Goal: Task Accomplishment & Management: Complete application form

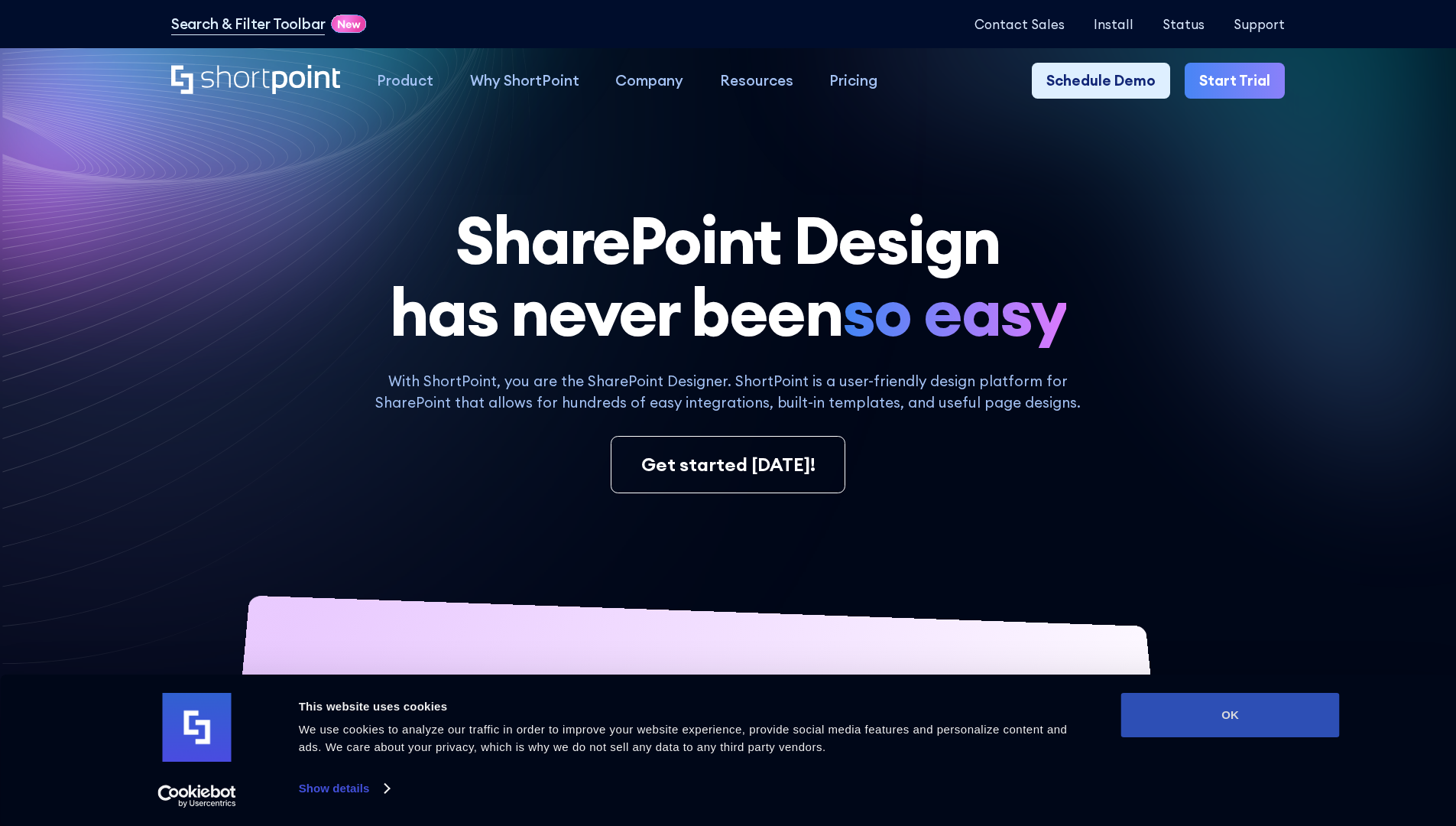
click at [1229, 714] on button "OK" at bounding box center [1230, 715] width 218 height 45
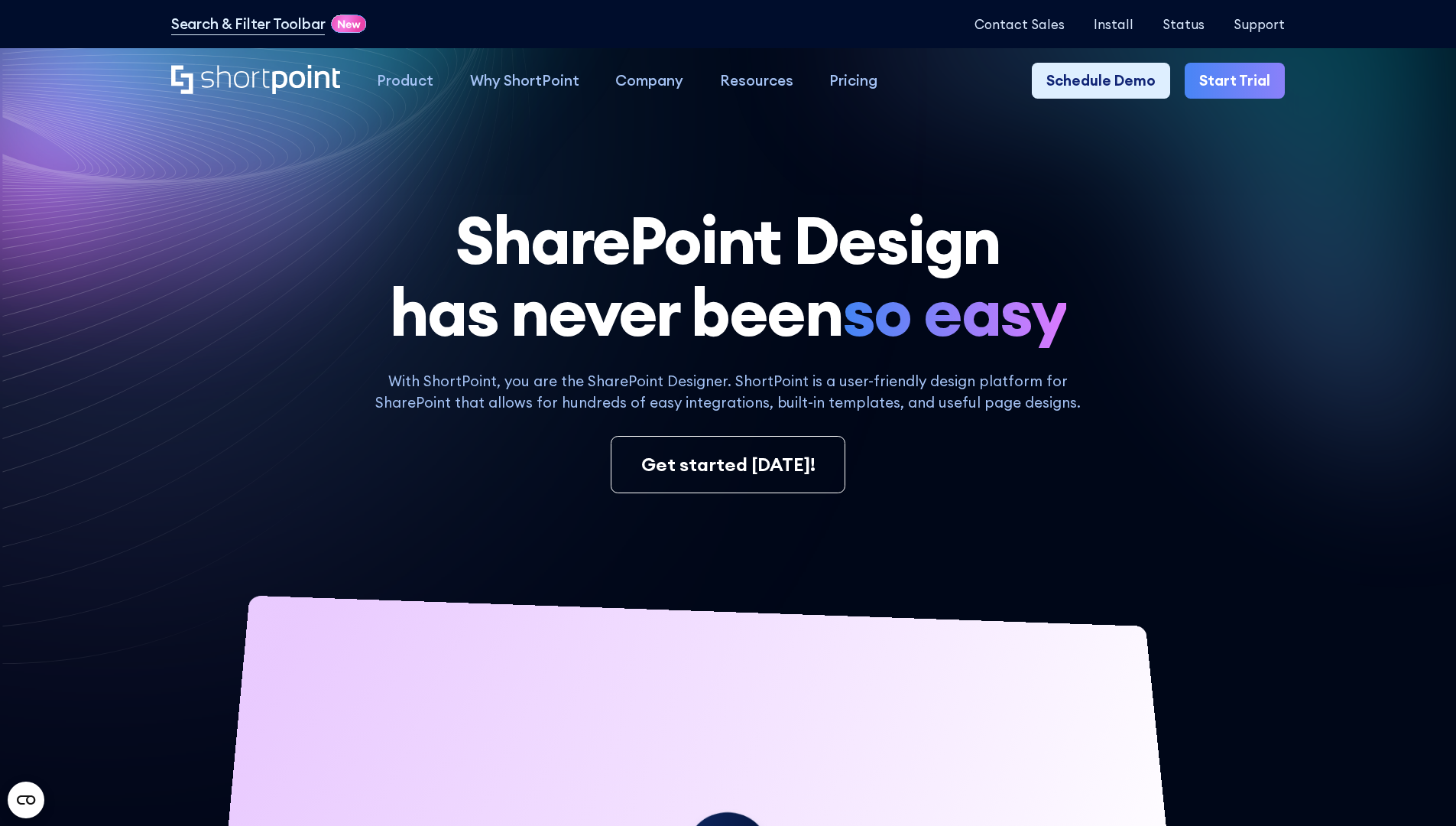
click at [1239, 81] on link "Start Trial" at bounding box center [1235, 82] width 100 height 37
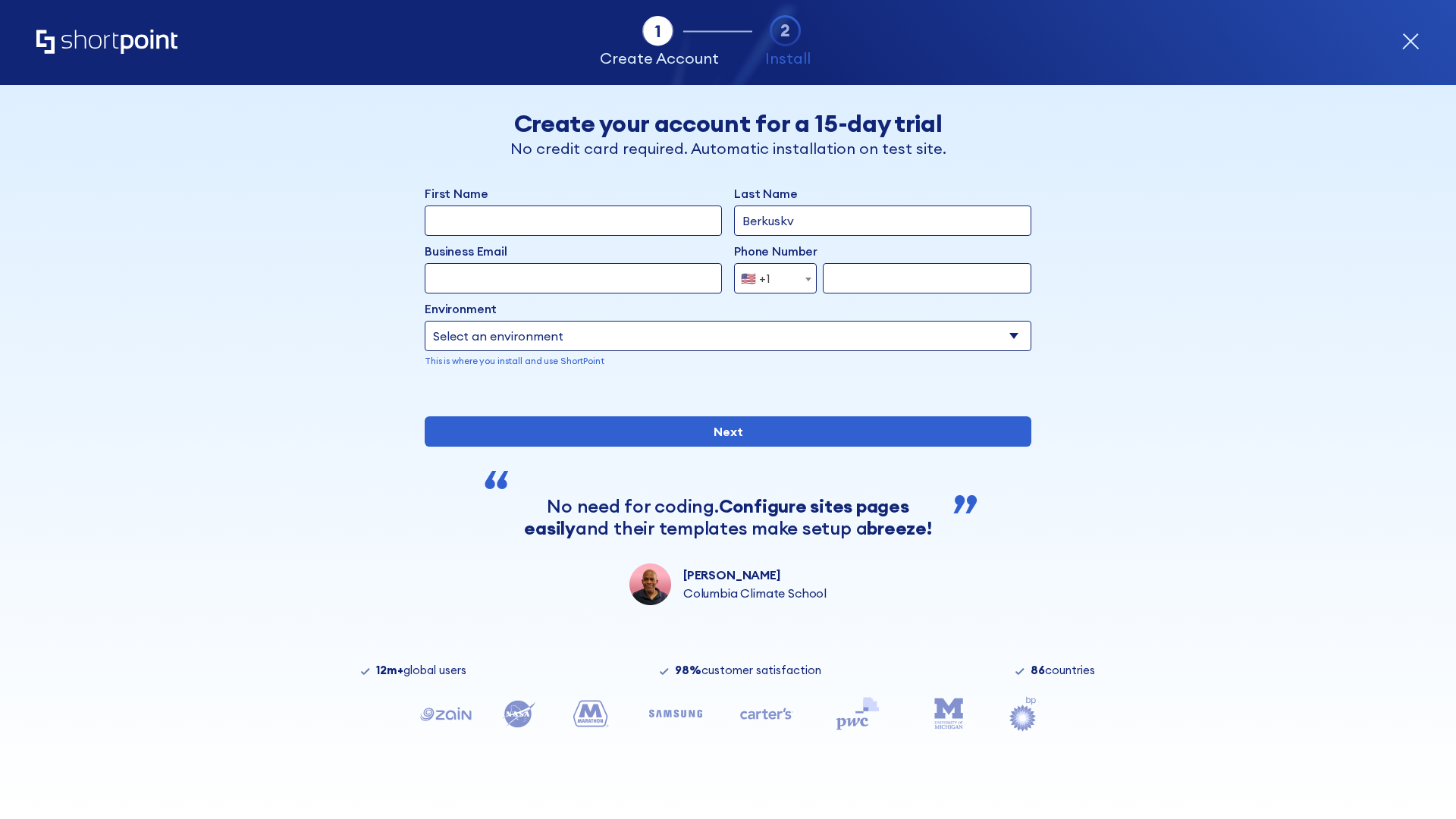
type input "Berkuskv"
type input "test@shortpoint.com"
type input "2125556789"
select select "Microsoft 365"
type input "2125556789"
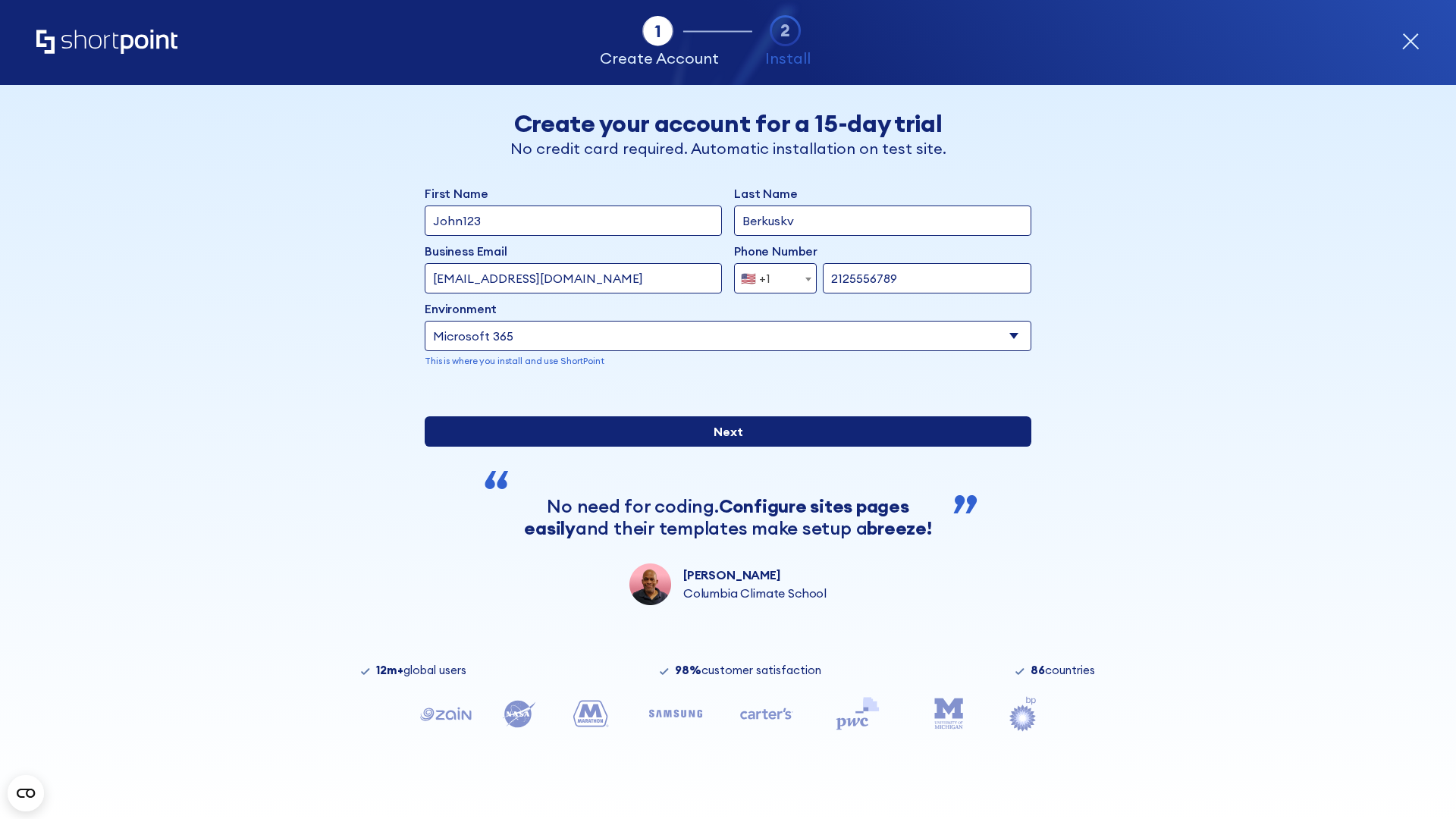
scroll to position [4, 0]
click at [722, 446] on input "Next" at bounding box center [728, 432] width 606 height 31
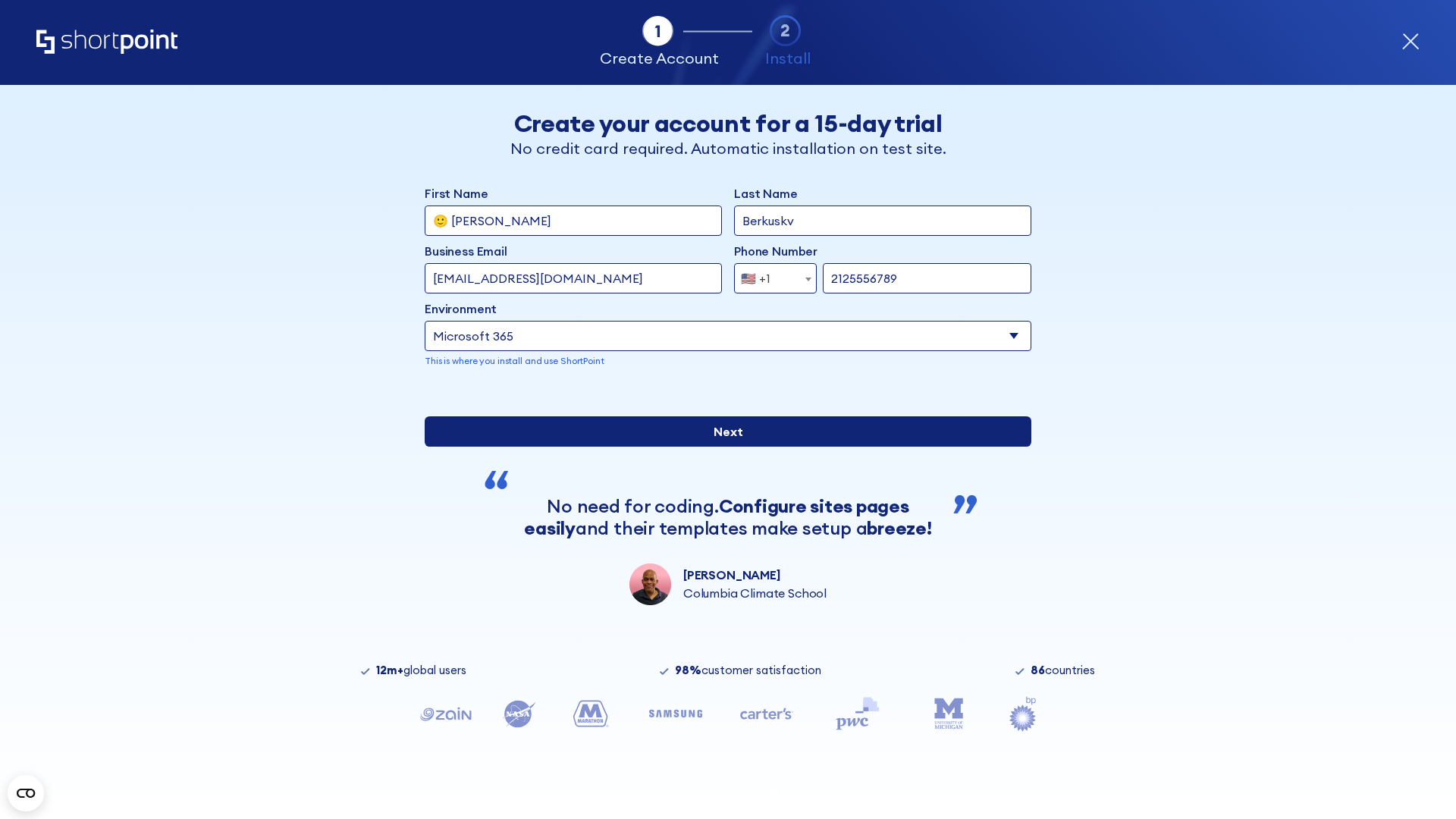
click at [722, 446] on input "Next" at bounding box center [728, 432] width 606 height 31
type input "Archebald"
click at [722, 446] on input "Next" at bounding box center [728, 432] width 606 height 31
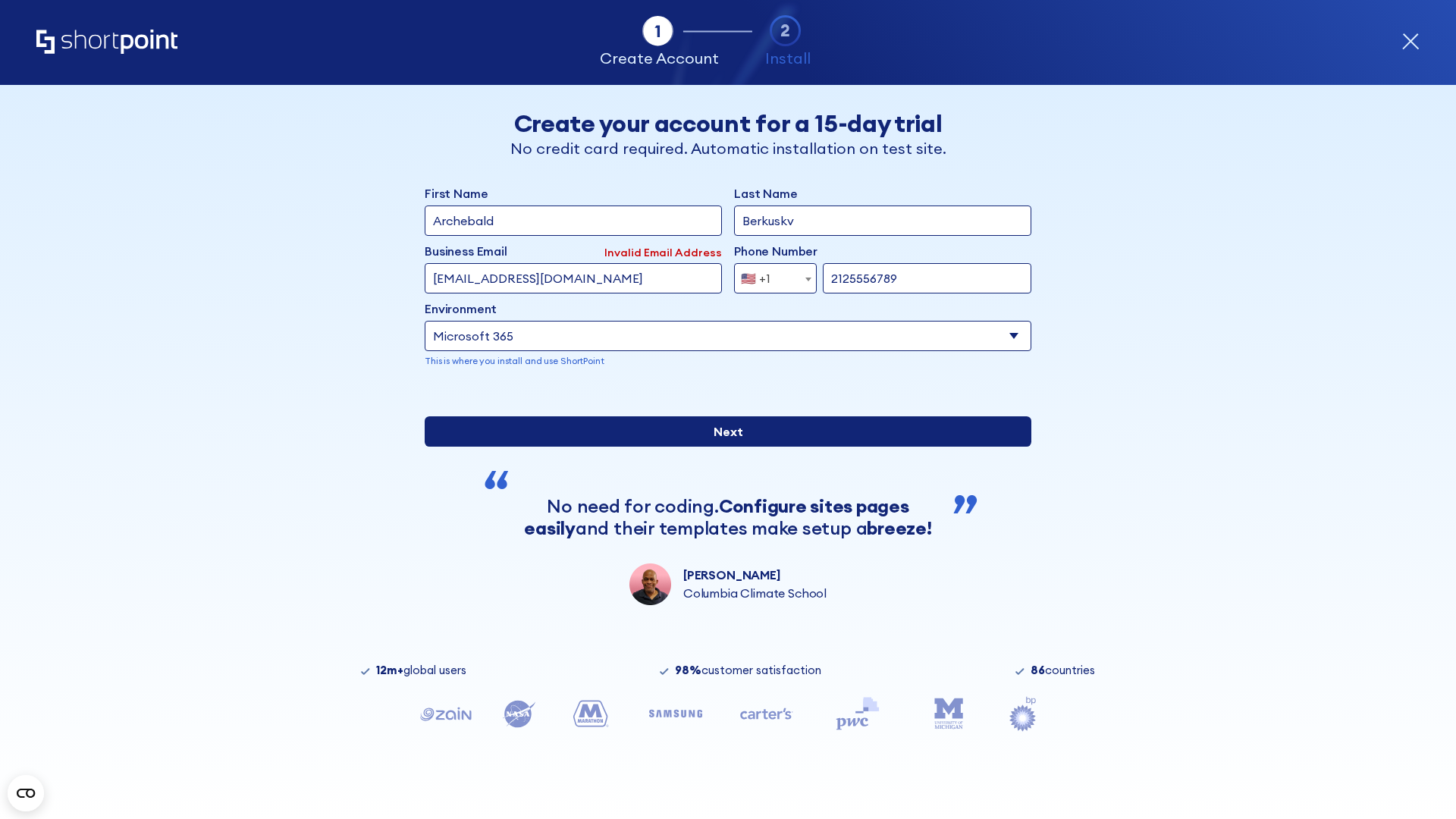
click at [722, 446] on input "Next" at bounding box center [728, 432] width 606 height 31
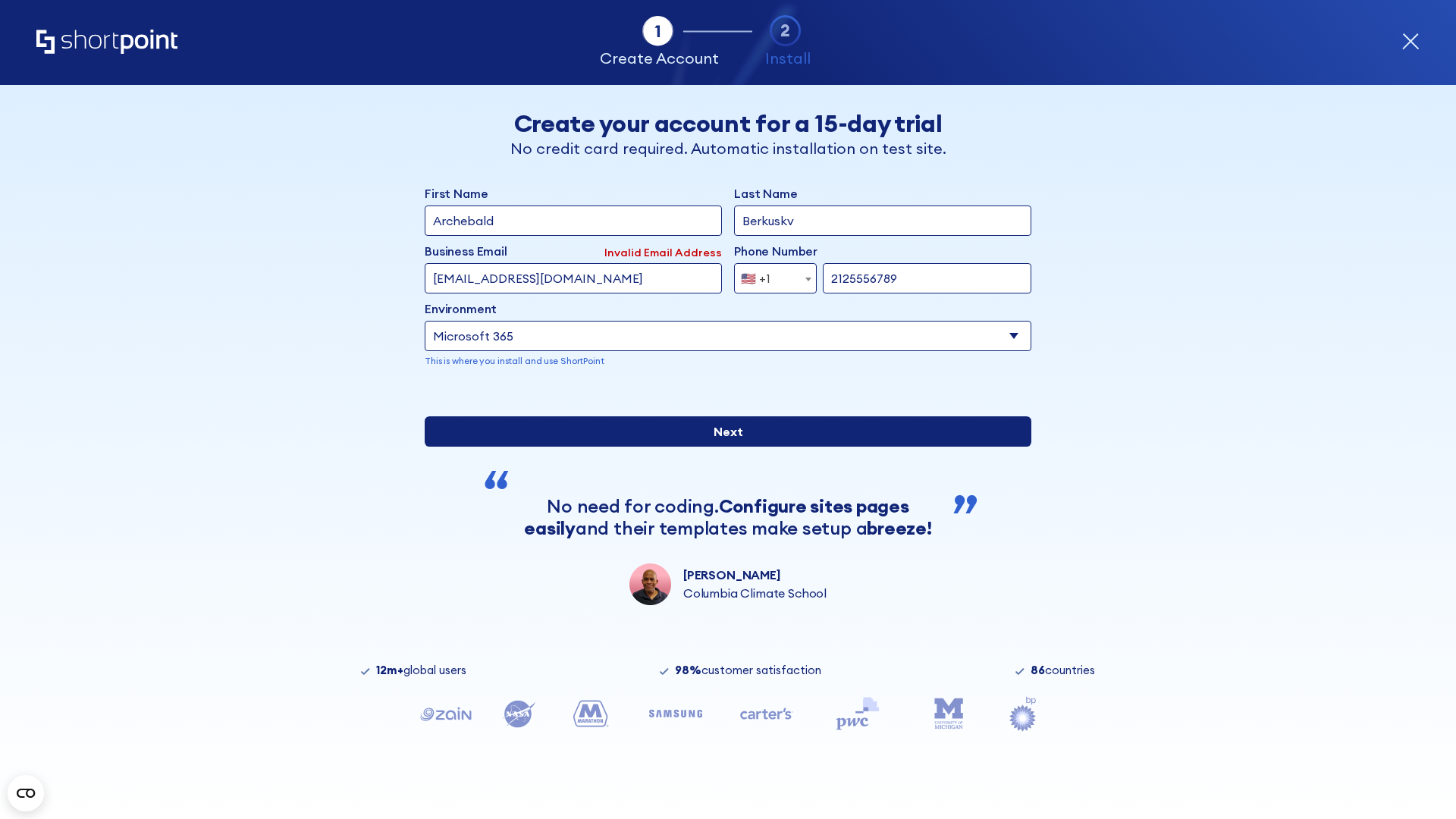
click at [722, 446] on input "Next" at bounding box center [728, 432] width 606 height 31
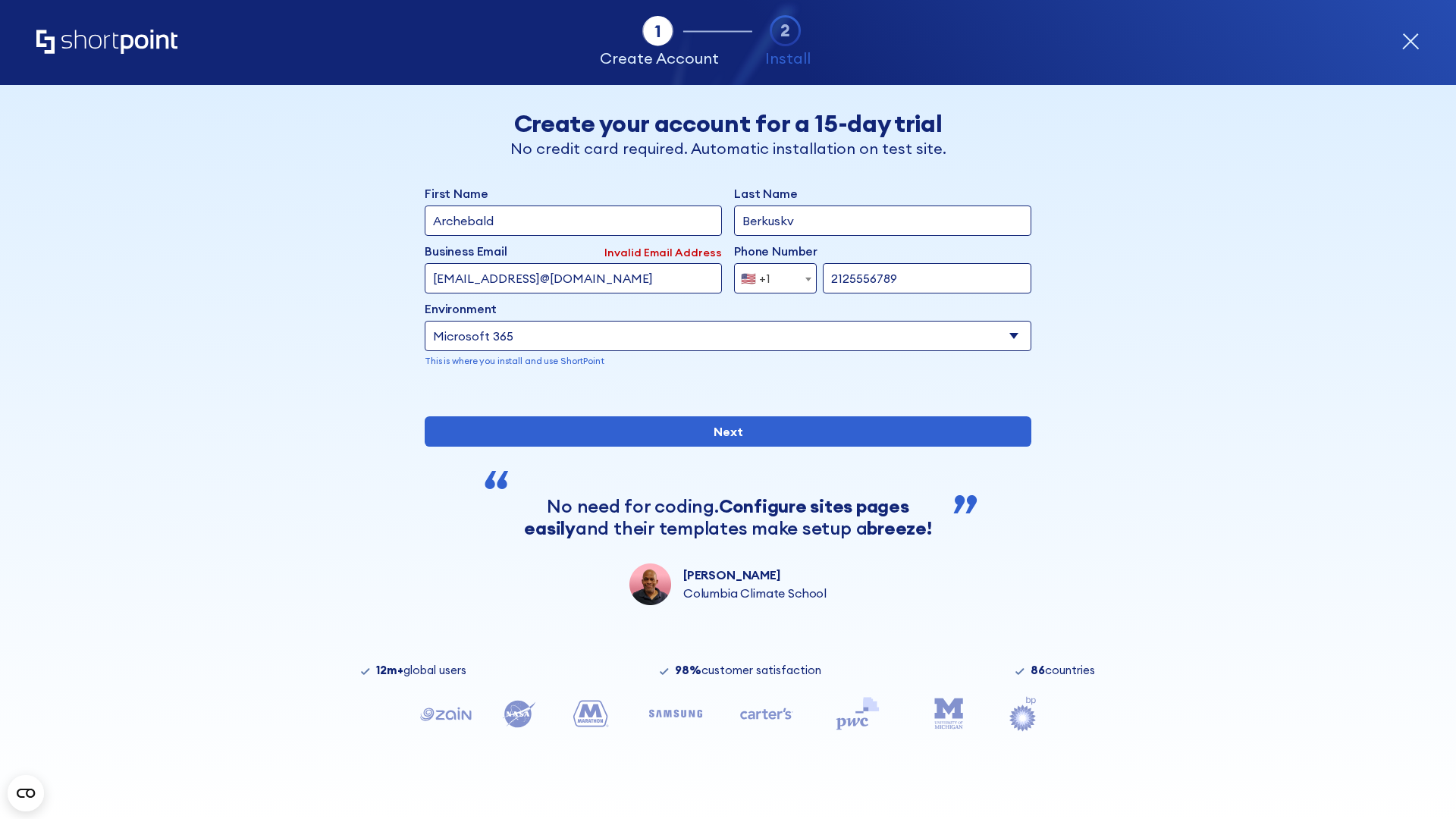
type input "testEmail@protonmail.comtest@shortpoint.com"
click at [770, 275] on span "🇺🇸 +1" at bounding box center [760, 278] width 51 height 31
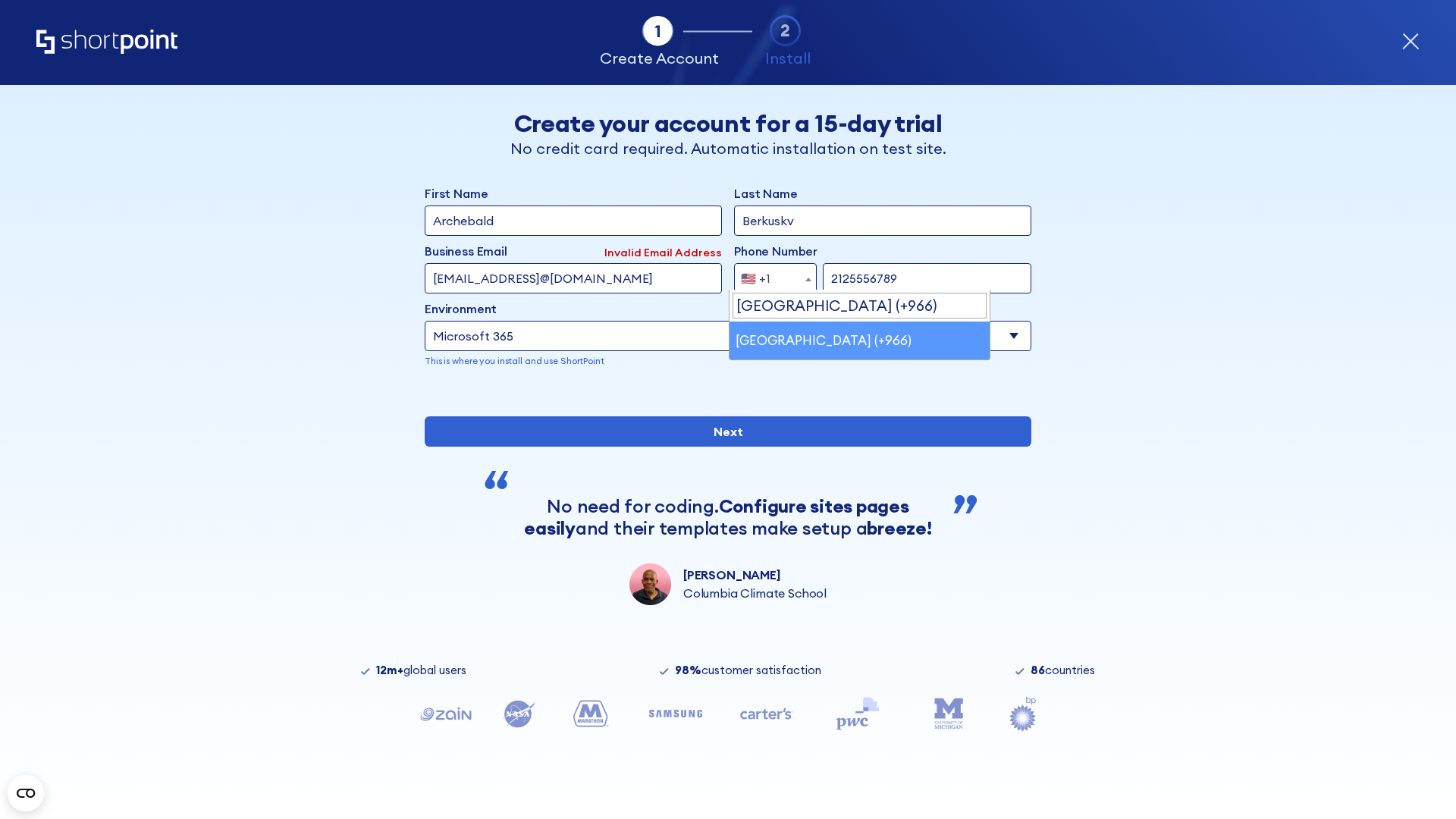
select select "+966"
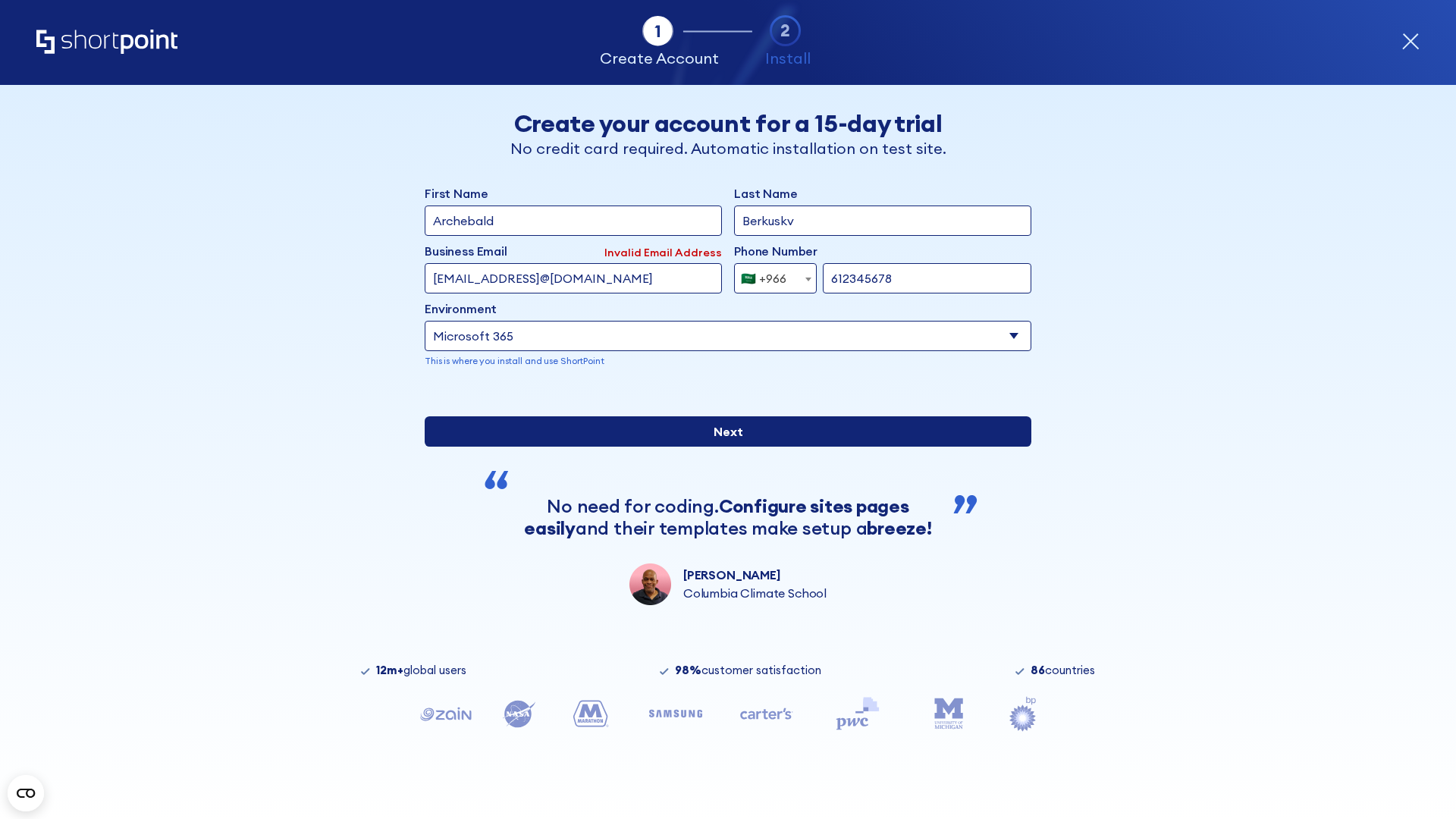
type input "612345678"
click at [722, 446] on input "Next" at bounding box center [728, 432] width 606 height 31
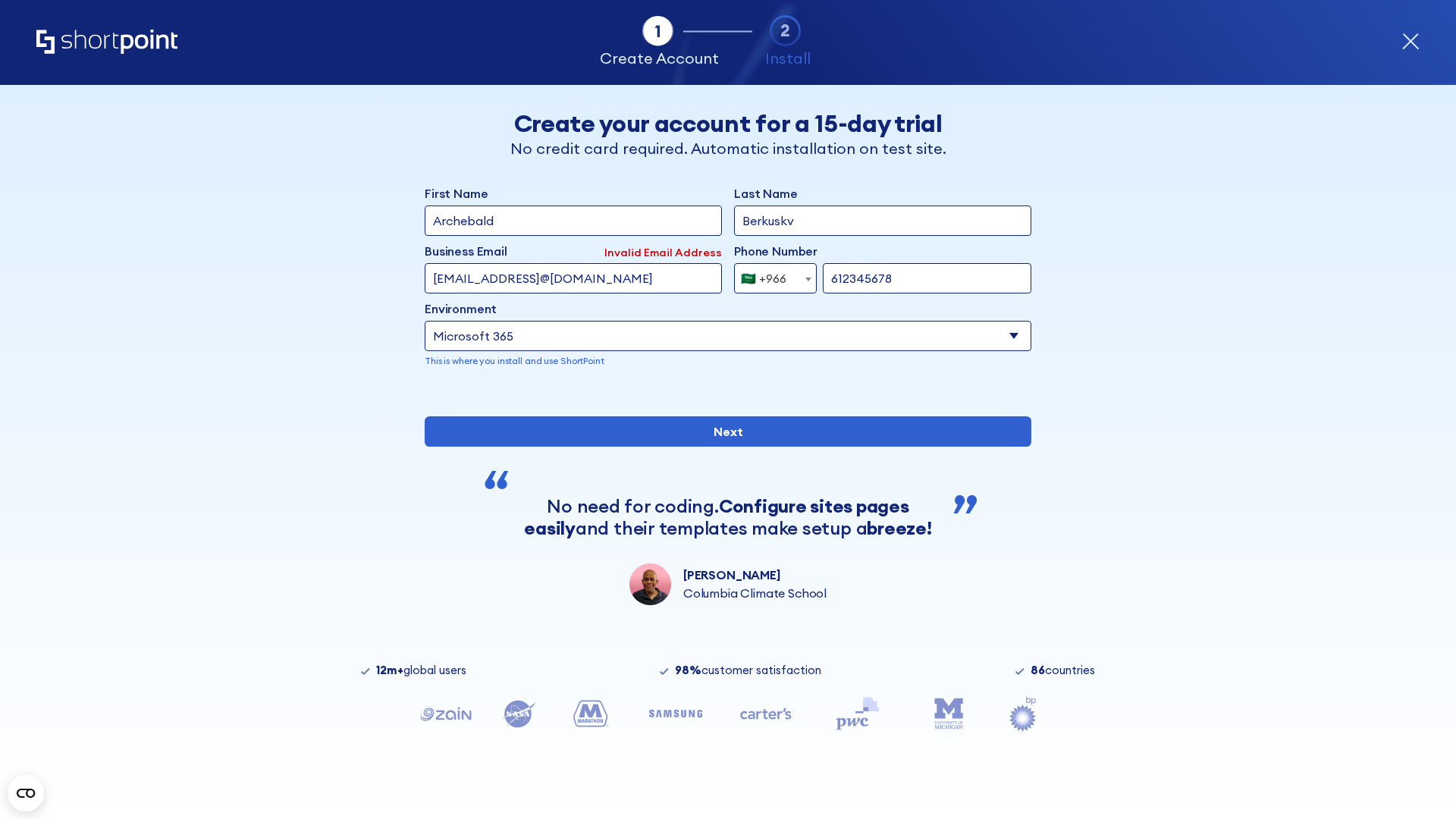
click at [770, 275] on div "🇸🇦 +966" at bounding box center [763, 278] width 46 height 31
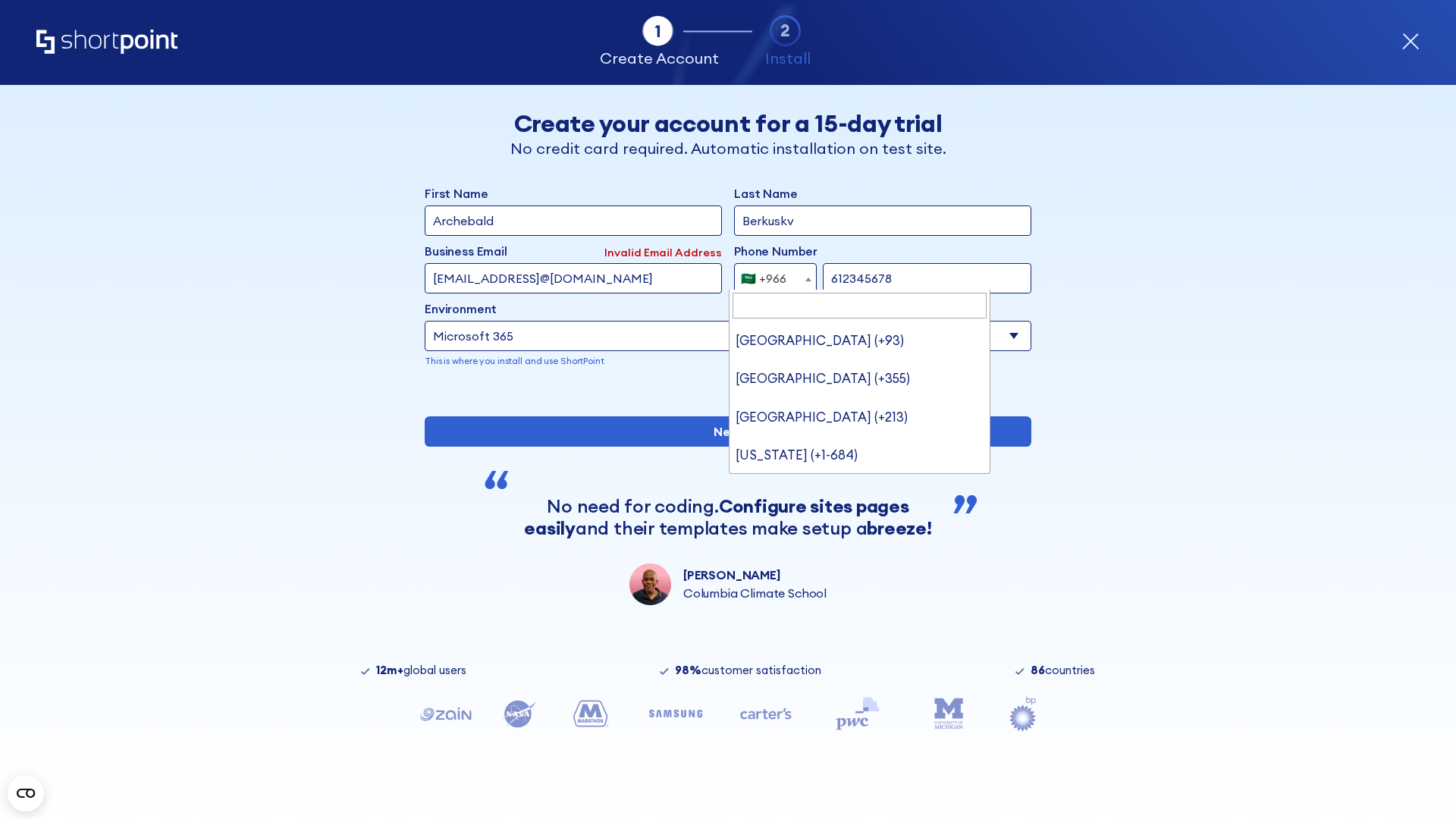
type input "[GEOGRAPHIC_DATA] (+971)"
select select "+971"
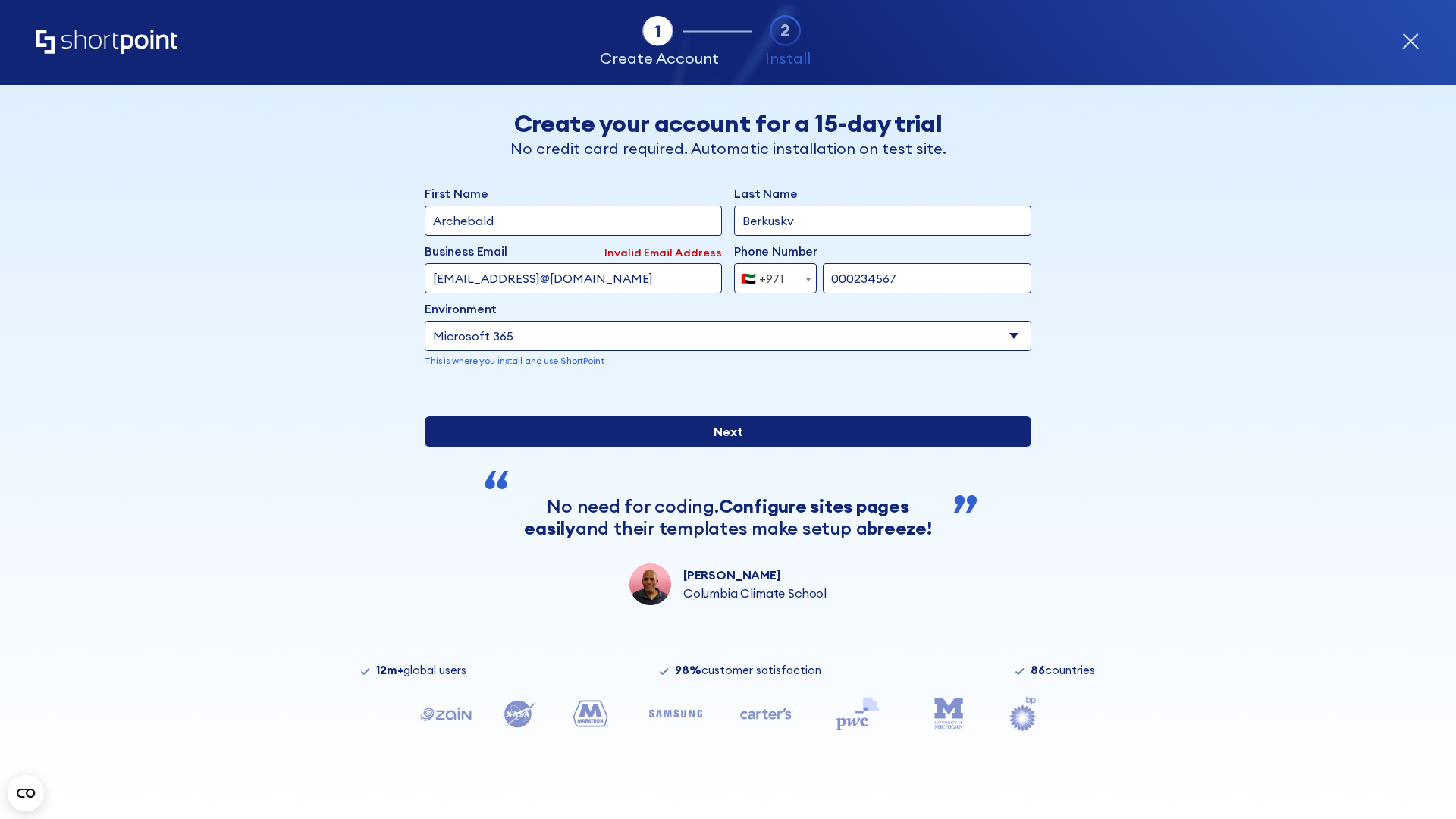
type input "000234567"
click at [722, 446] on input "Next" at bounding box center [728, 432] width 606 height 31
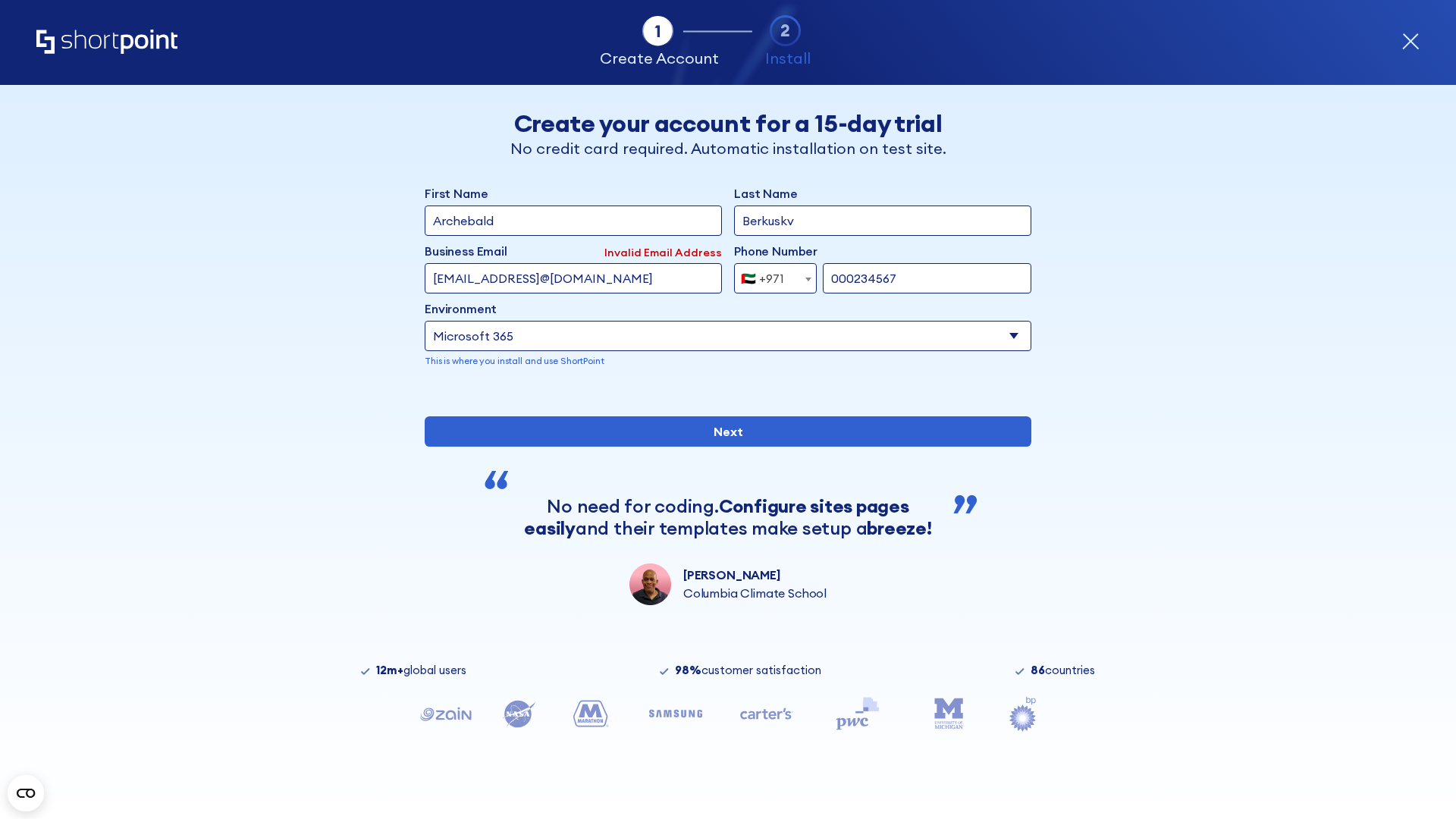
click at [770, 275] on div "🇦🇪 +971" at bounding box center [762, 278] width 43 height 31
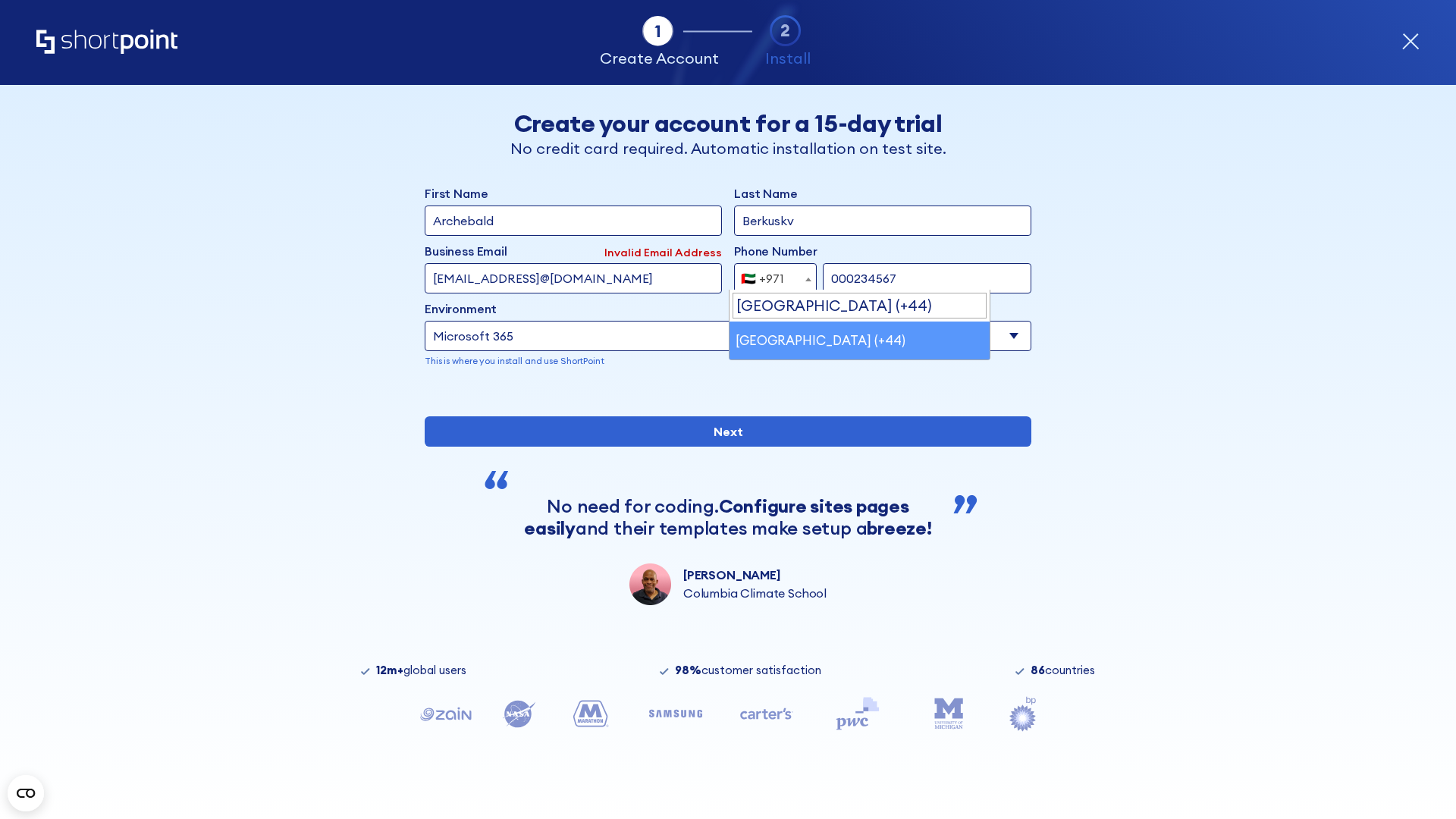
select select "+44"
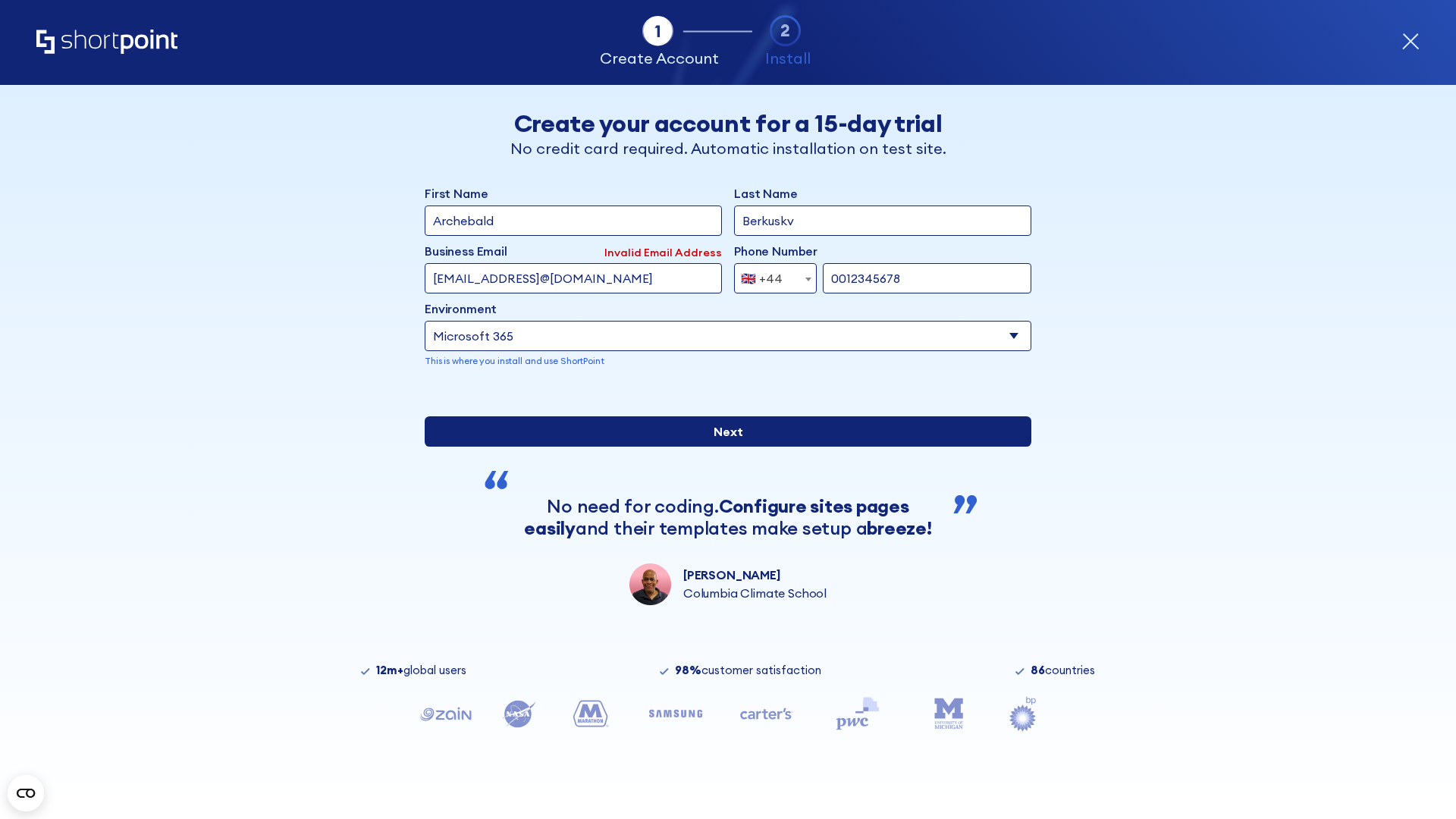
type input "0012345678"
click at [722, 446] on input "Next" at bounding box center [728, 432] width 606 height 31
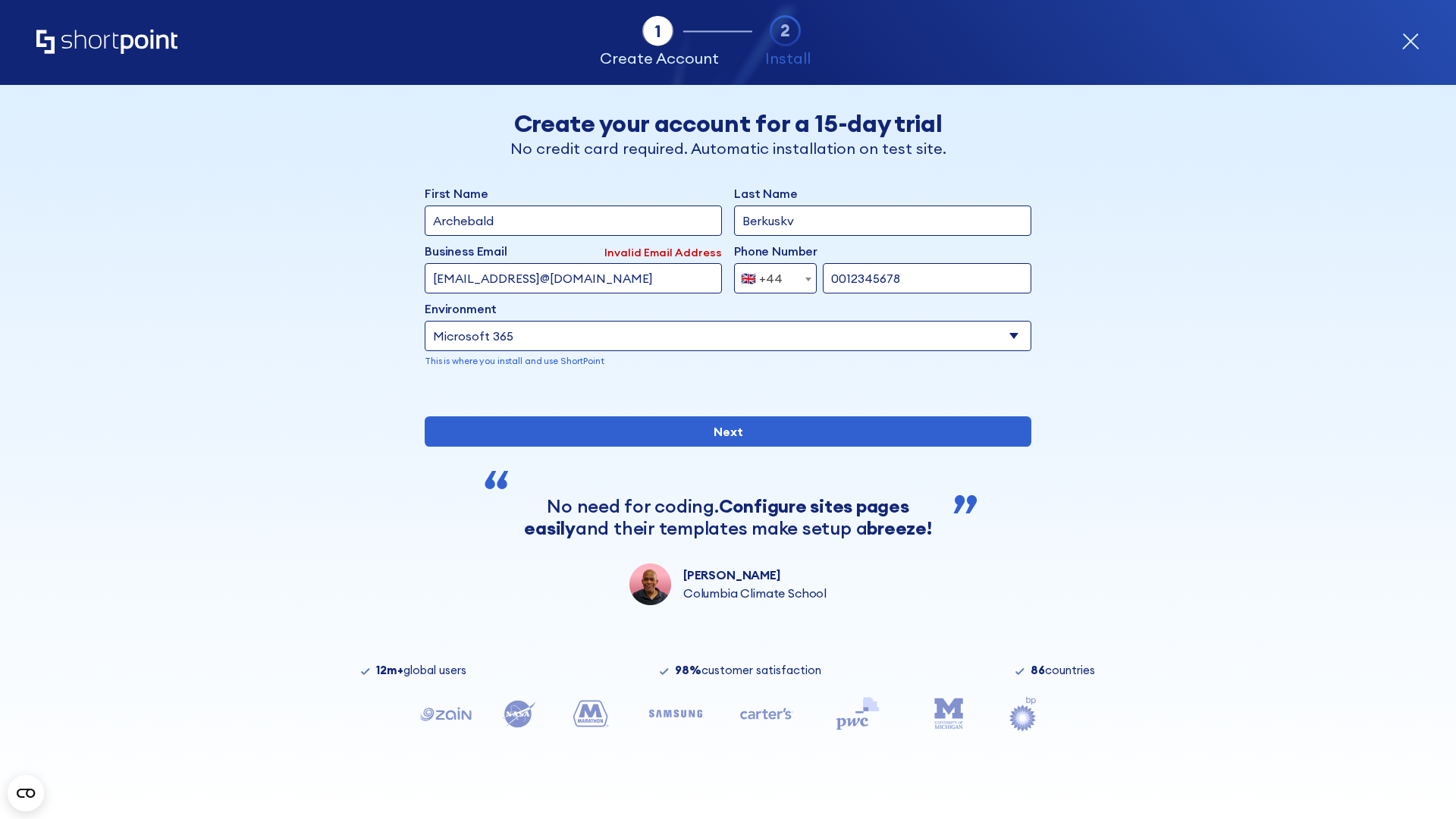
click at [770, 275] on div "🇬🇧 +44" at bounding box center [761, 278] width 42 height 31
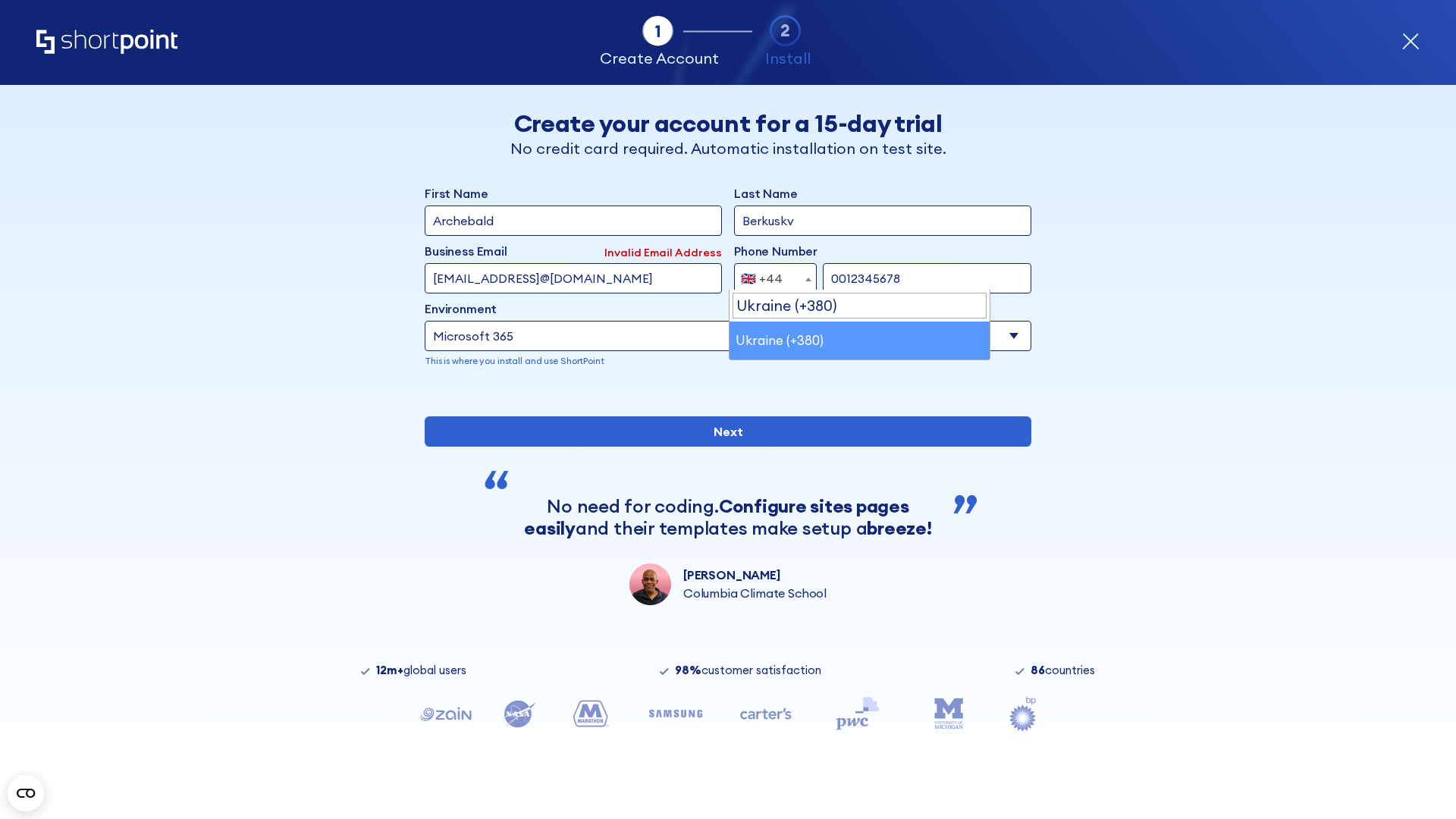
select select "+380"
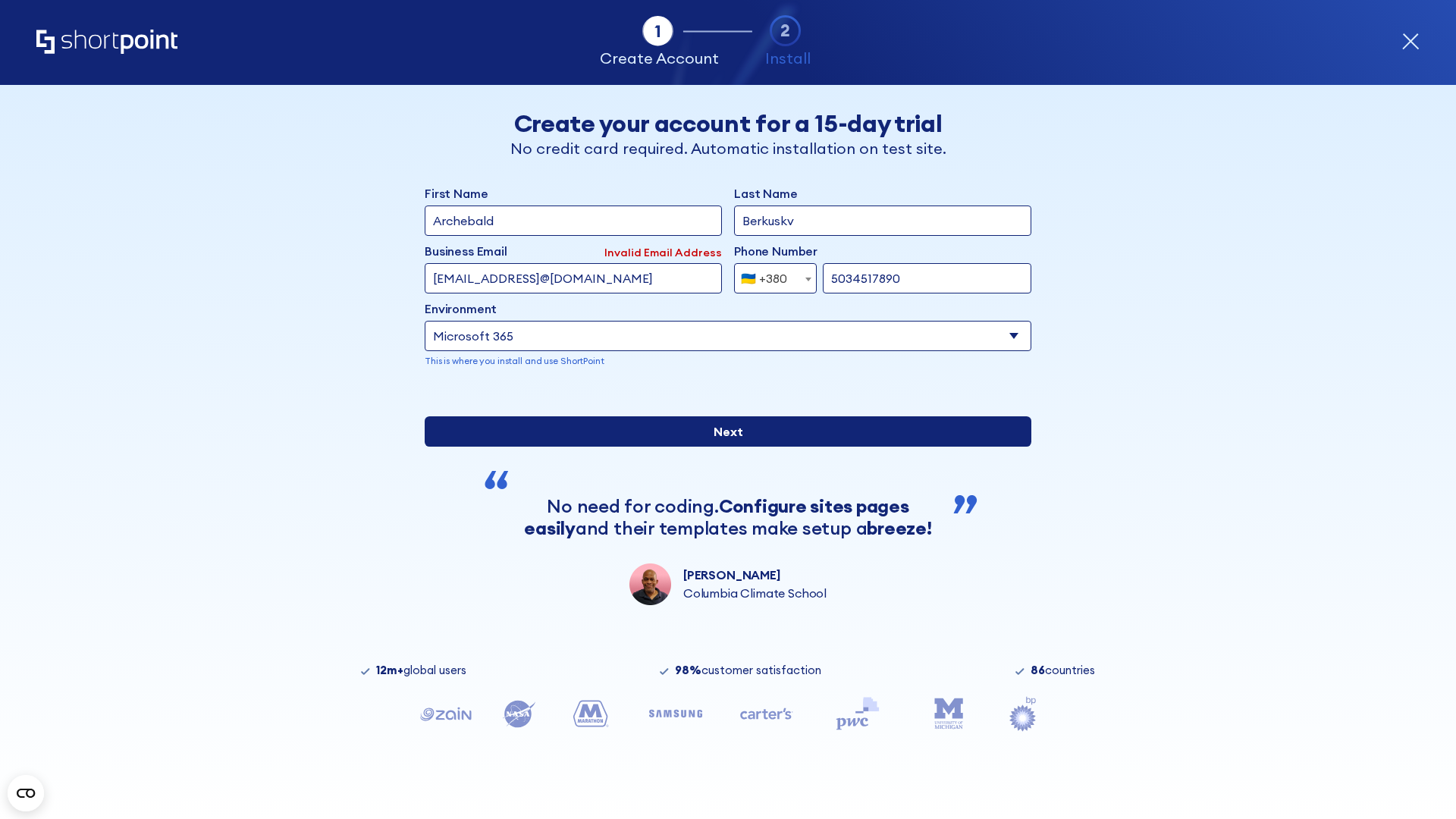
type input "5034517890"
click at [722, 446] on input "Next" at bounding box center [728, 432] width 606 height 31
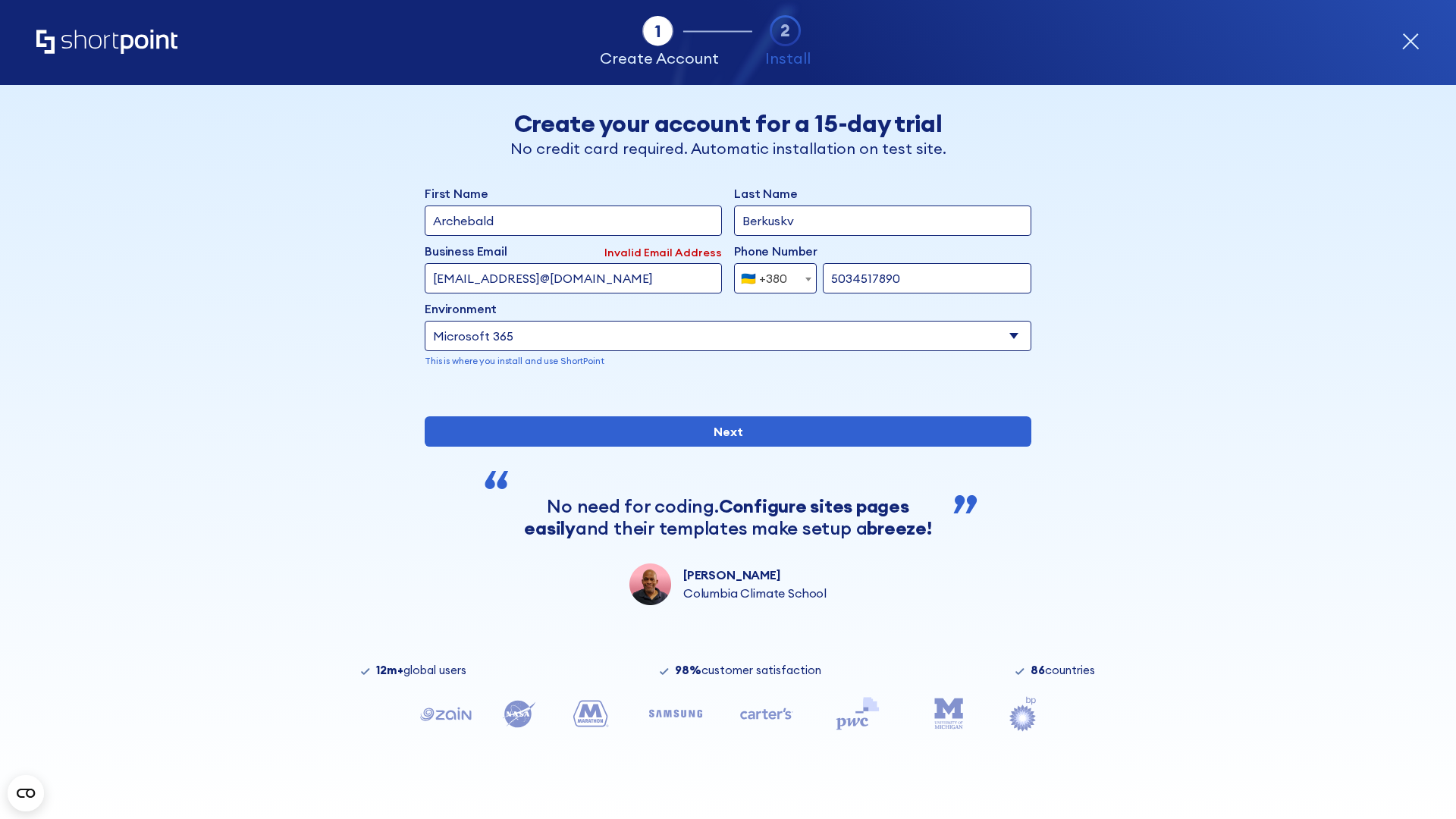
click at [770, 275] on div "🇺🇦 +380" at bounding box center [763, 278] width 47 height 31
select select "+1"
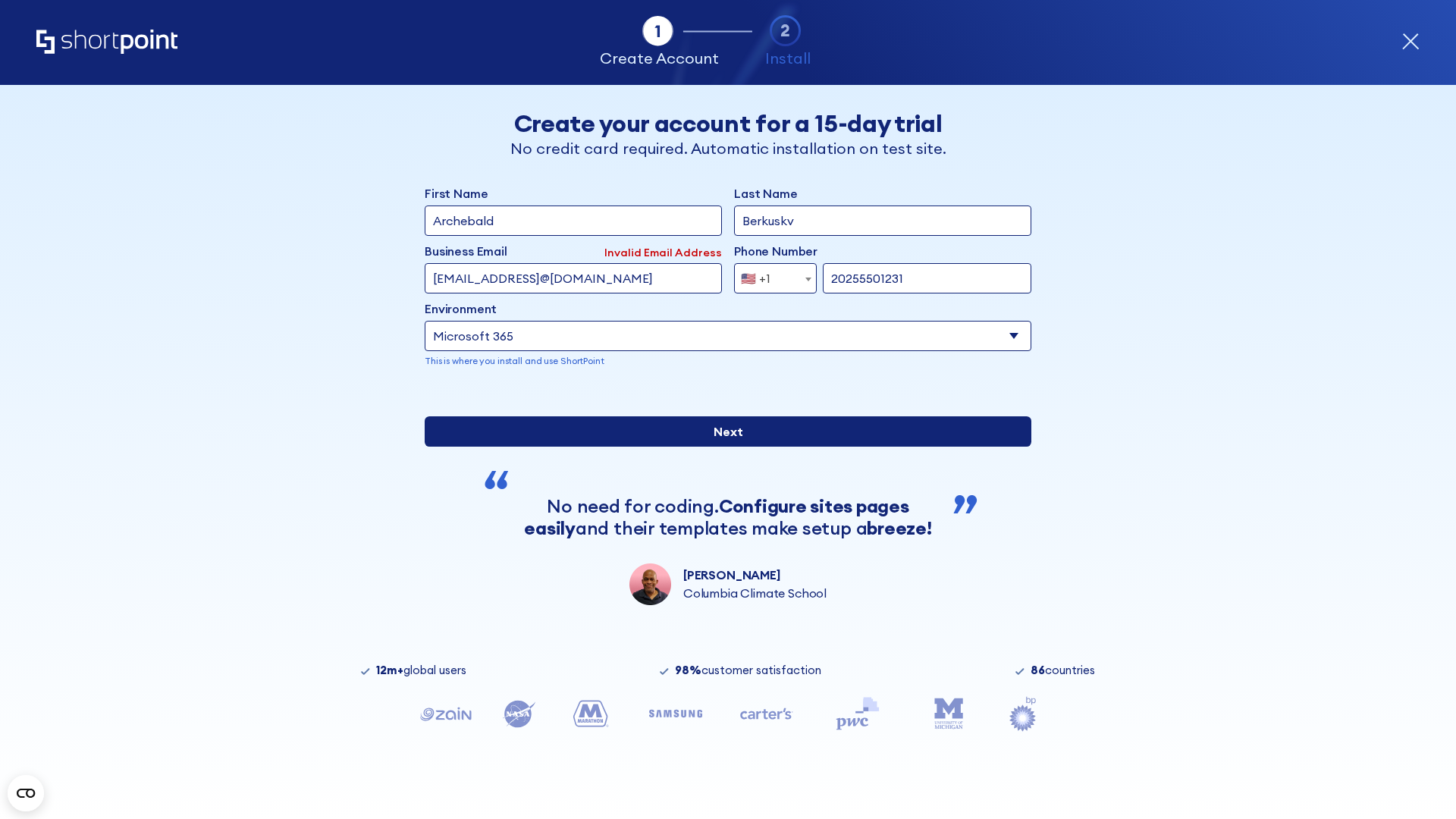
type input "20255501231"
click at [722, 446] on input "Next" at bounding box center [728, 432] width 606 height 31
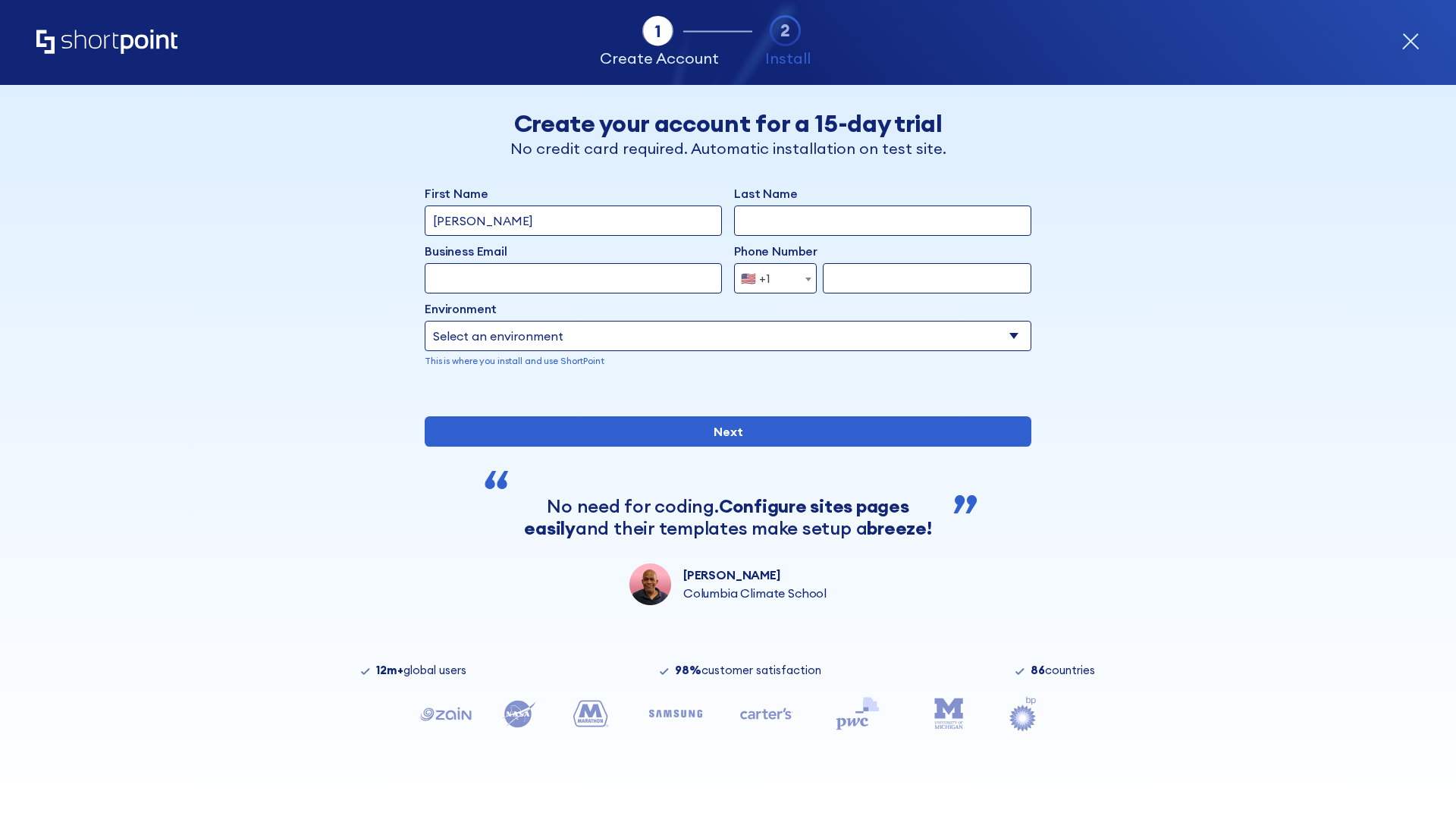
type input "Mary-Jane"
type input "Berkuskv"
type input "john@company.com"
click at [770, 278] on span "🇺🇸 +1" at bounding box center [760, 278] width 51 height 31
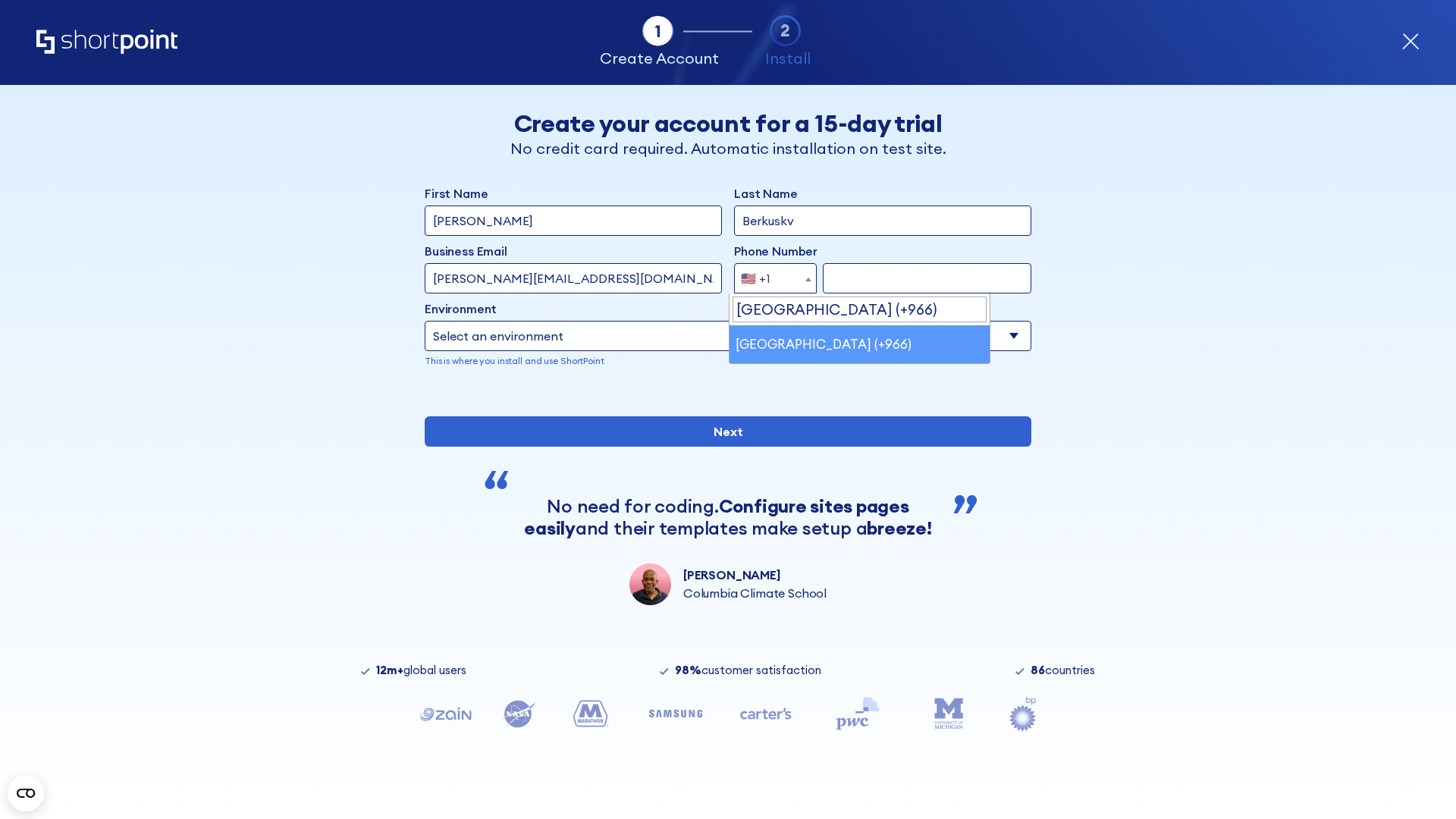
select select "+966"
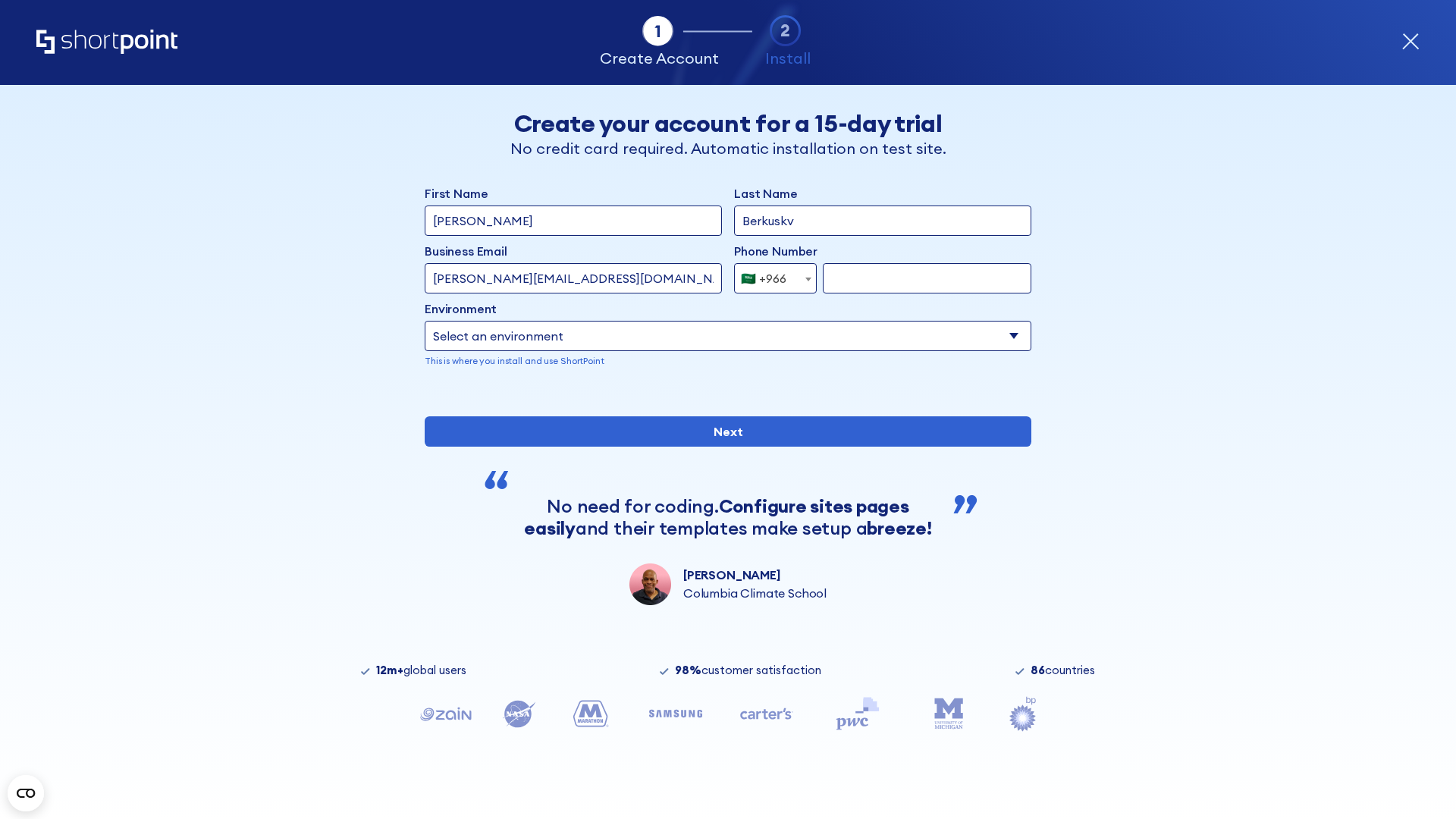
type input "512345678"
select select "Microsoft 365"
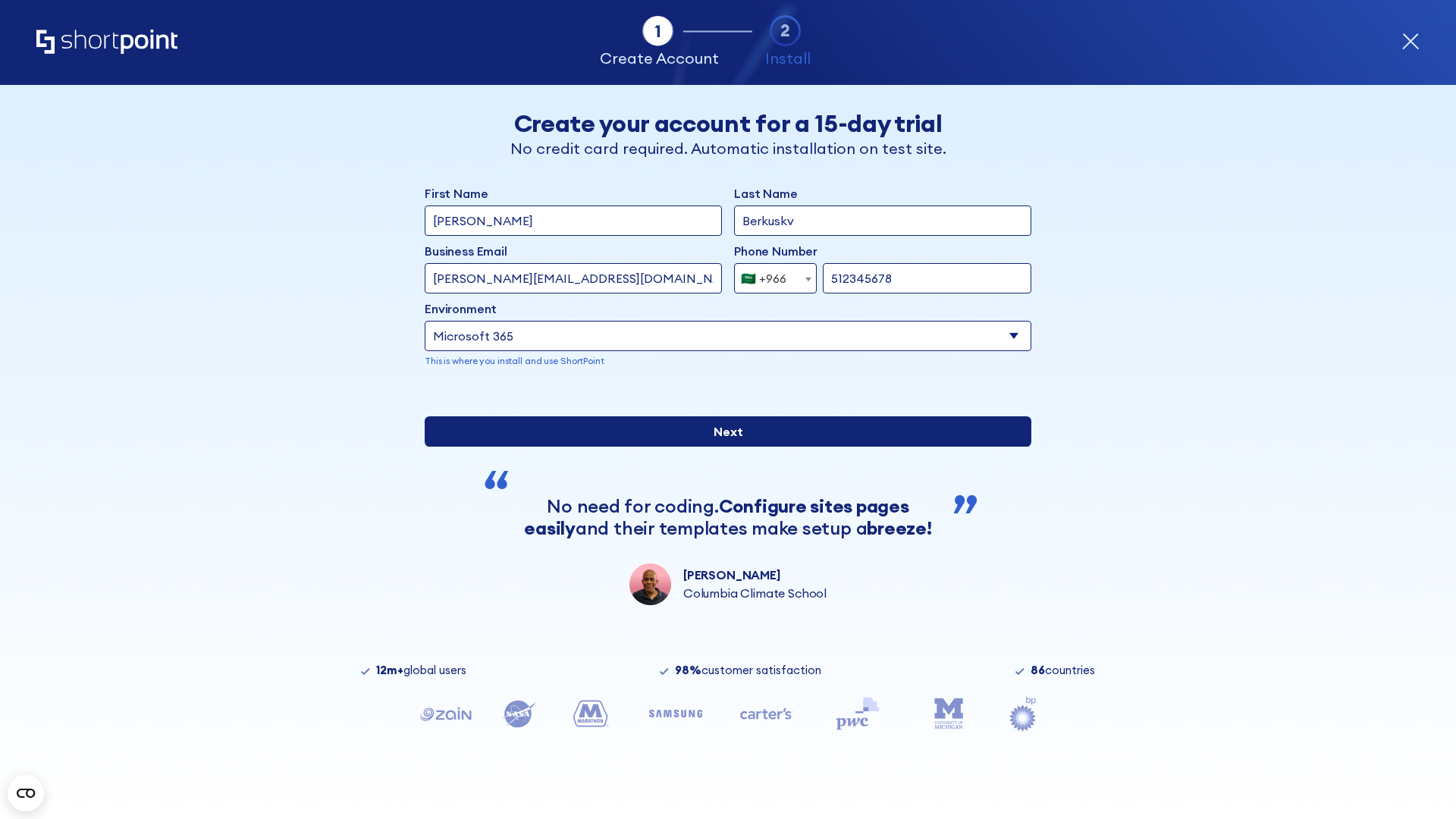
type input "512345678"
click at [722, 446] on input "Next" at bounding box center [728, 432] width 606 height 31
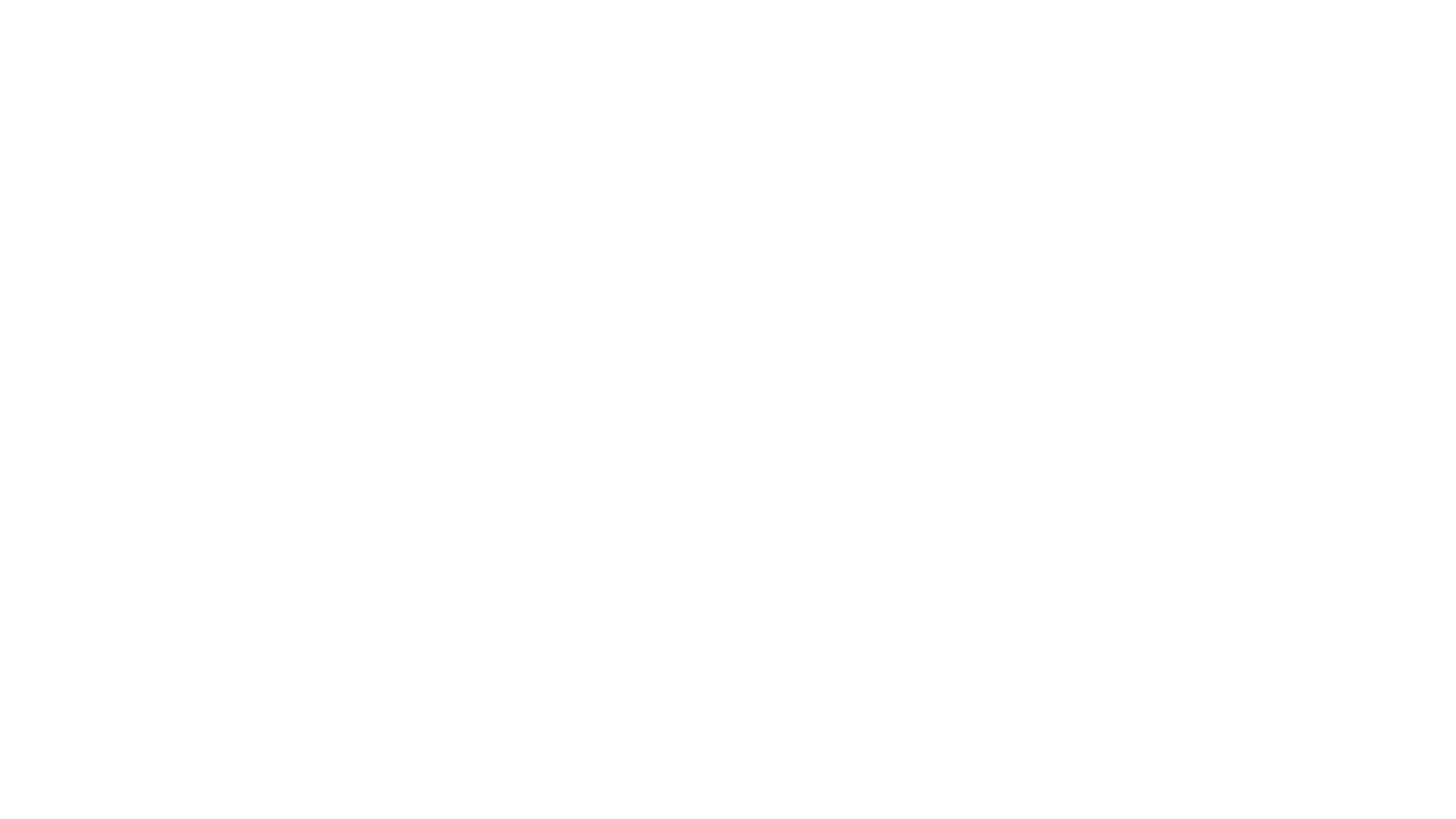
select select "+966"
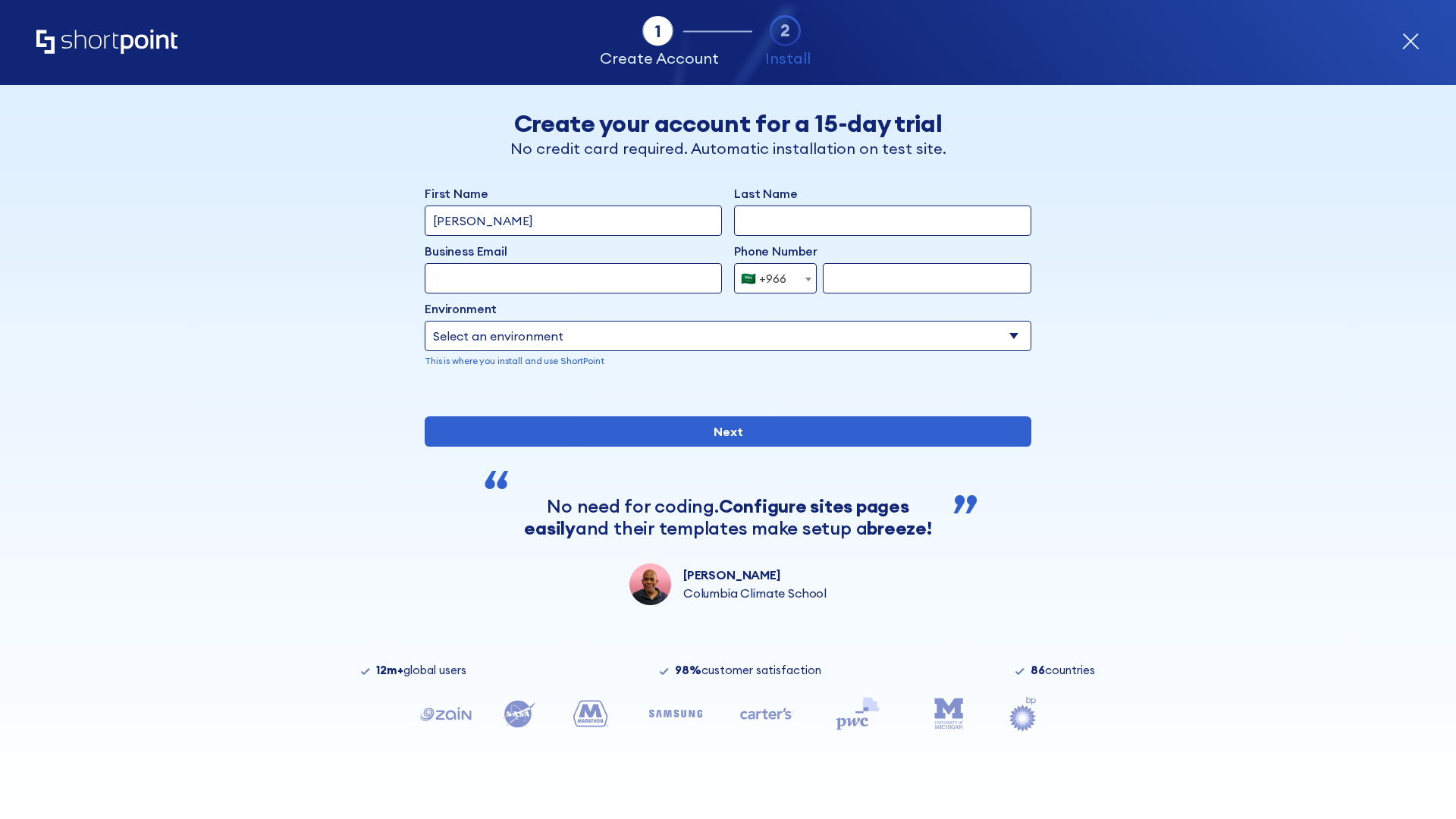
type input "[PERSON_NAME]"
type input "Berkuskv"
type input "[EMAIL_ADDRESS][DOMAIN_NAME]"
click at [770, 278] on div "🇸🇦 +966" at bounding box center [763, 278] width 46 height 31
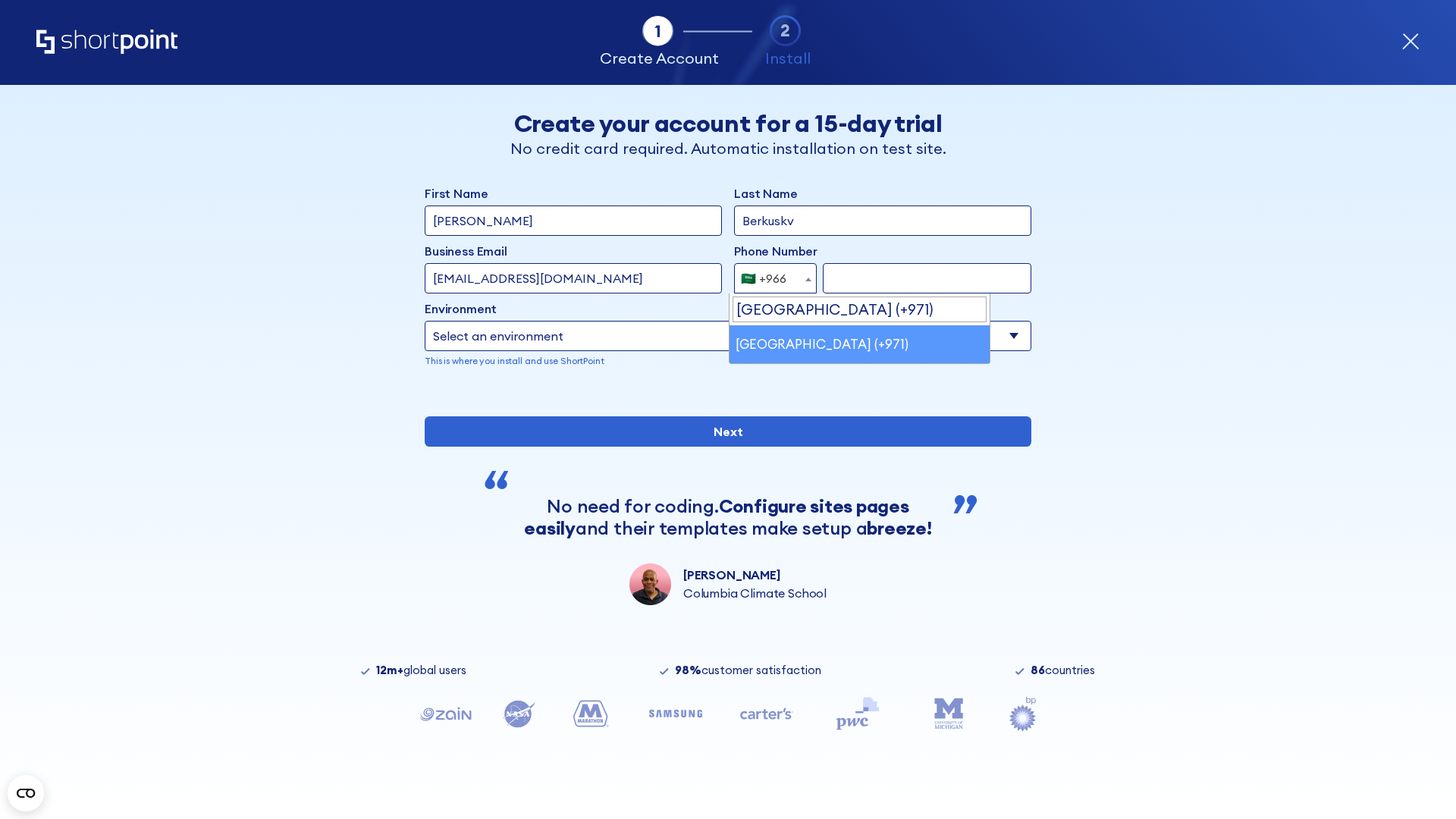
select select "+971"
type input "501234567"
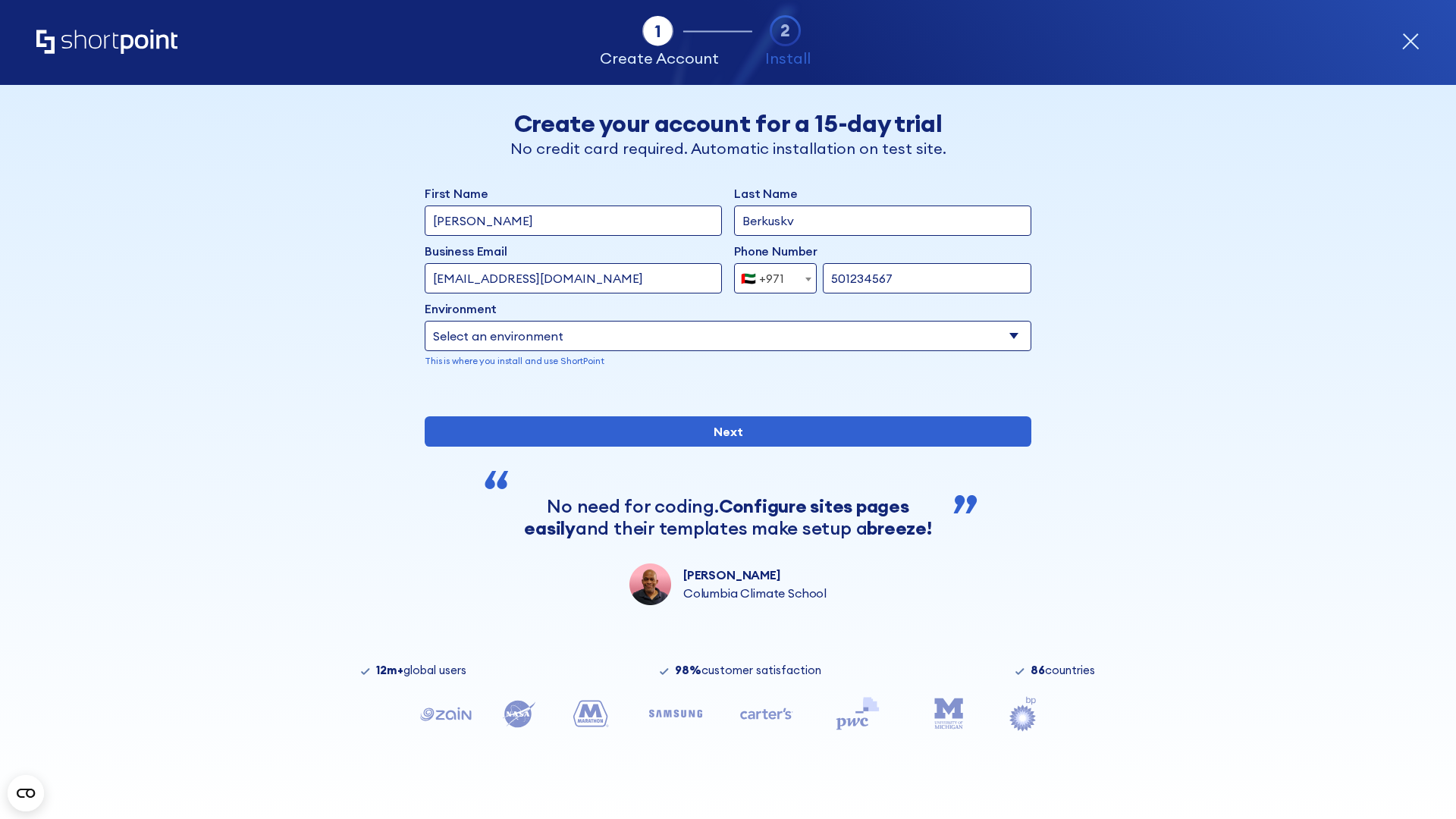
select select "Microsoft 365"
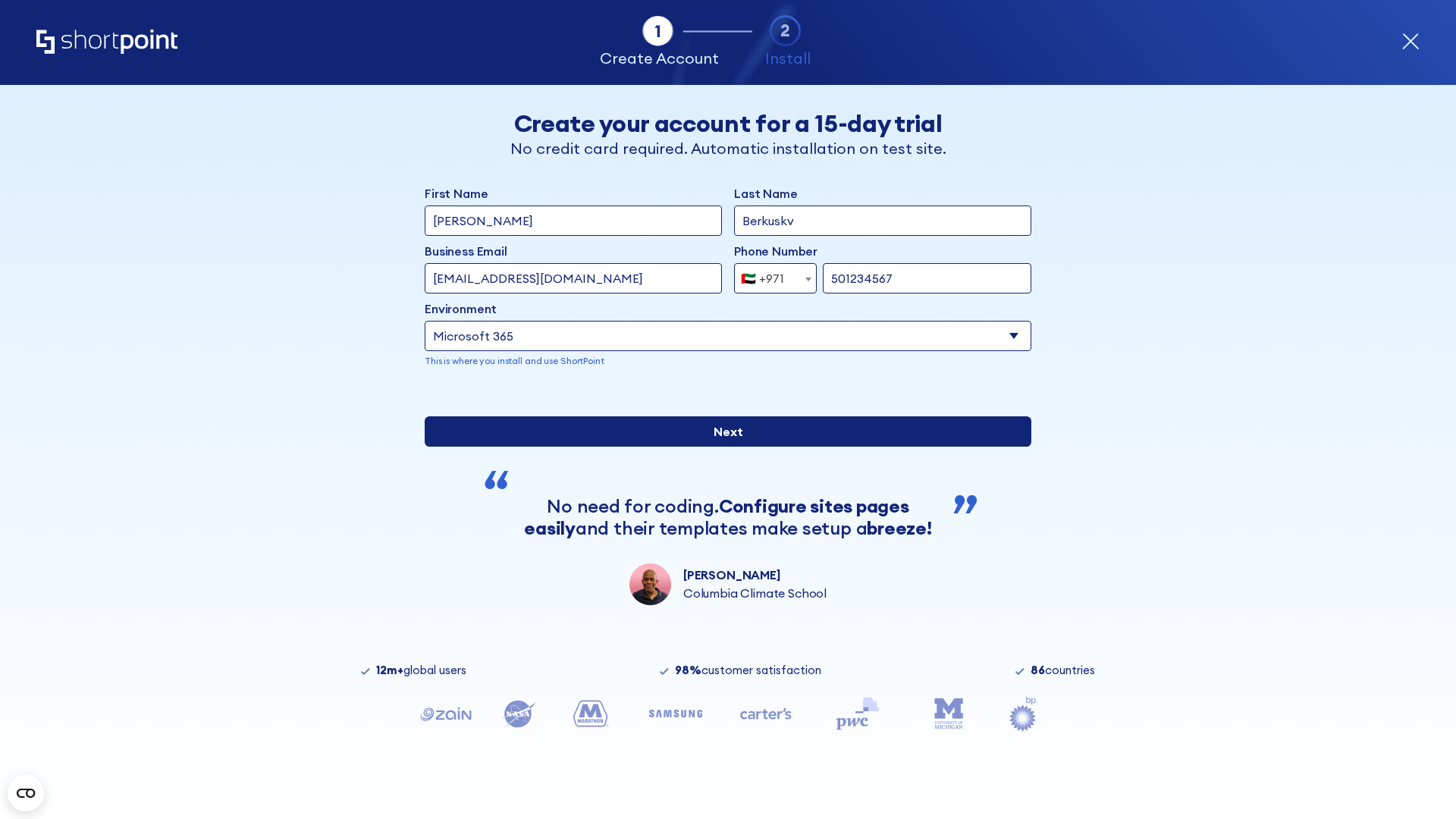
type input "501234567"
click at [722, 446] on input "Next" at bounding box center [728, 432] width 606 height 31
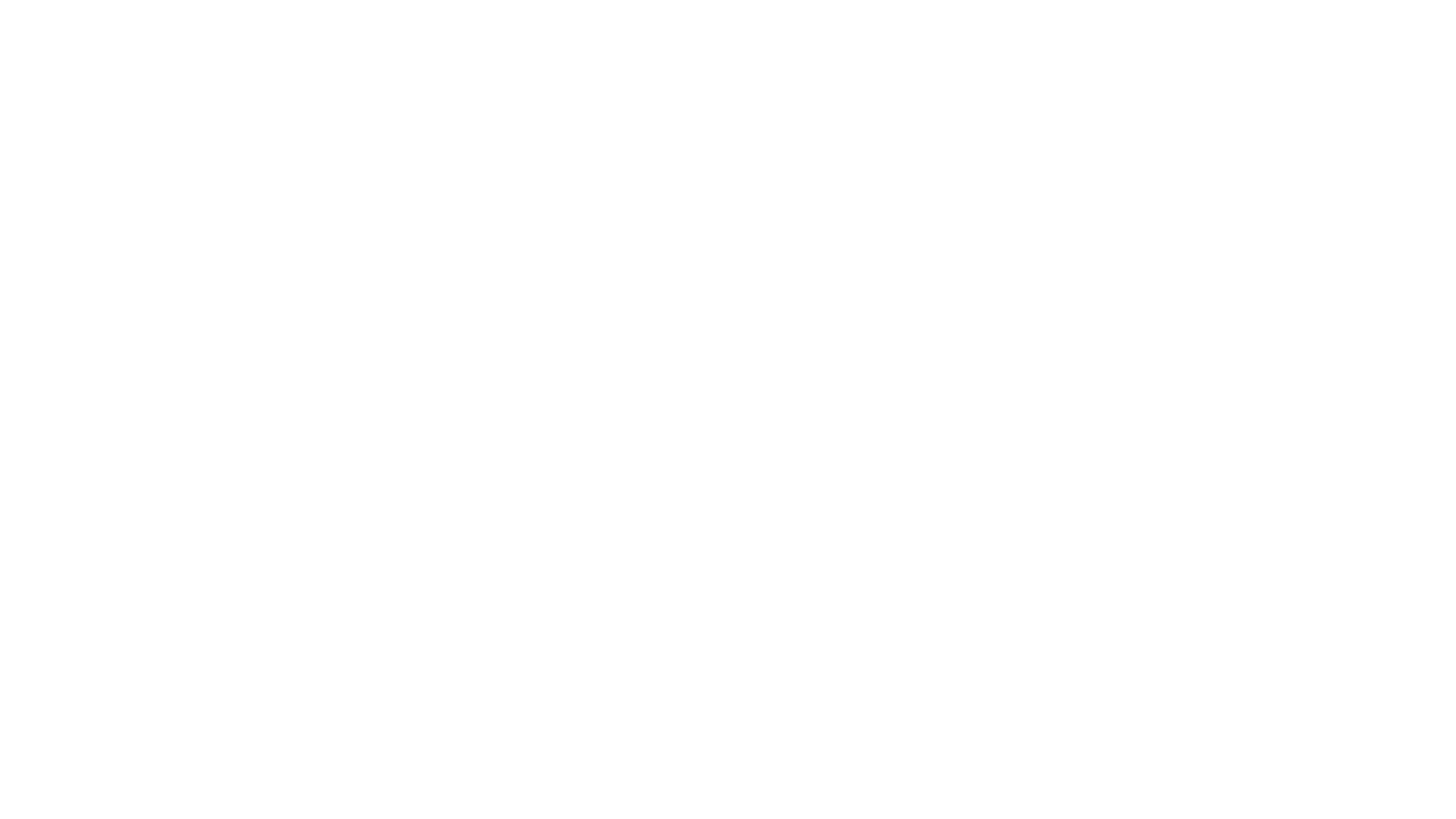
select select "+971"
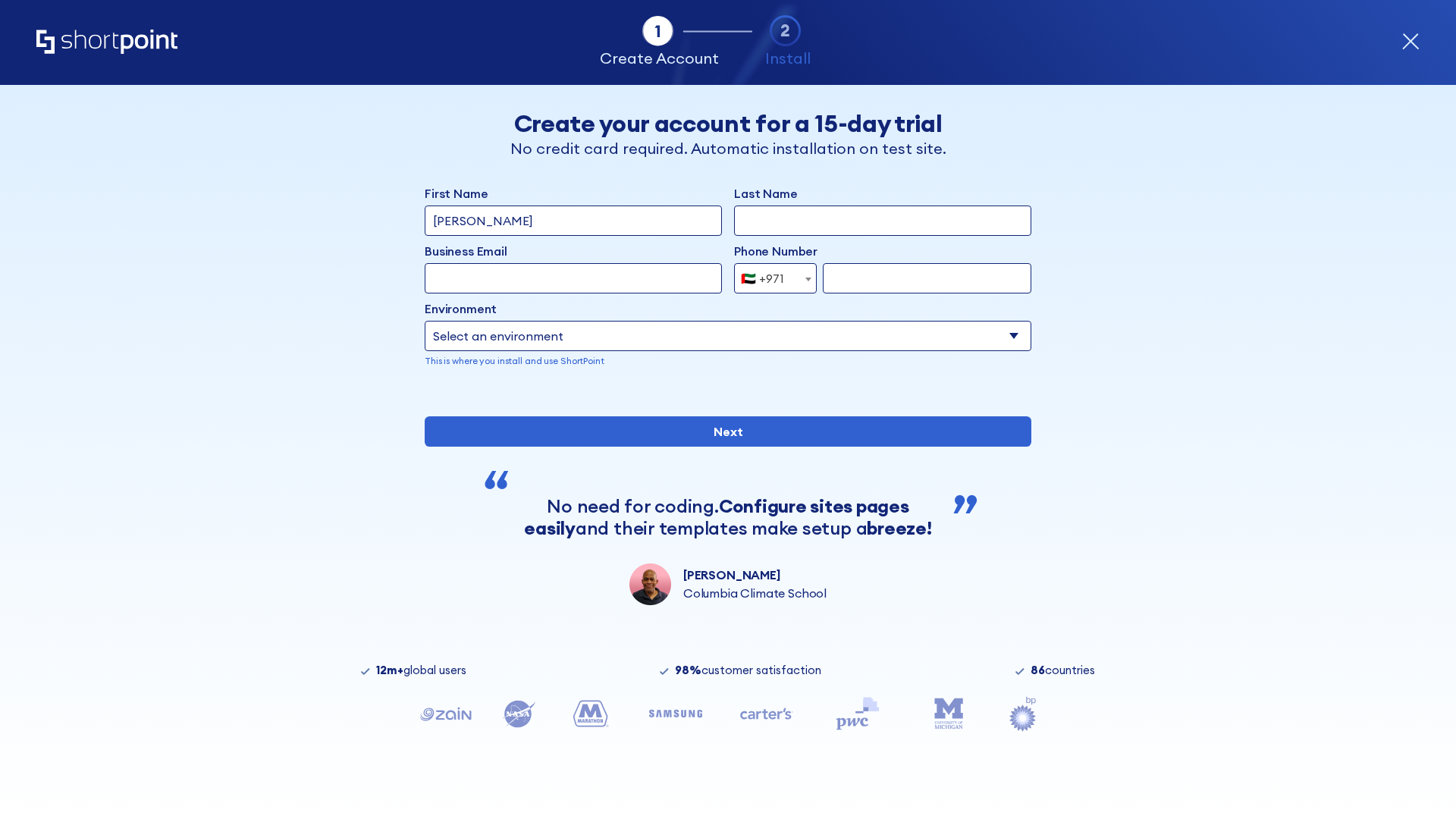
type input "Van der Meer"
type input "Berkuskv"
type input "support@university.edu"
click at [770, 278] on div "🇦🇪 +971" at bounding box center [762, 278] width 43 height 31
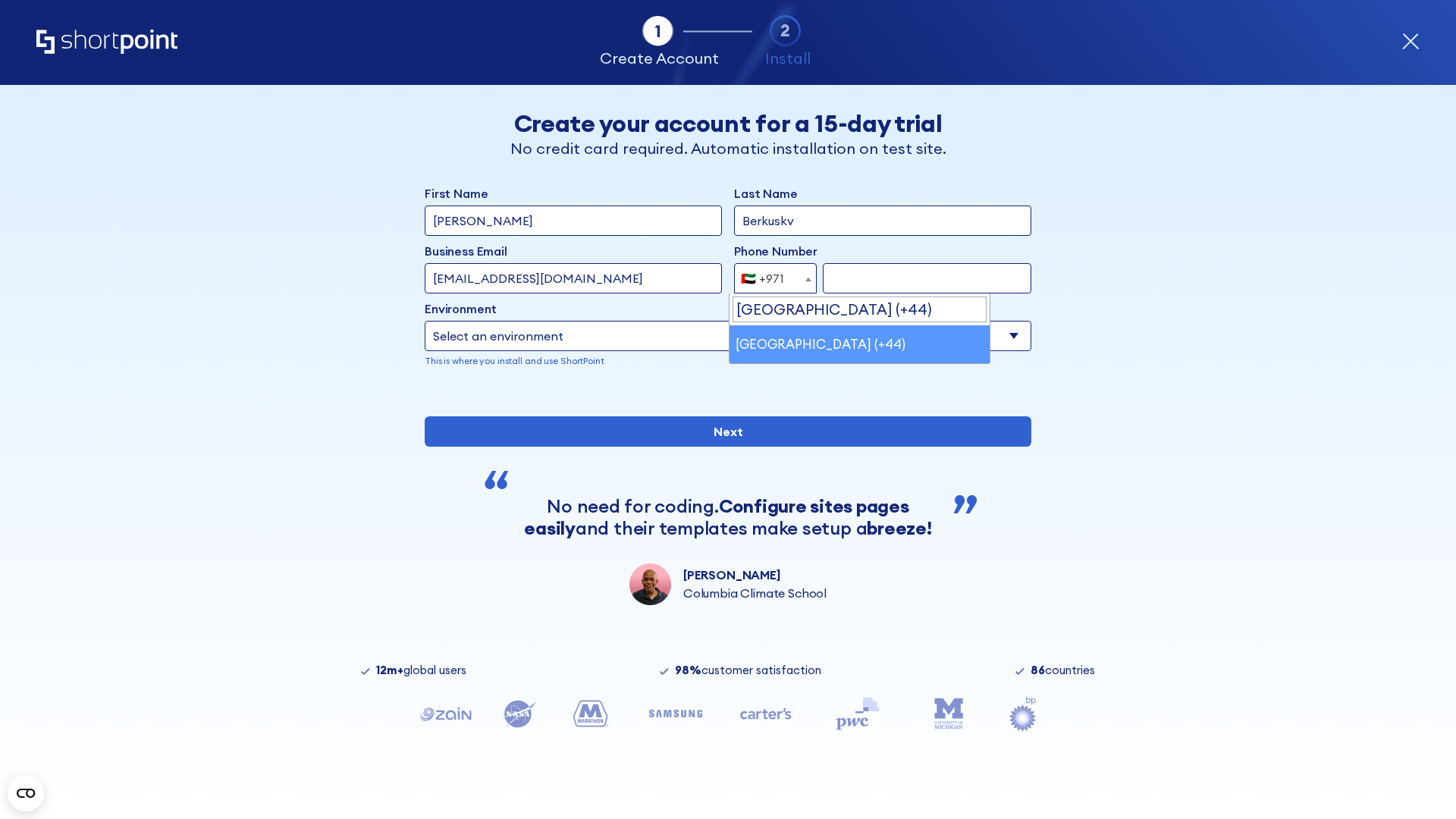
select select "+44"
type input "7912345678"
select select "Microsoft 365"
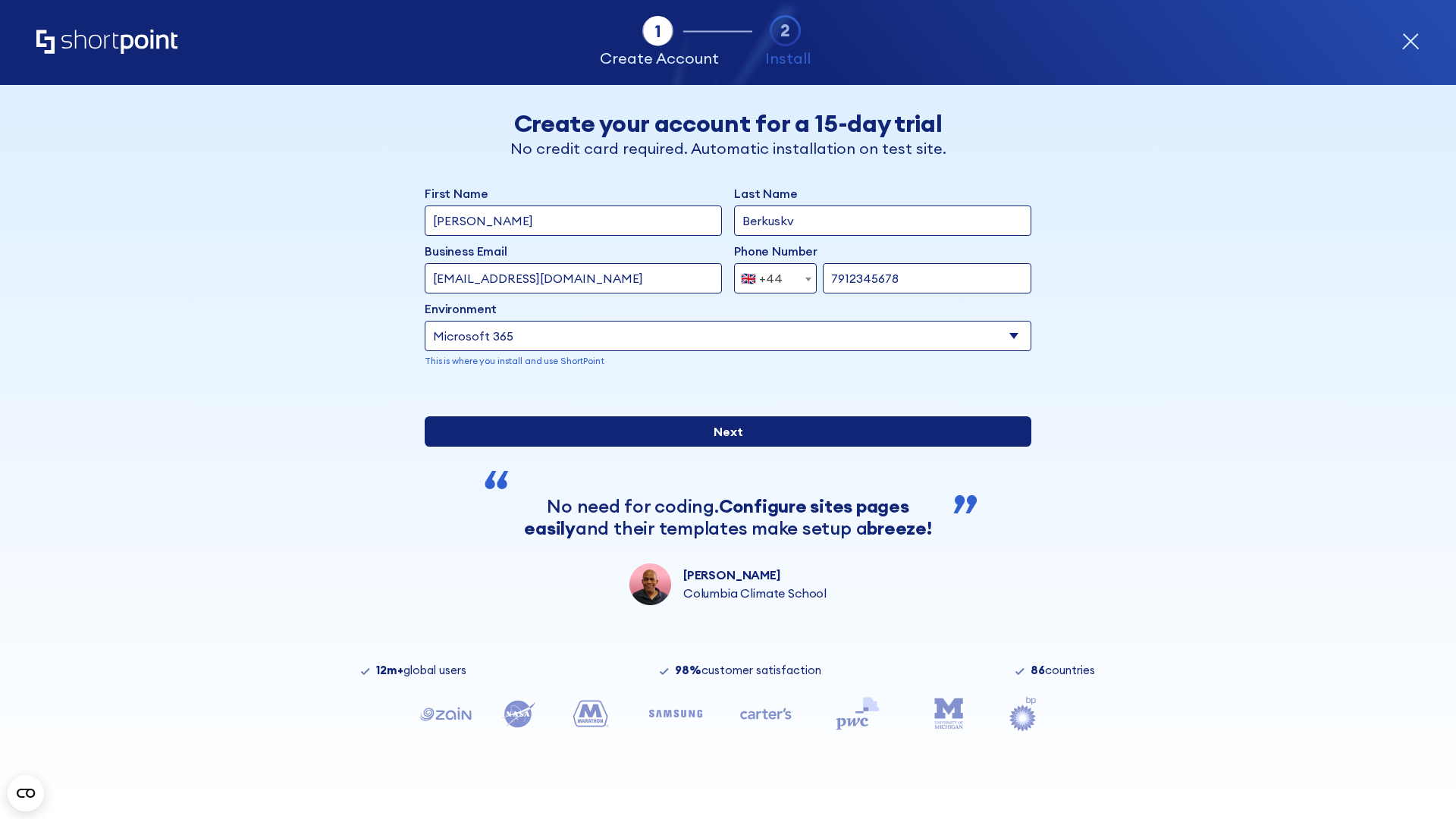
type input "7912345678"
click at [722, 446] on input "Next" at bounding box center [728, 432] width 606 height 31
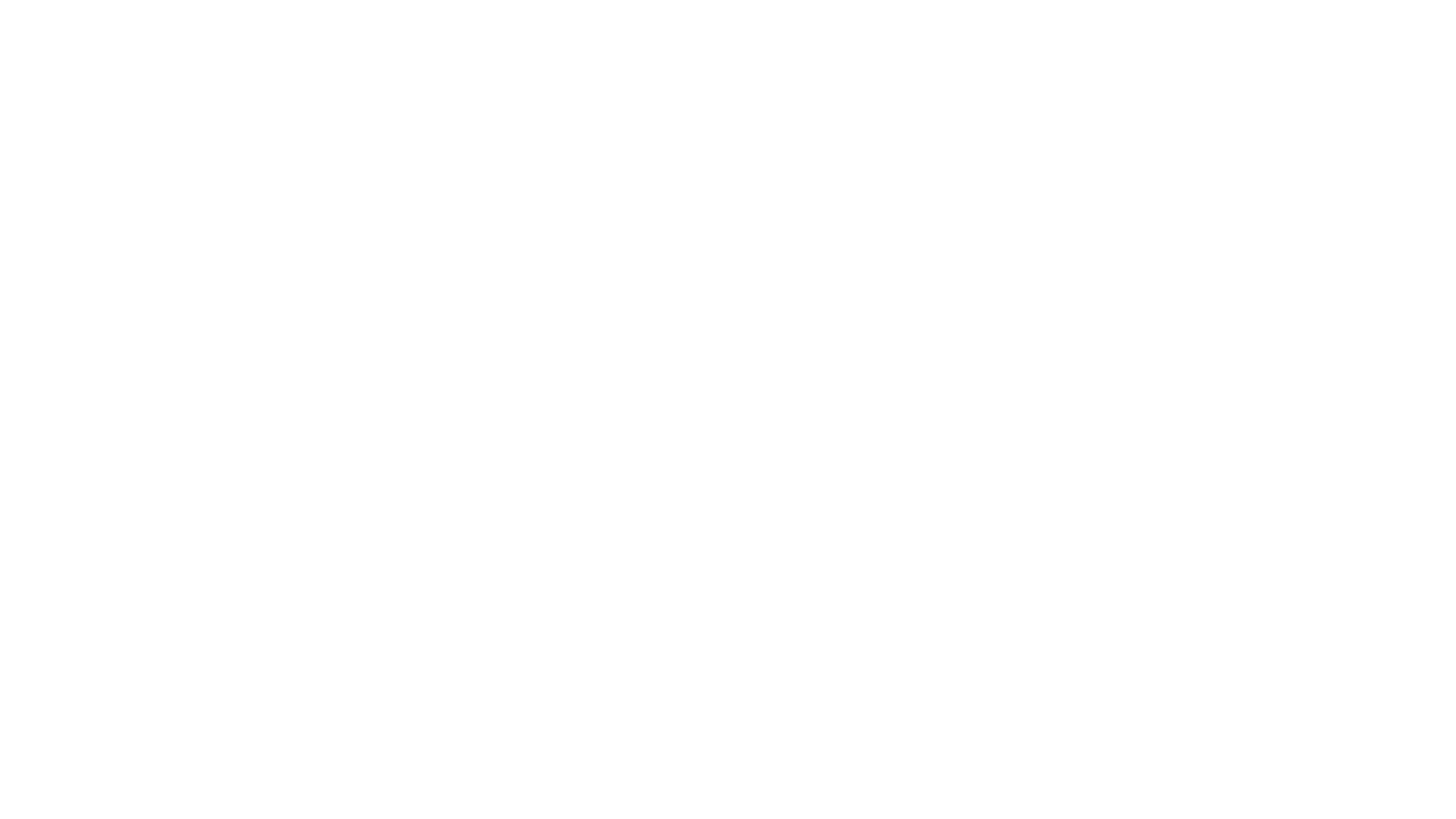
select select "+44"
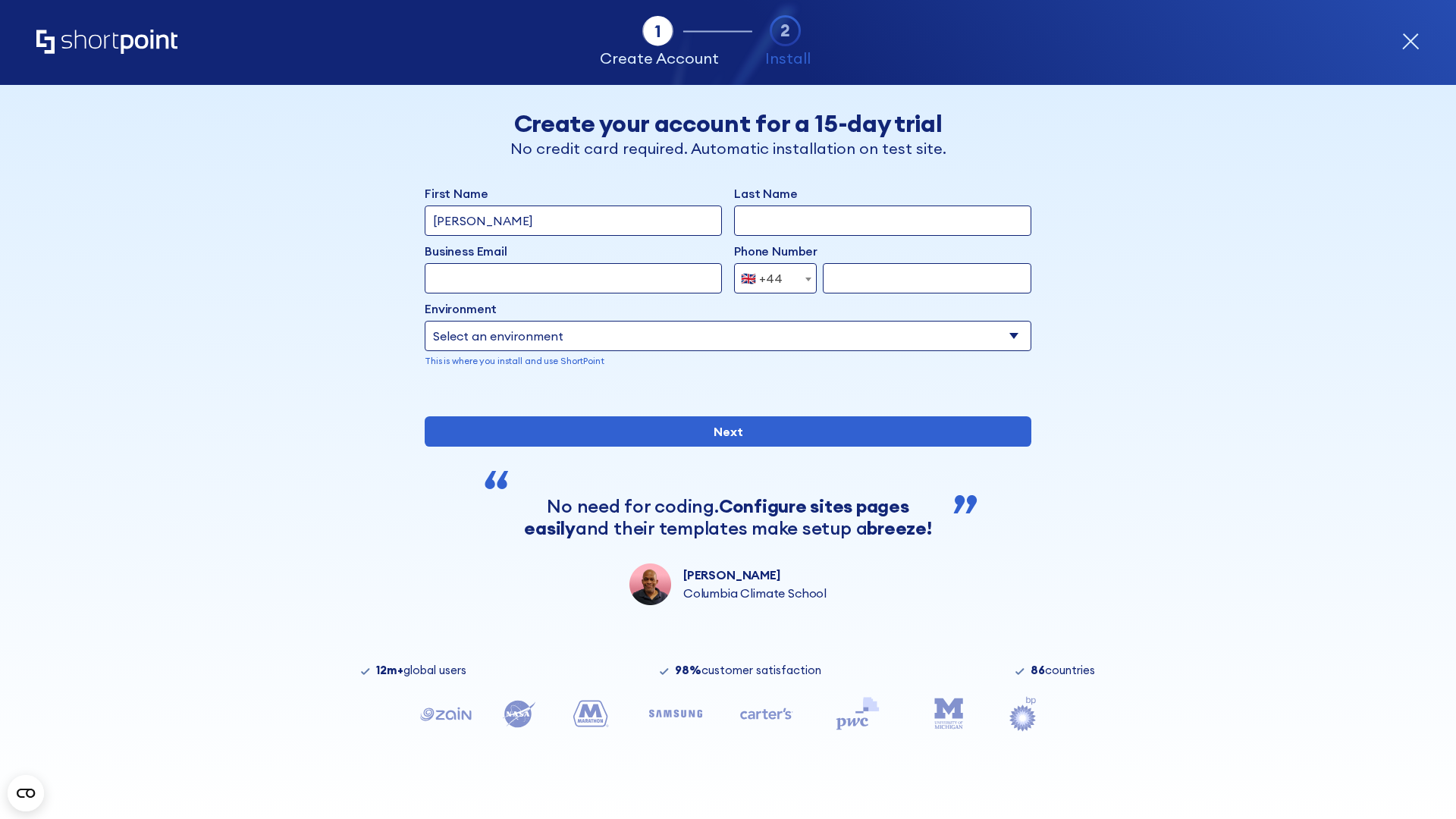
type input "[PERSON_NAME]"
type input "Berkuskv"
type input "info@startup.tech"
click at [770, 278] on div "🇬🇧 +44" at bounding box center [761, 278] width 42 height 31
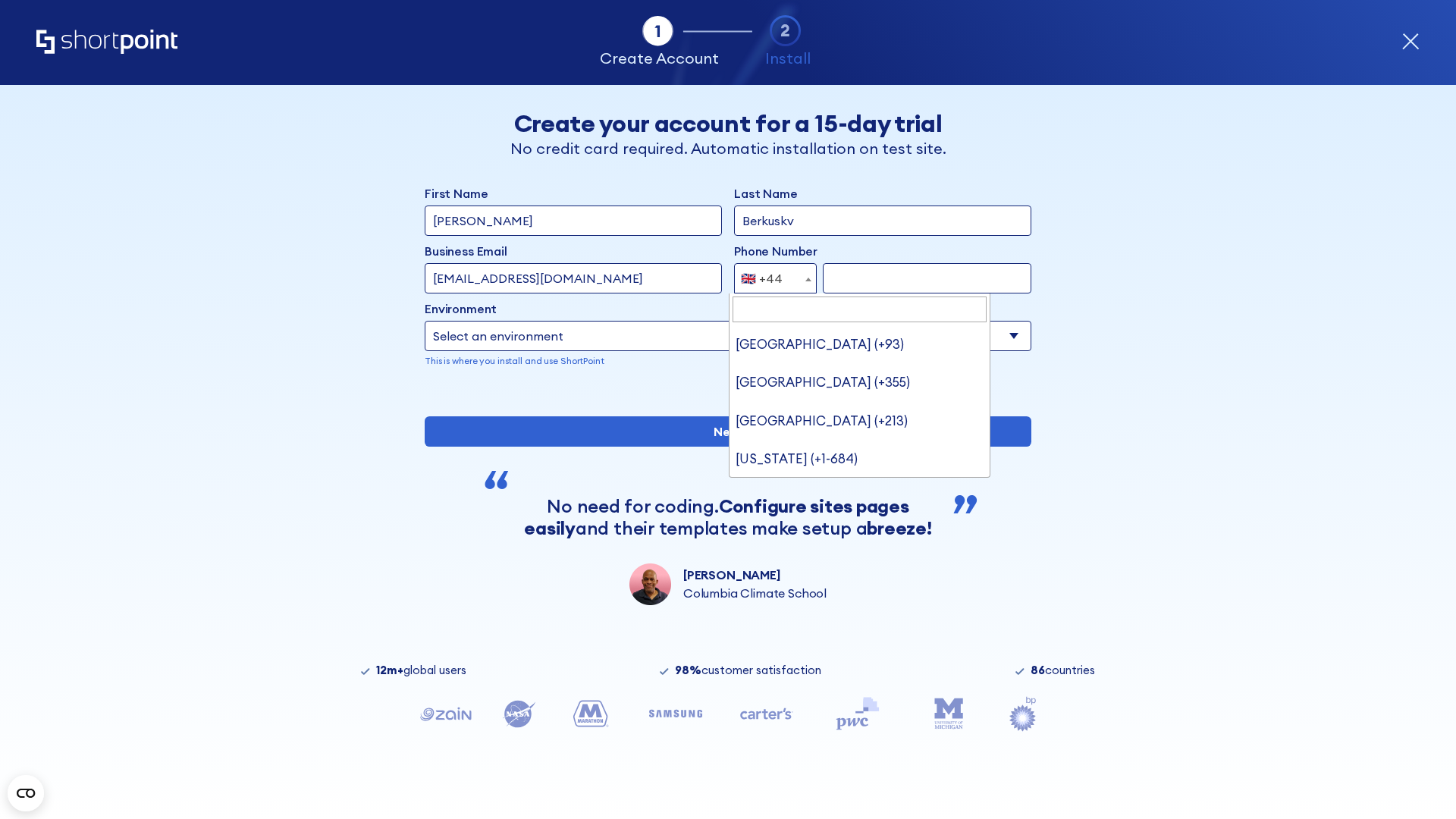
type input "Ukraine (+380)"
select select "+380"
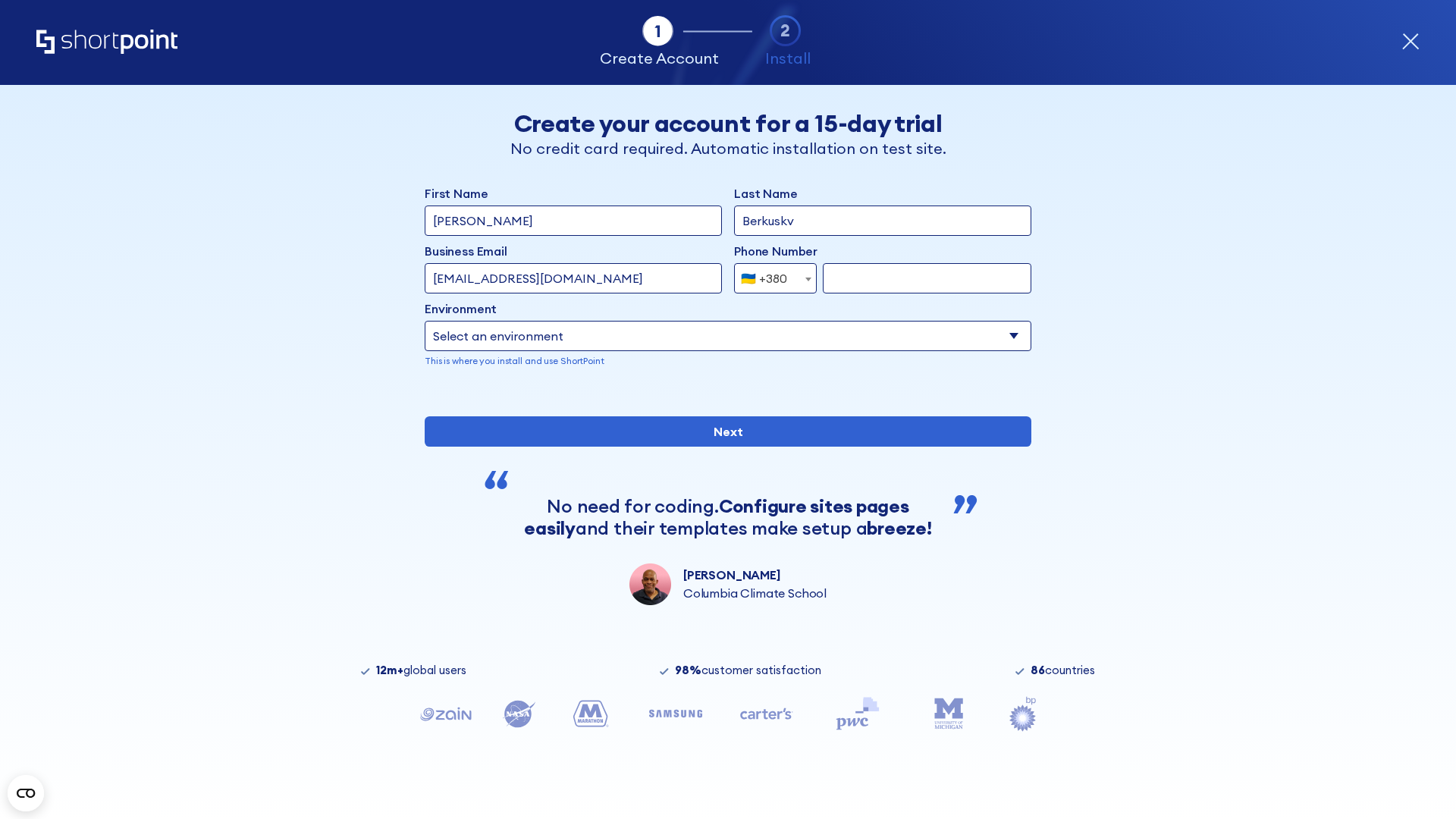
type input "663451789"
select select "Microsoft 365"
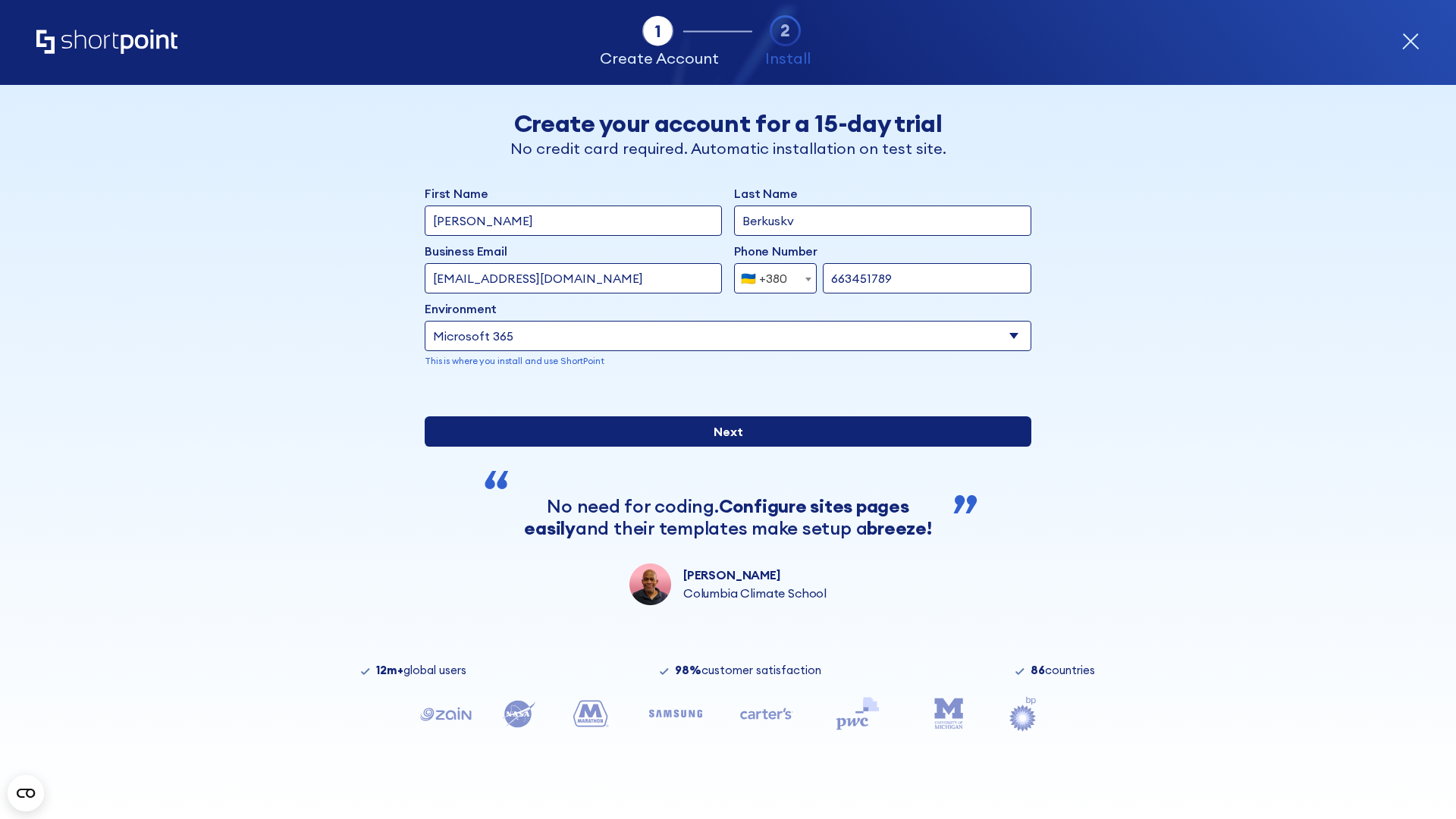
type input "663451789"
click at [722, 446] on input "Next" at bounding box center [728, 432] width 606 height 31
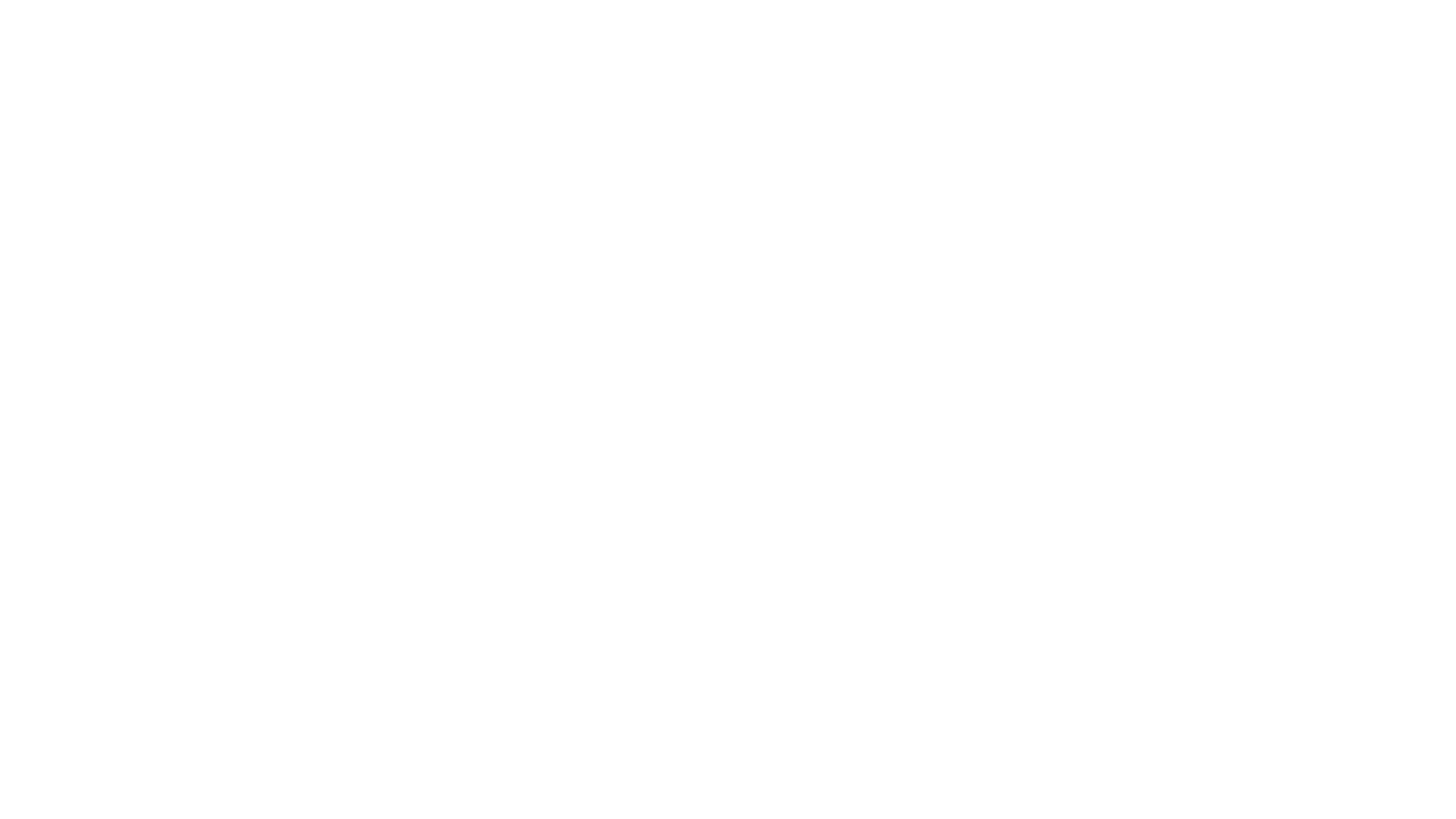
select select "+380"
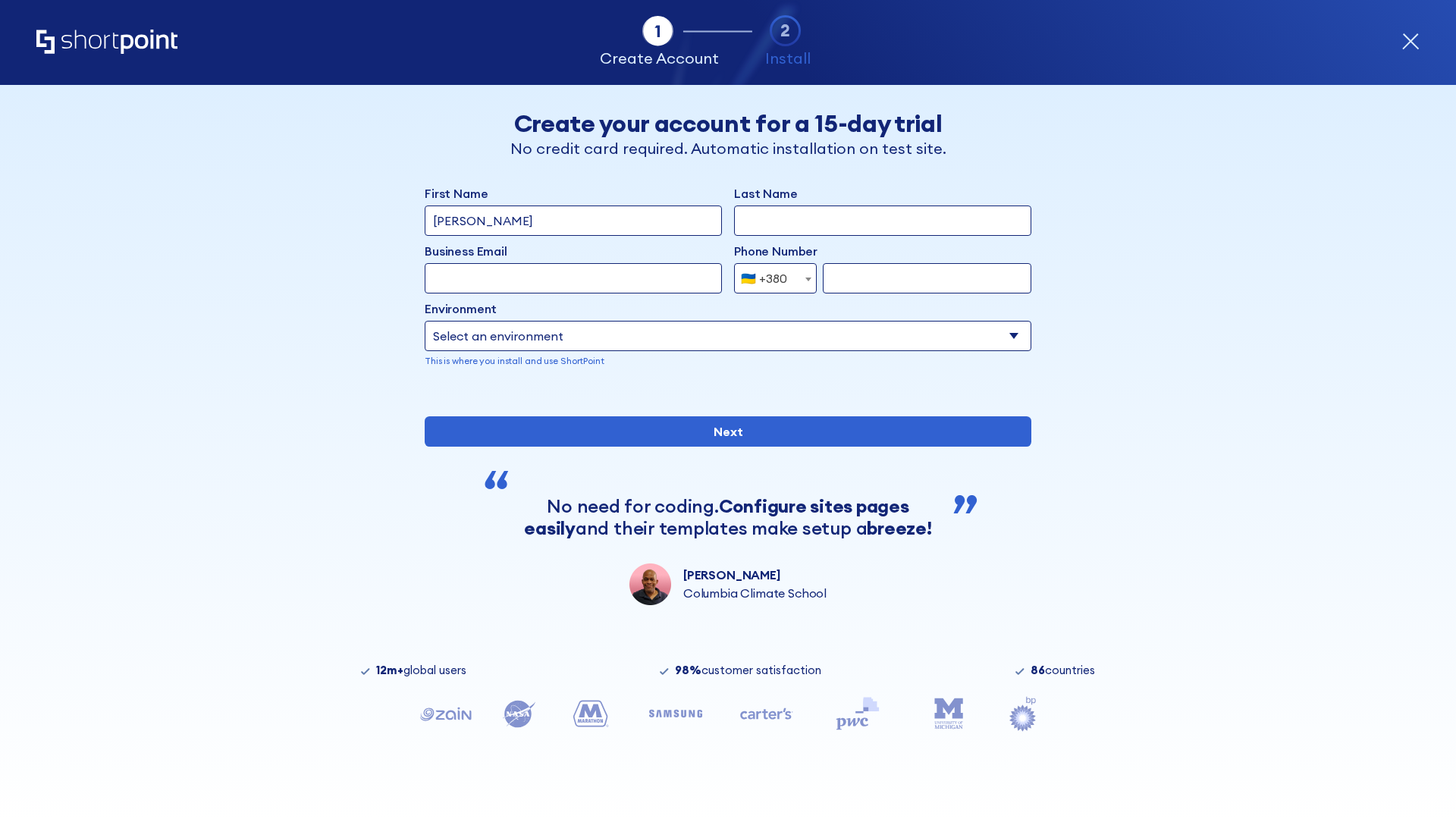
type input "[PERSON_NAME]"
type input "Berkuskv"
type input "team@hospital-uae.health"
click at [770, 278] on div "🇺🇦 +380" at bounding box center [763, 278] width 47 height 31
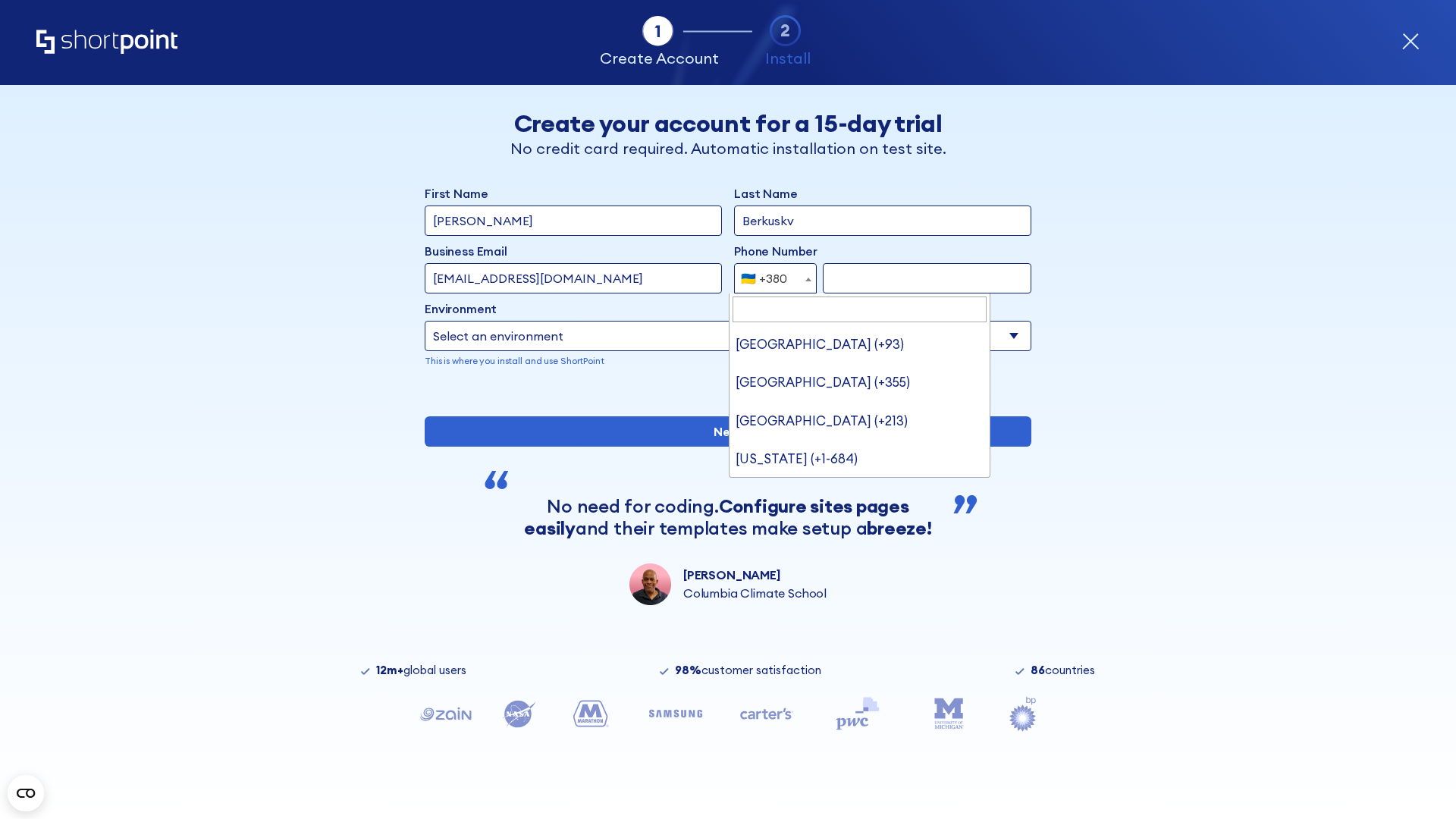
type input "United States (+1)"
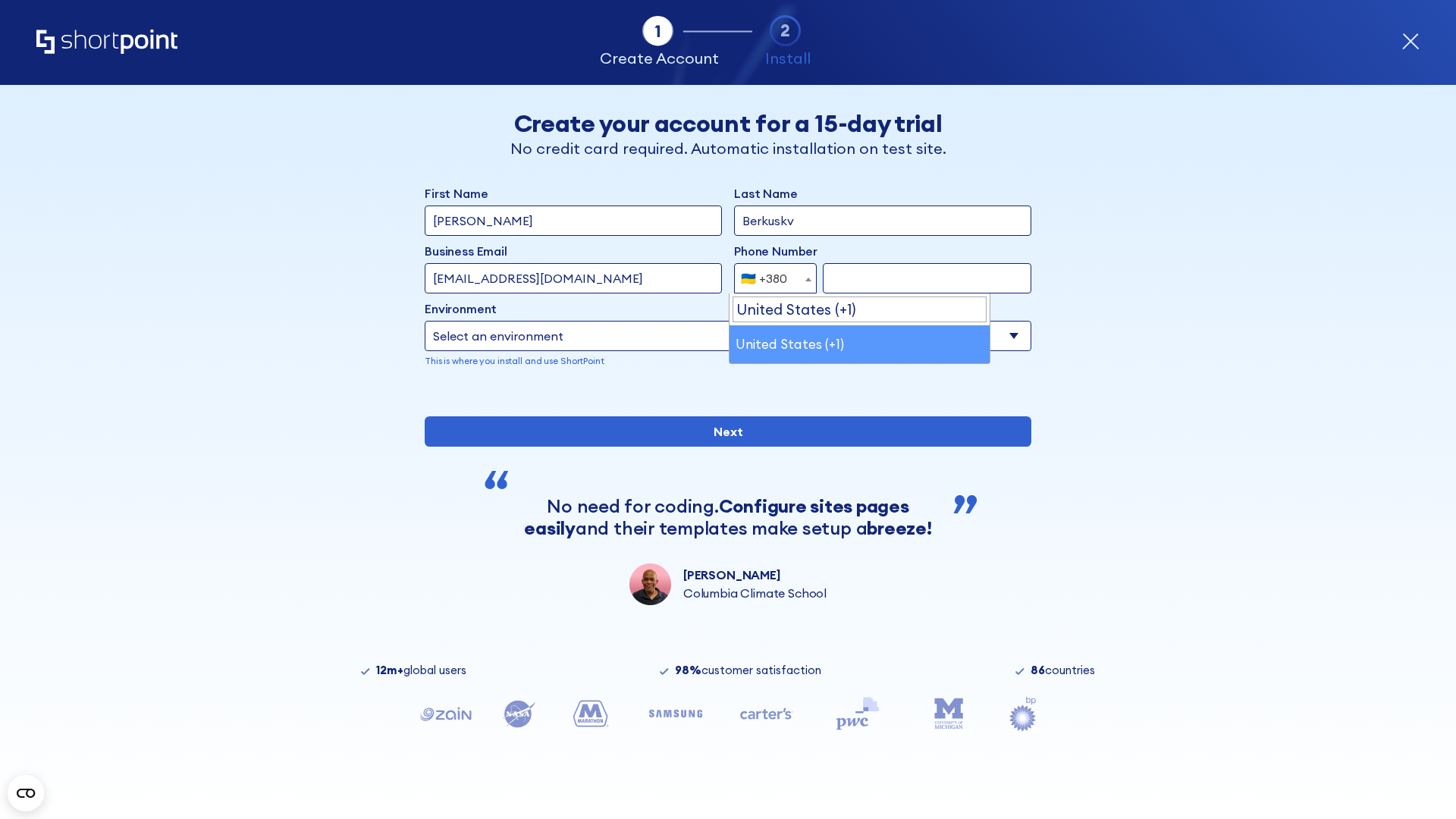
select select "+1"
type input "2025550123"
select select "Microsoft 365"
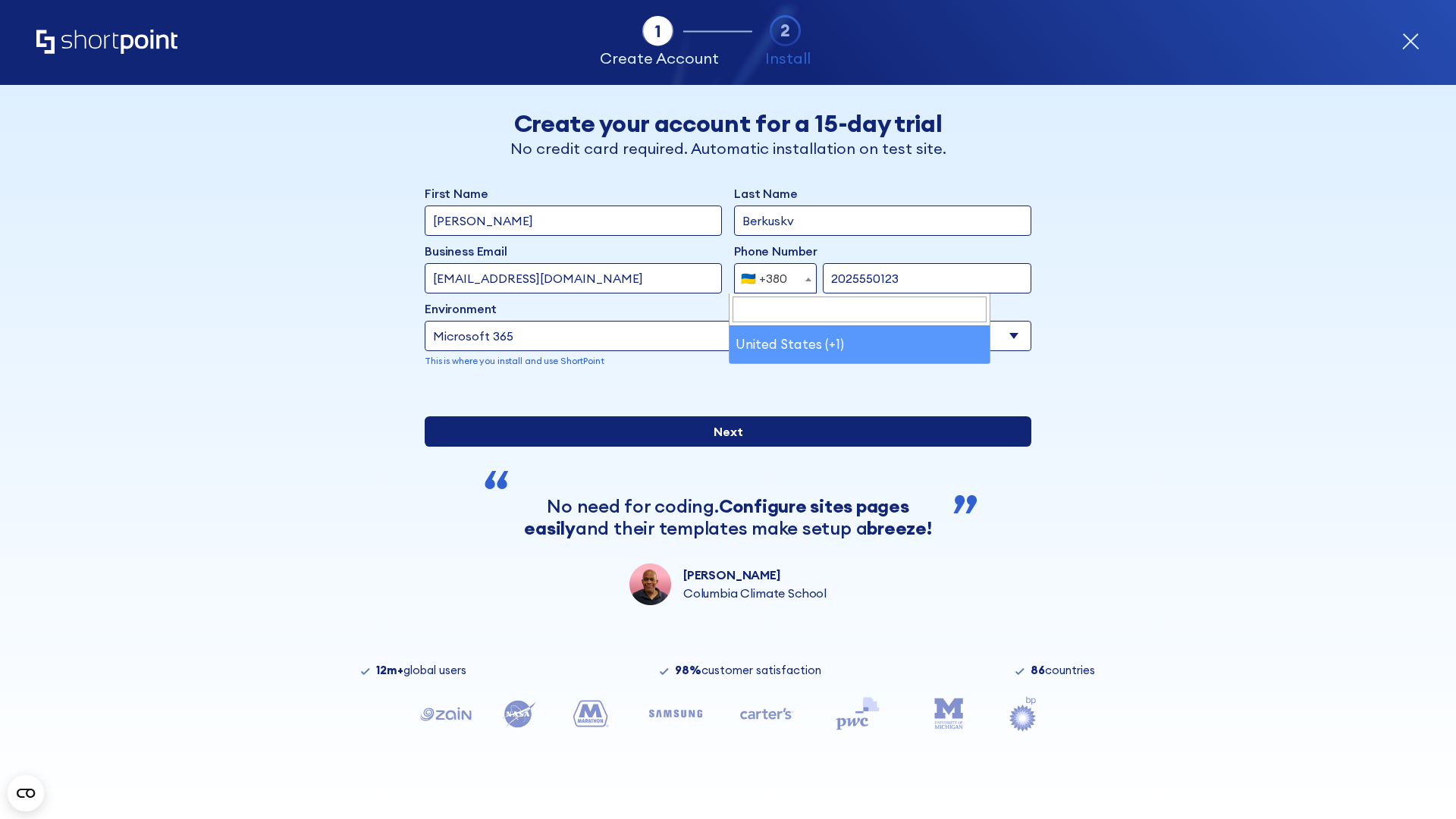
type input "2025550123"
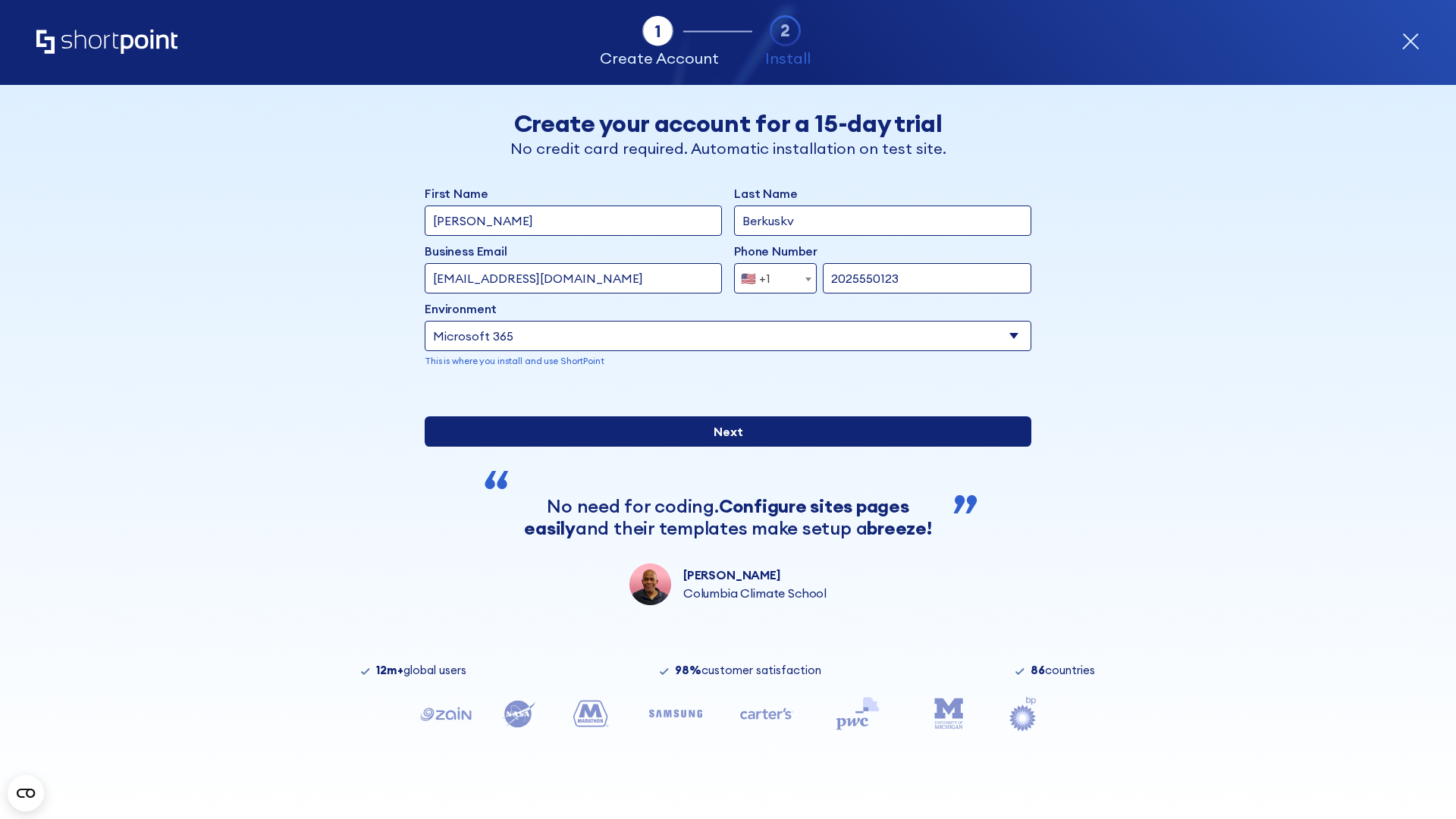
click at [722, 446] on input "Next" at bounding box center [728, 432] width 606 height 31
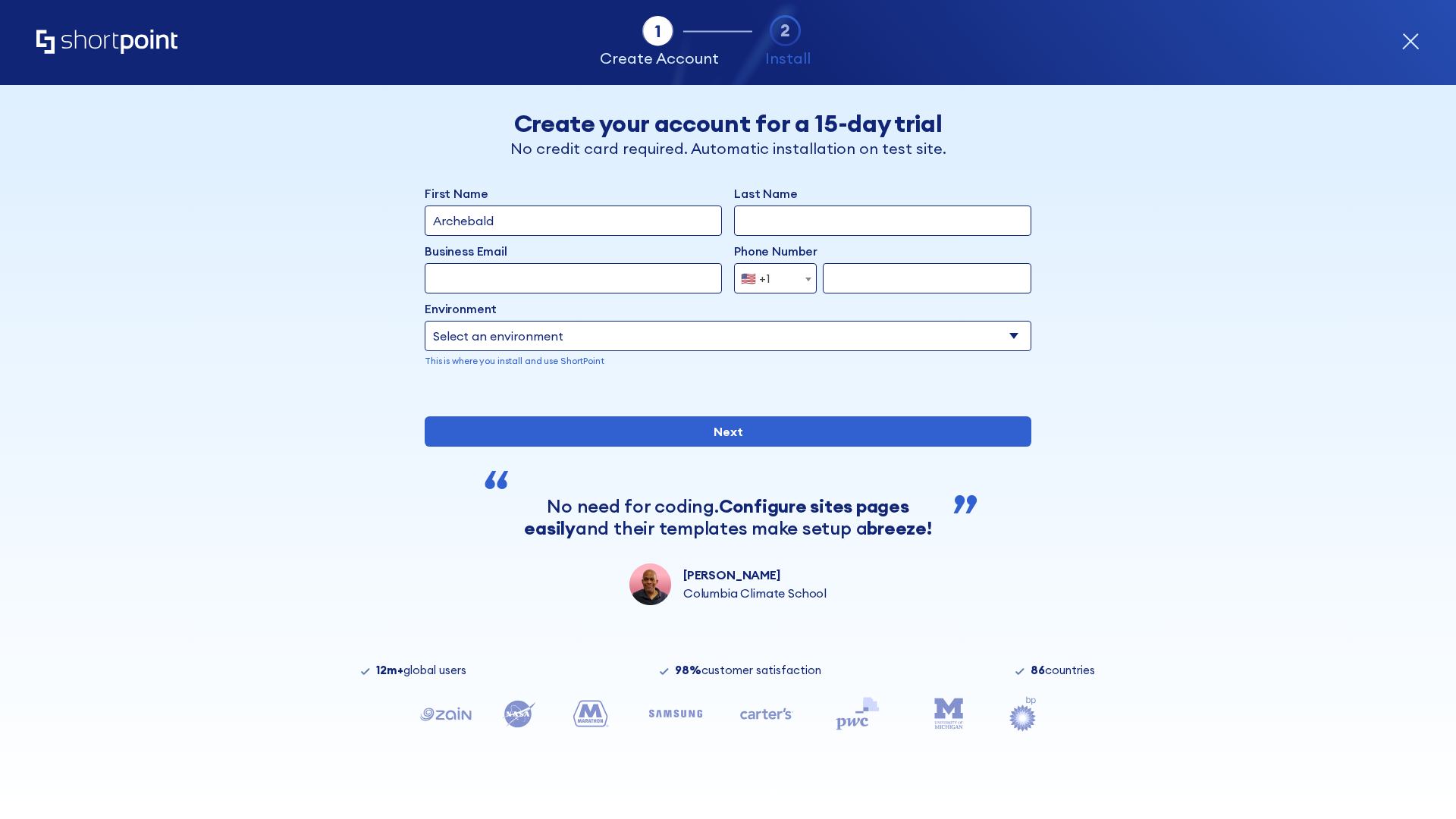
type input "Archebald"
type input "Berkuskv"
type input "[EMAIL_ADDRESS][DOMAIN_NAME]"
type input "2125556789"
select select "SharePoint 2019 (On-Premise)"
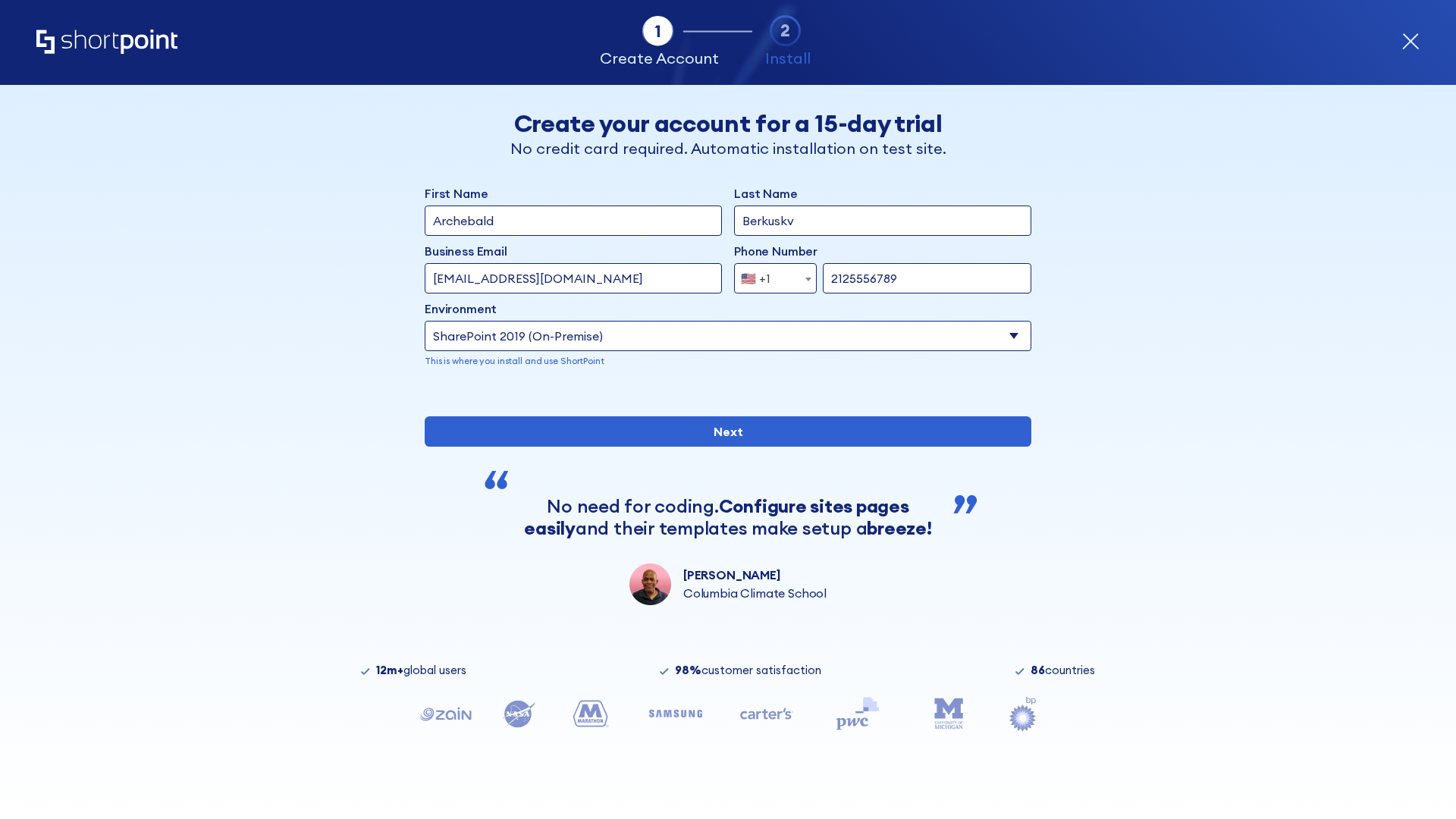
type input "2125556789"
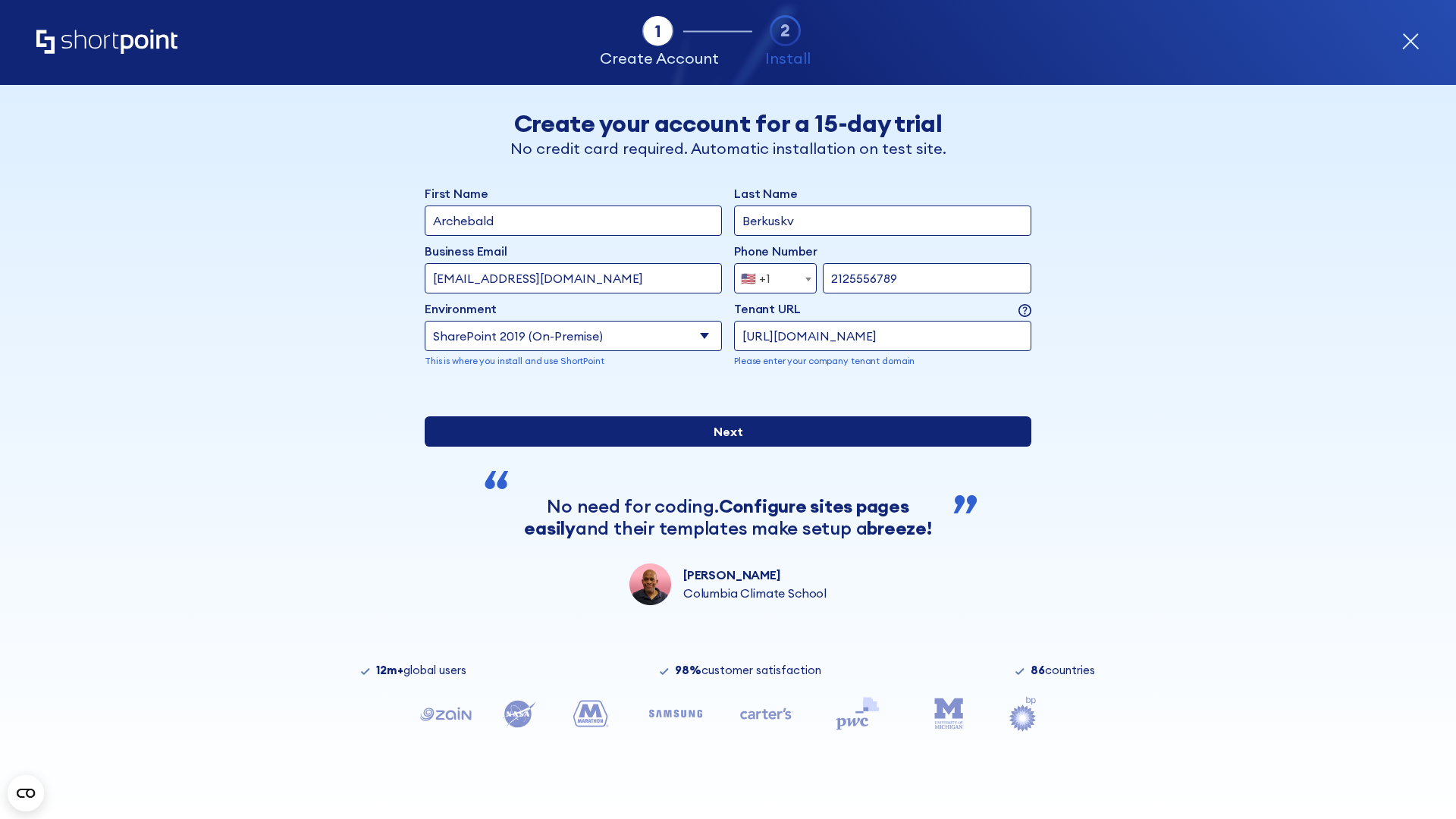
type input "[URL][DOMAIN_NAME]"
click at [722, 446] on input "Next" at bounding box center [728, 432] width 606 height 31
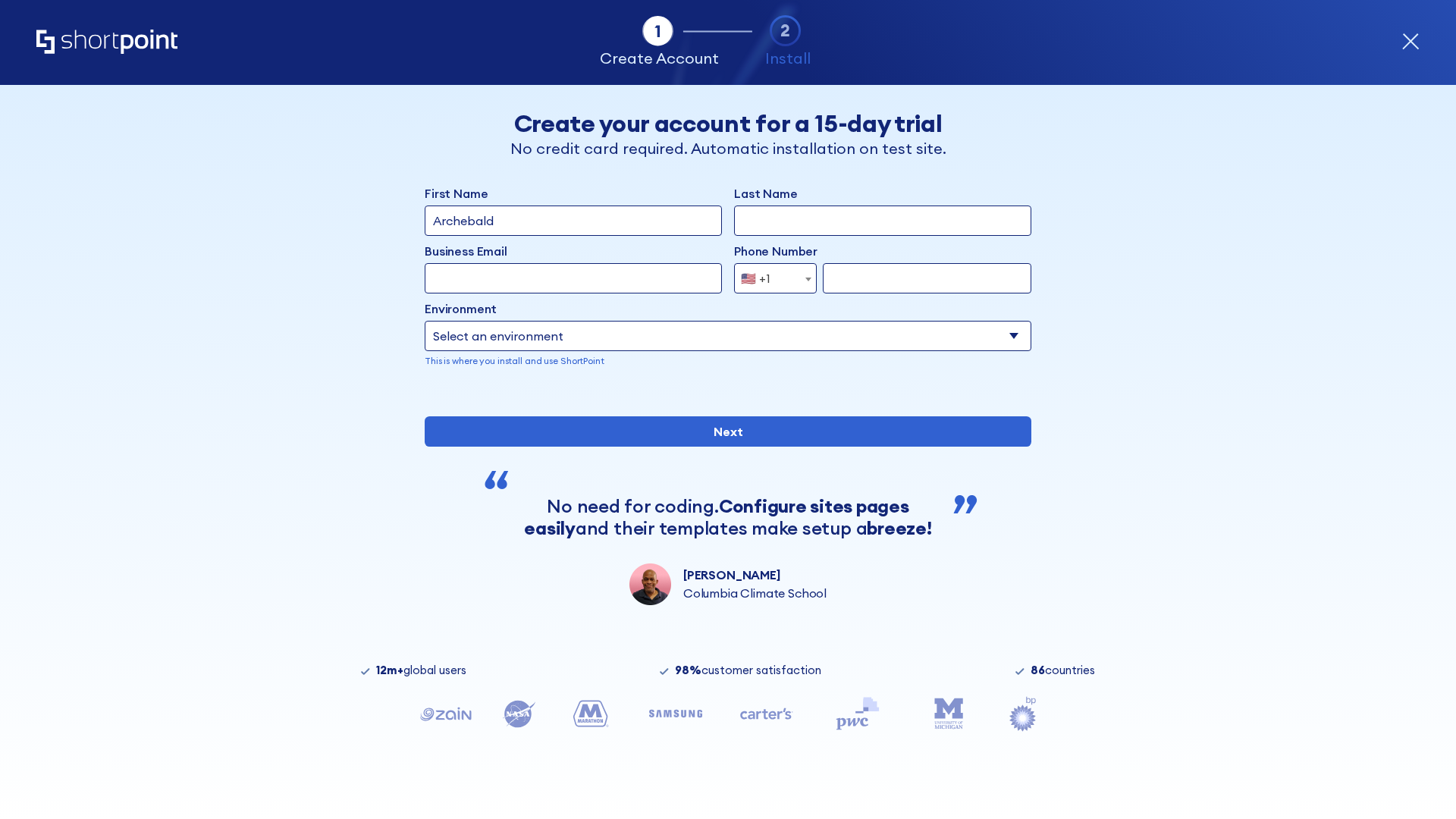
type input "Archebald"
type input "Berkuskv"
type input "[EMAIL_ADDRESS][DOMAIN_NAME]"
type input "2125556789"
select select "SharePoint 2019 (On-Premise)"
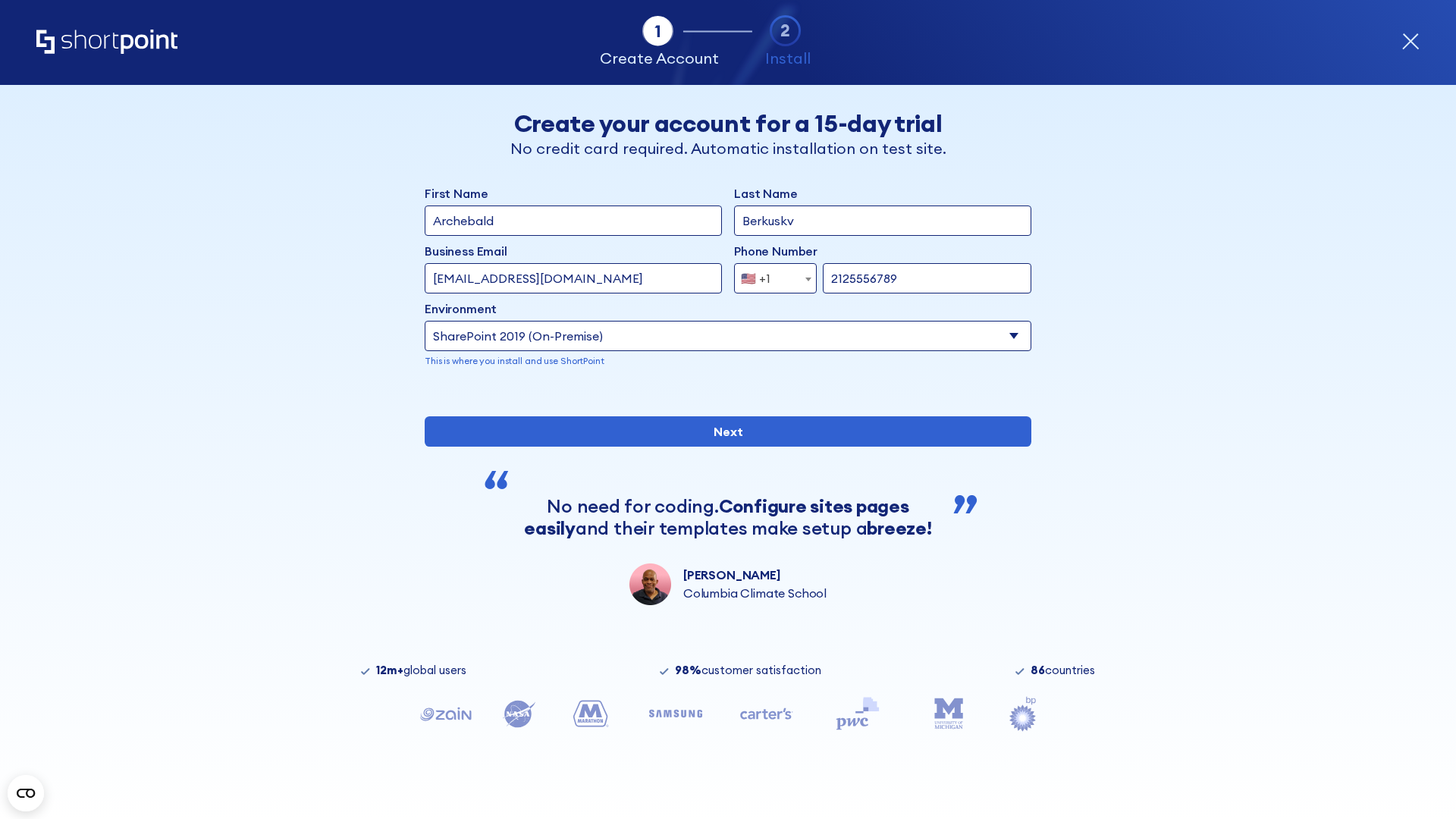
type input "2125556789"
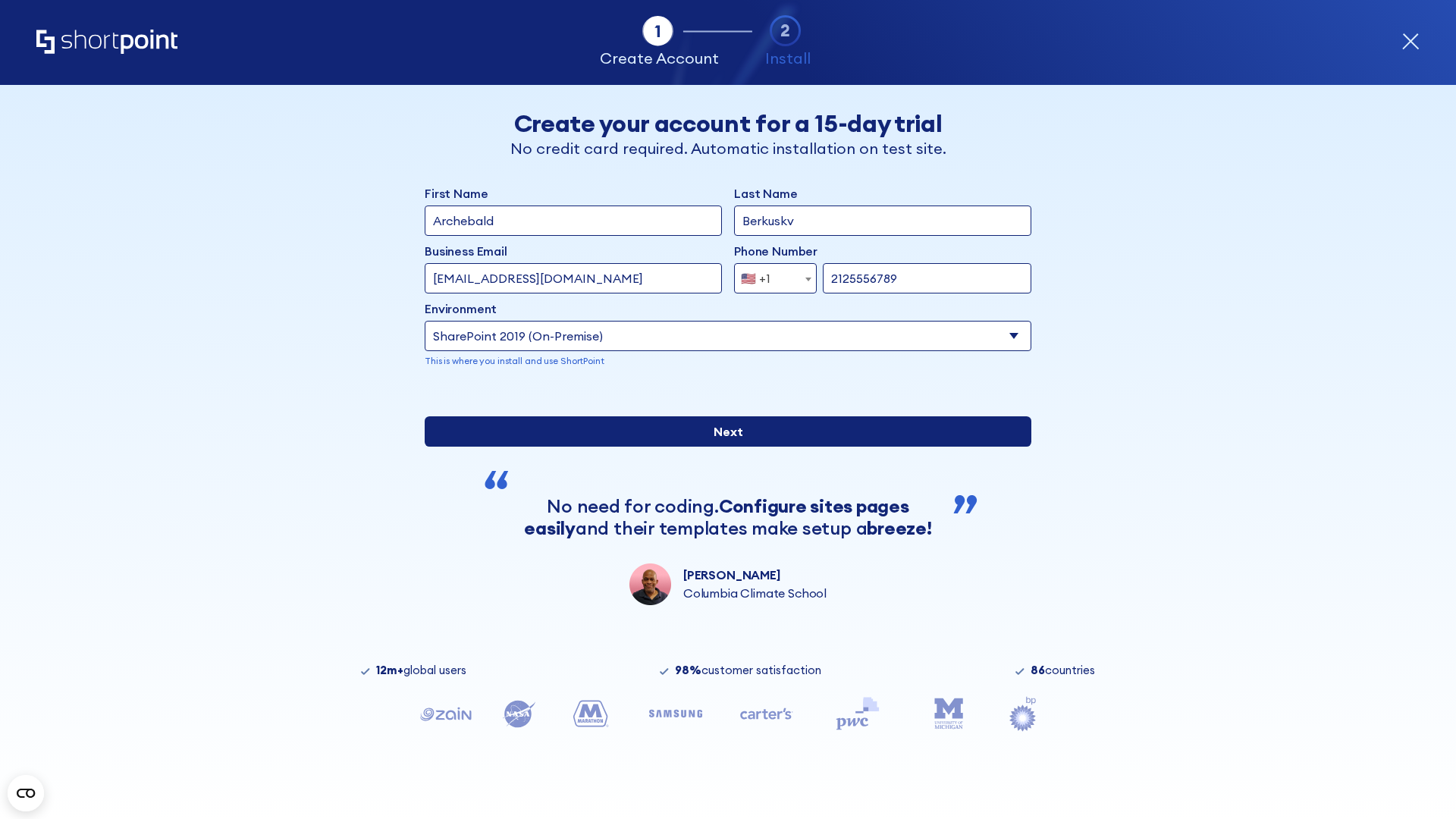
type input "http://malicious.com/sharepoint.com"
click at [722, 446] on input "Next" at bounding box center [728, 432] width 606 height 31
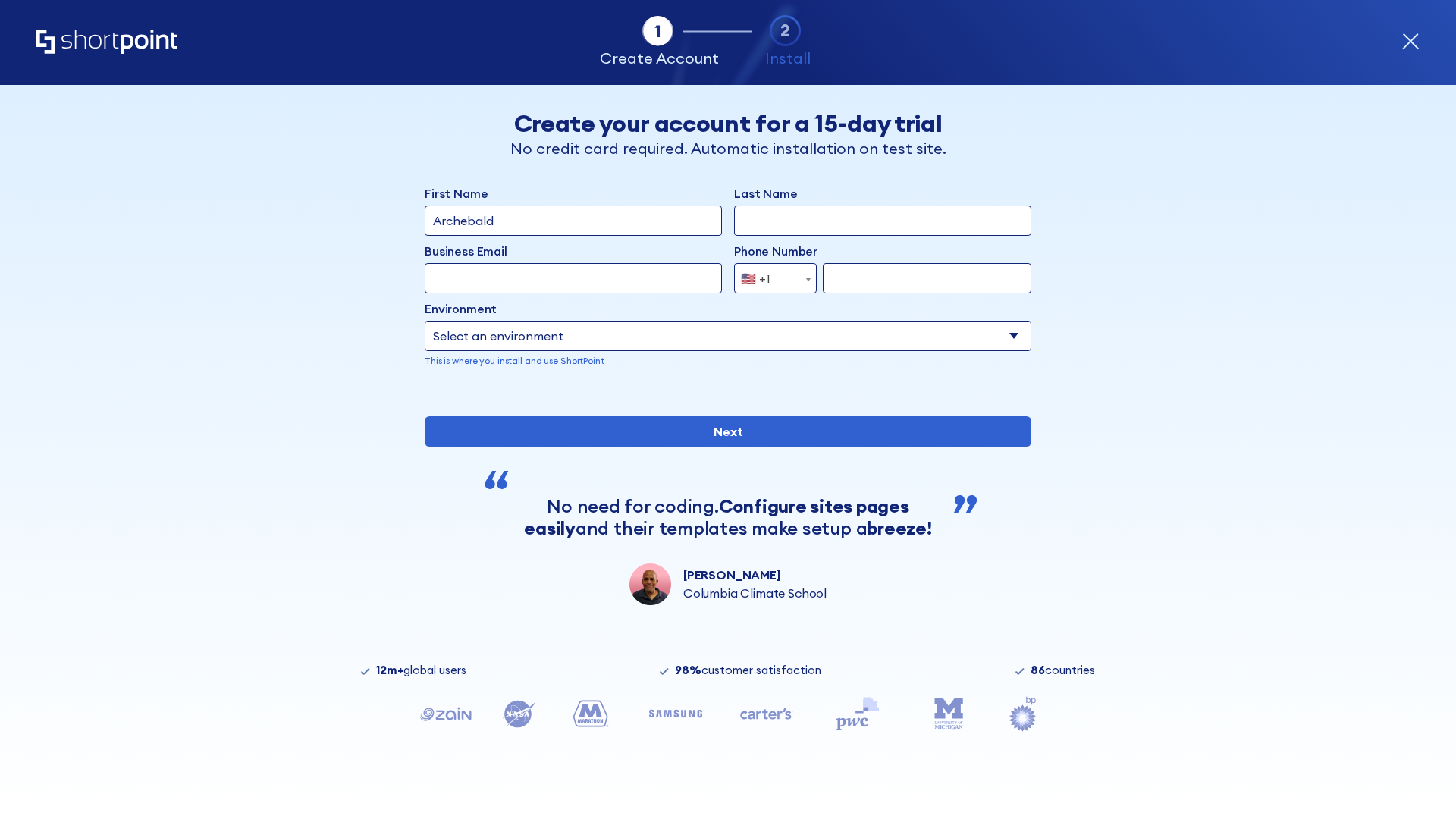
type input "Archebald"
type input "Berkuskv"
type input "[EMAIL_ADDRESS][DOMAIN_NAME]"
type input "2125556789"
select select "SharePoint 2019 (On-Premise)"
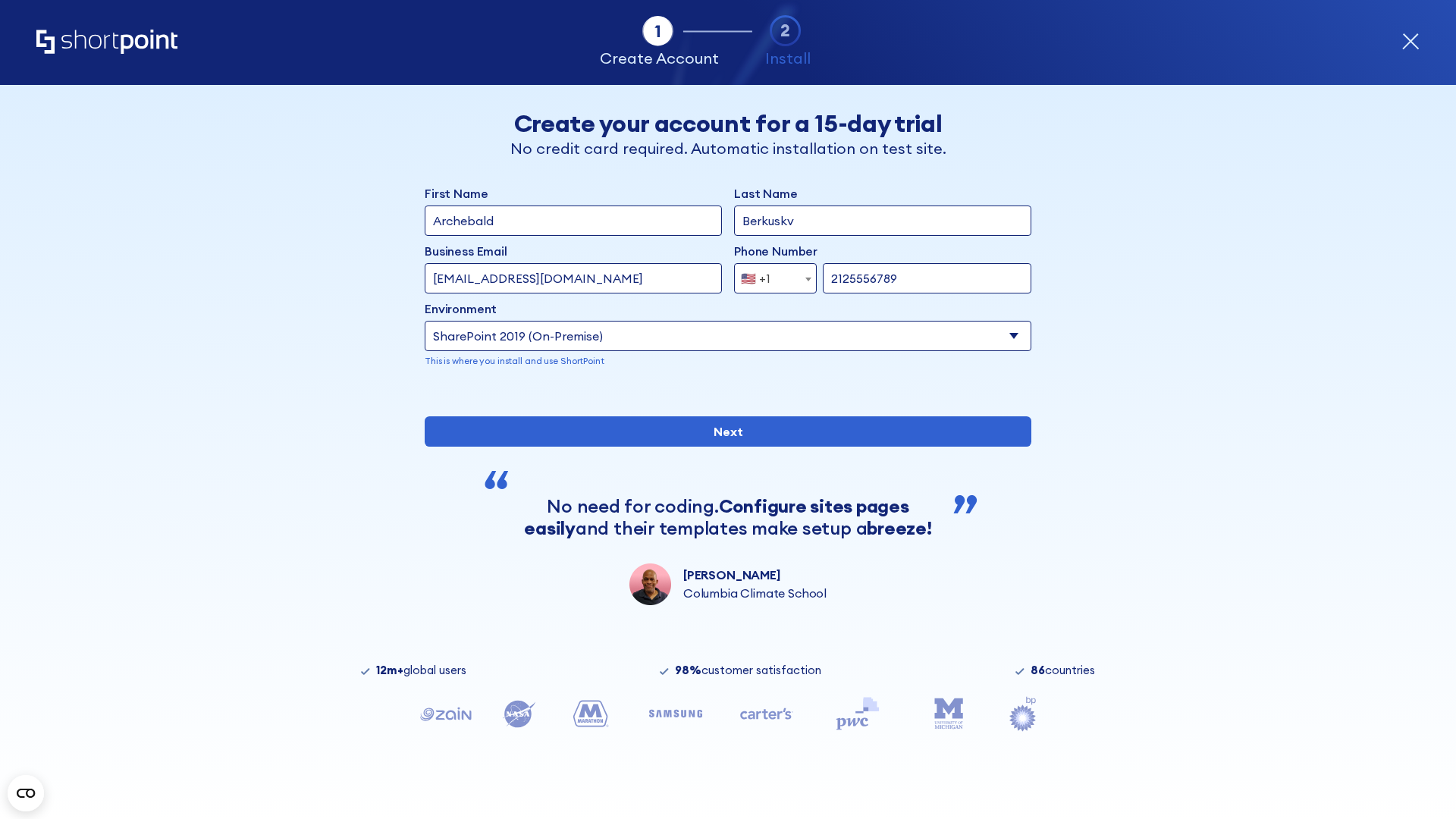
type input "2125556789"
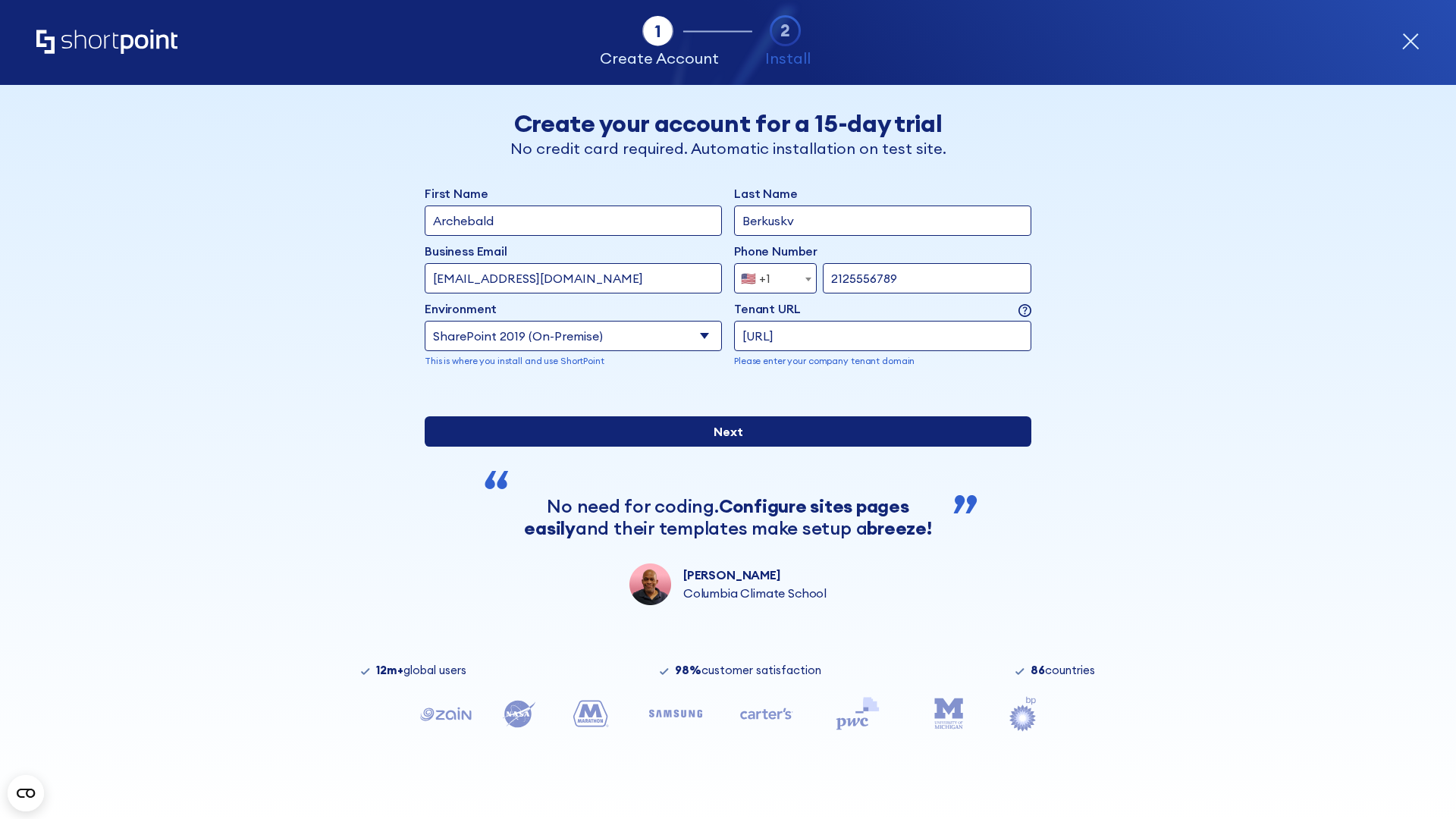
type input "[URL]"
click at [722, 446] on input "Next" at bounding box center [728, 432] width 606 height 31
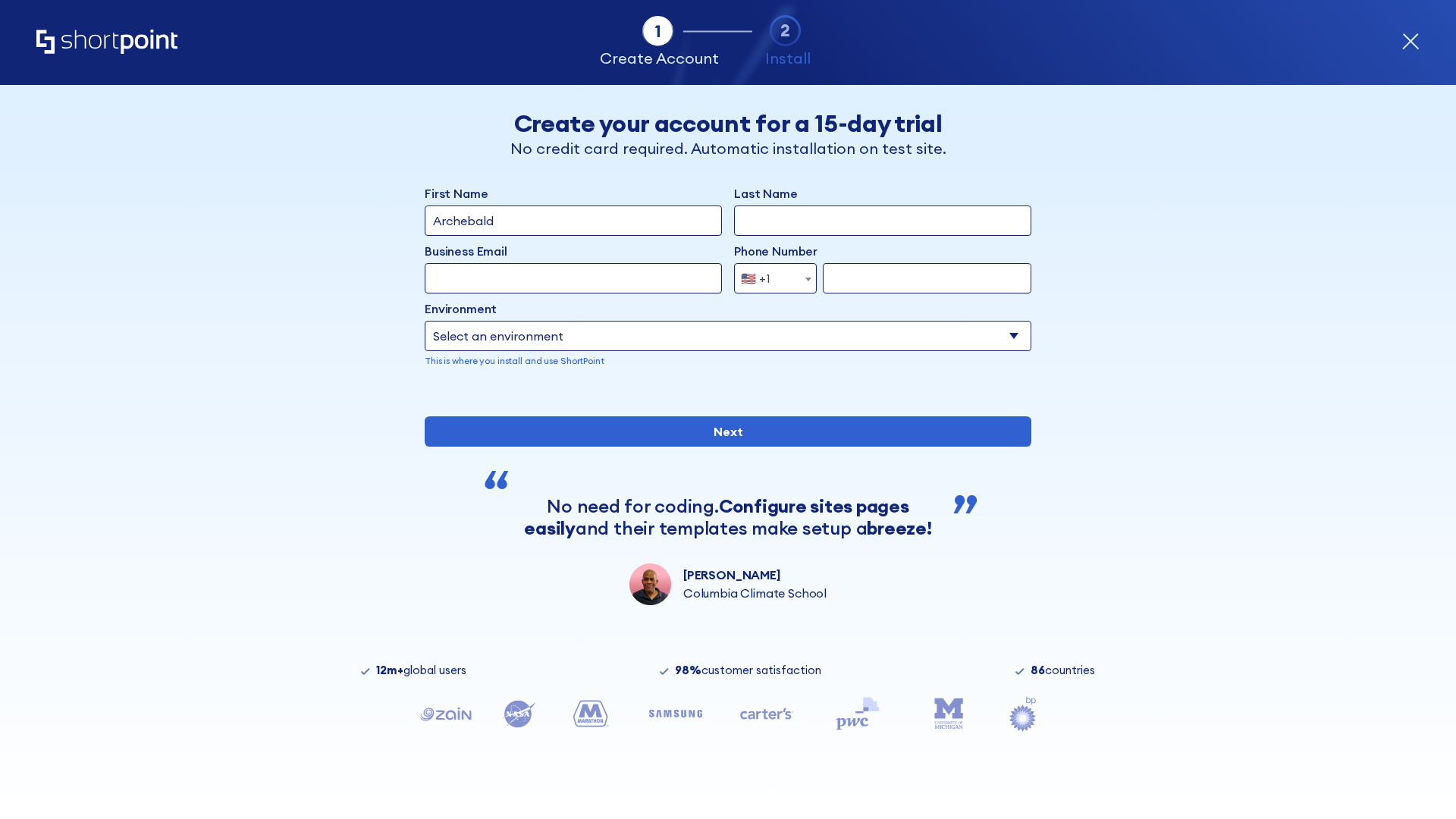
type input "Archebald"
type input "Berkuskv"
type input "[EMAIL_ADDRESS][DOMAIN_NAME]"
type input "2125556789"
select select "SharePoint 2019 (On-Premise)"
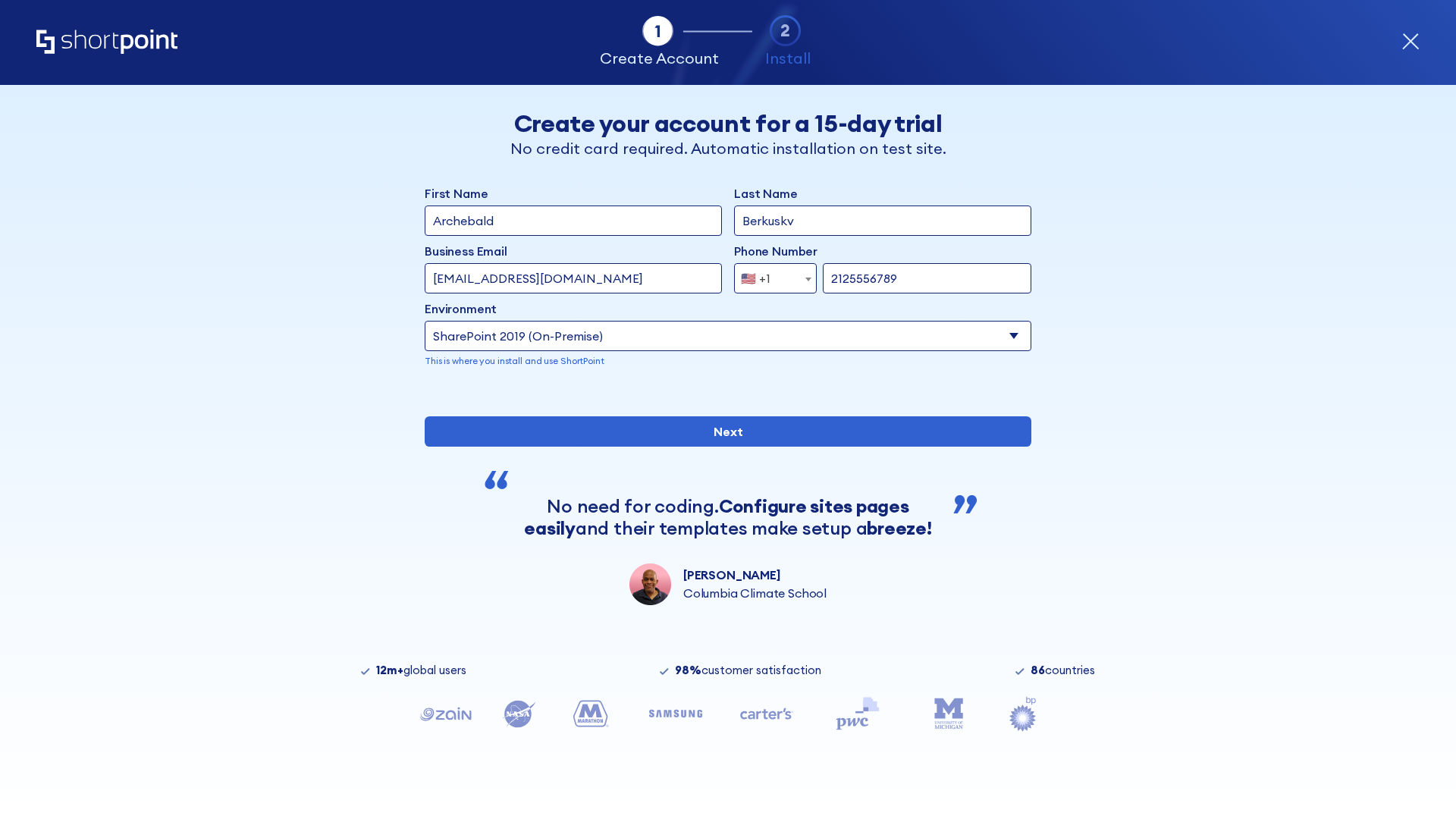
type input "2125556789"
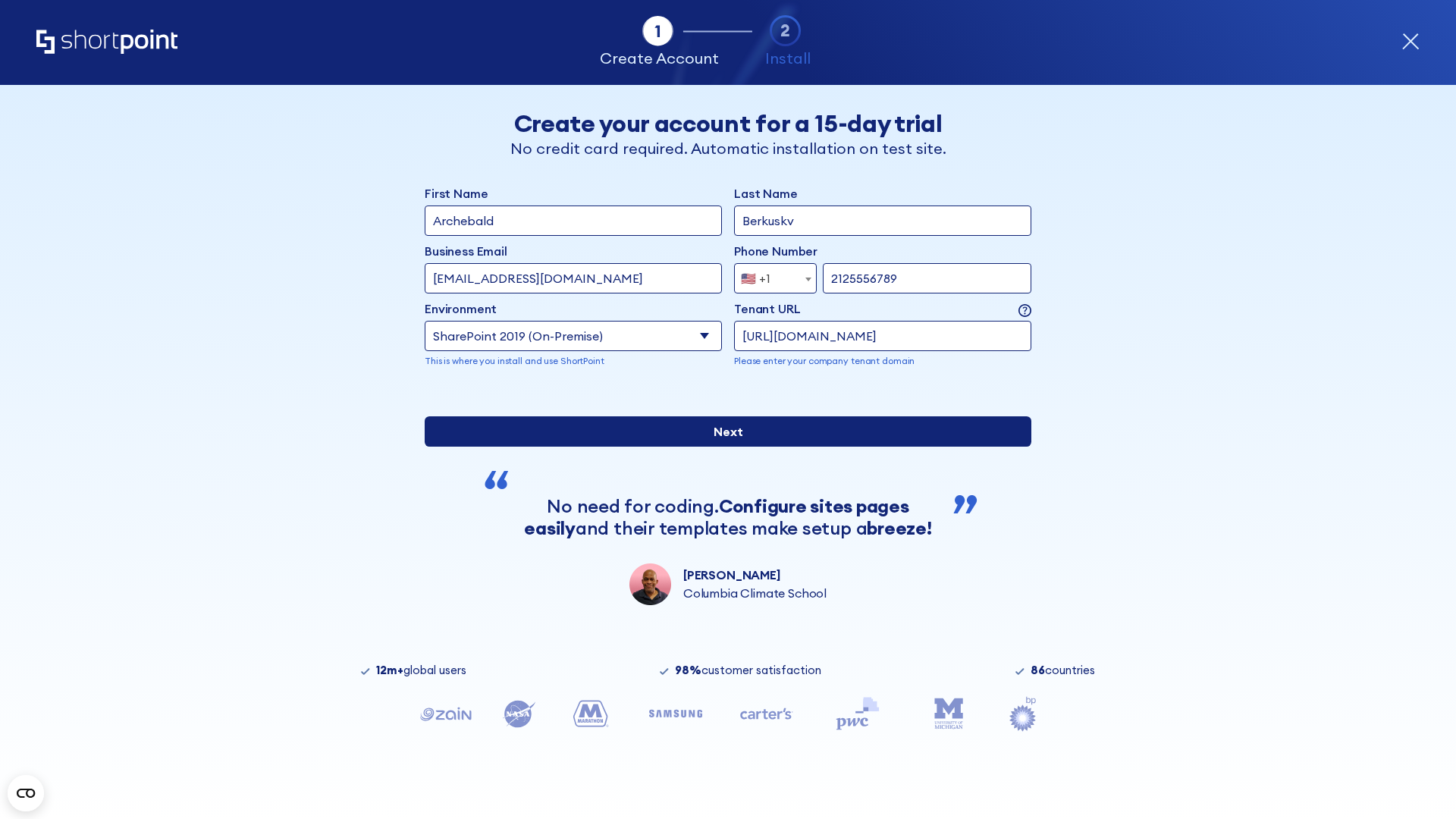
type input "https://sharepoint.com.evil.com"
click at [722, 446] on input "Next" at bounding box center [728, 432] width 606 height 31
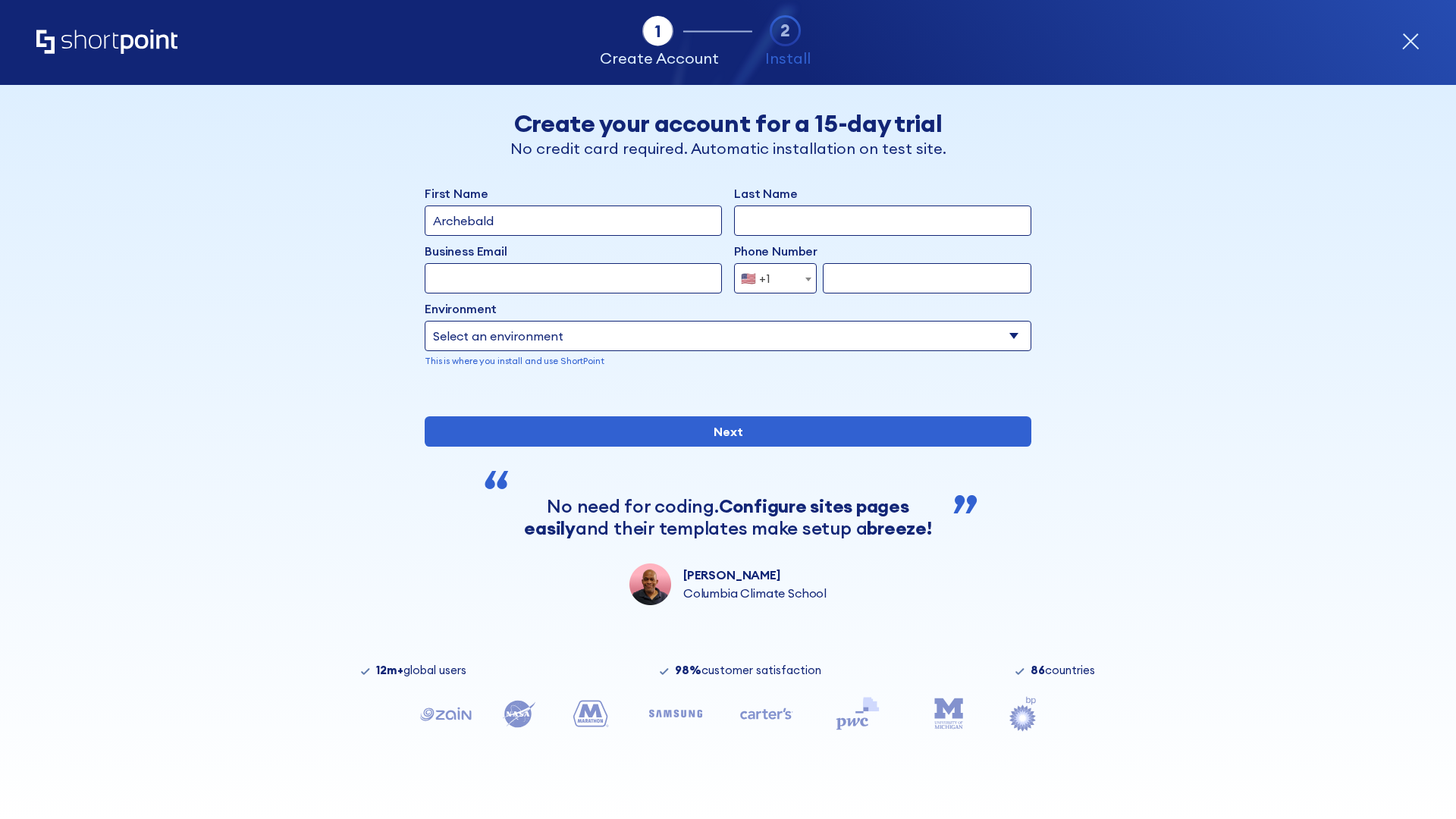
type input "Archebald"
type input "Berkuskv"
type input "[EMAIL_ADDRESS][DOMAIN_NAME]"
type input "2125556789"
select select "SharePoint 2019 (On-Premise)"
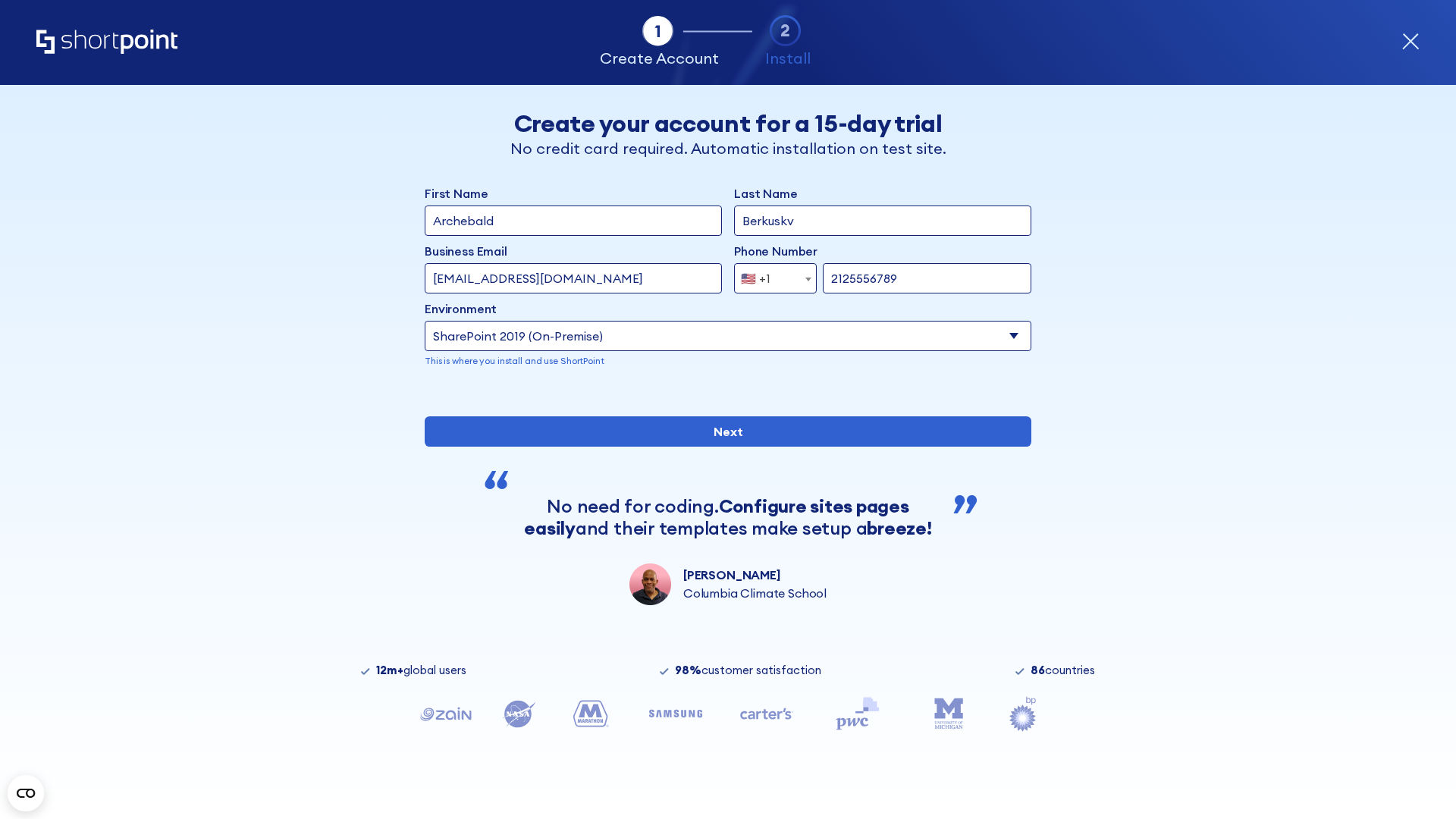
type input "2125556789"
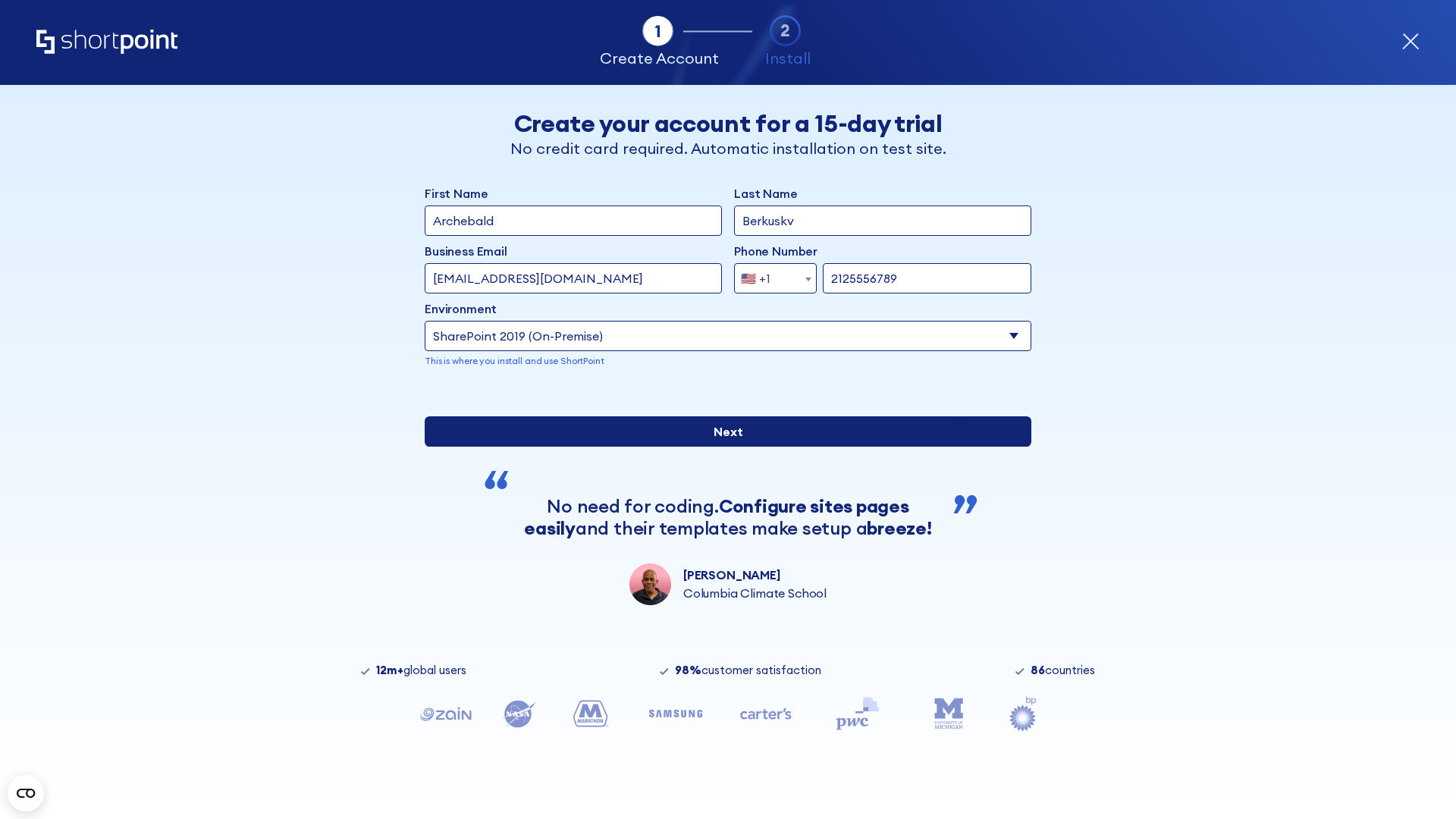
type input "[URL][DOMAIN_NAME]"
click at [722, 446] on input "Next" at bounding box center [728, 432] width 606 height 31
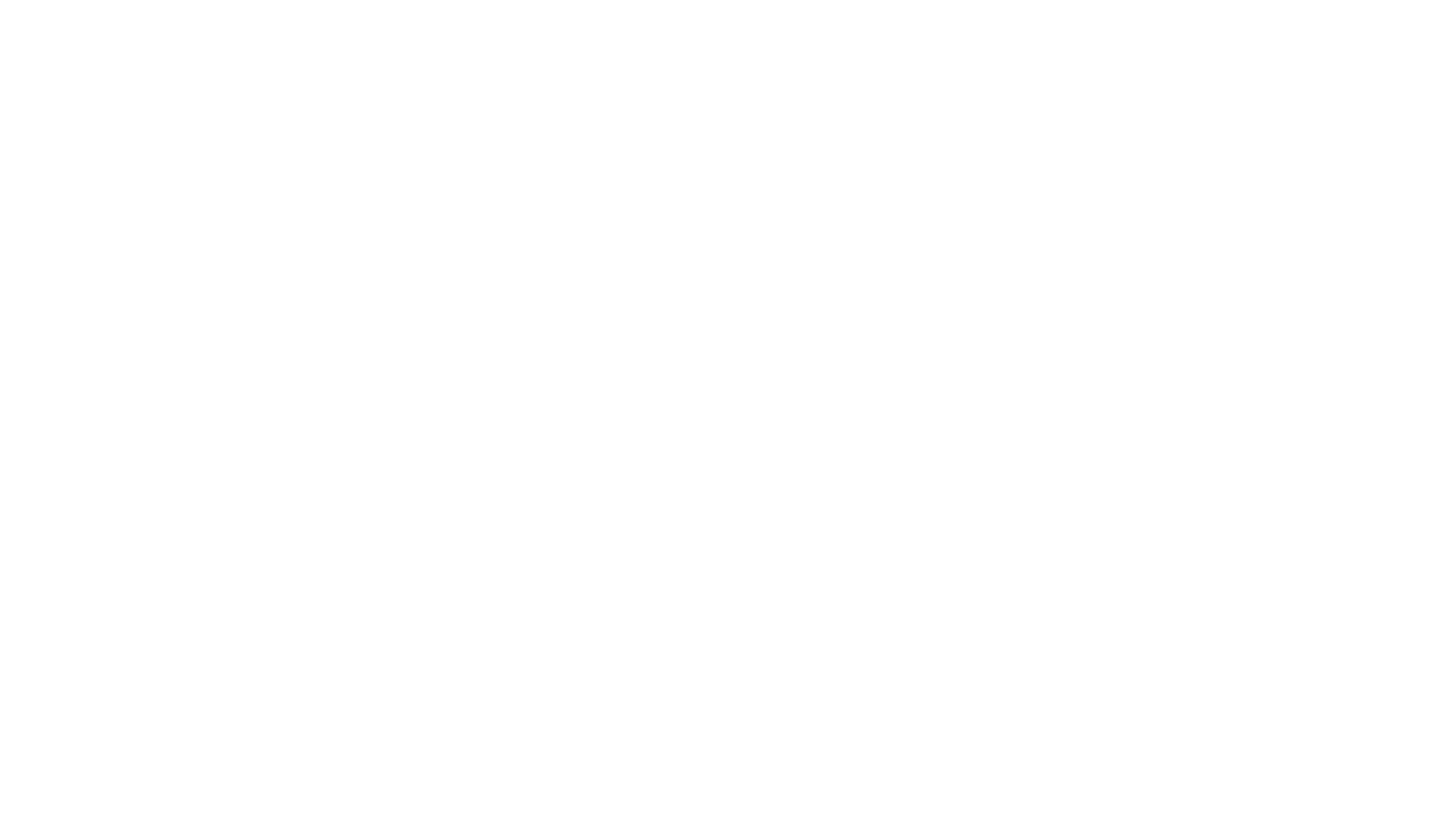
type input "Archebald"
type input "Berkuskv"
type input "[EMAIL_ADDRESS][DOMAIN_NAME]"
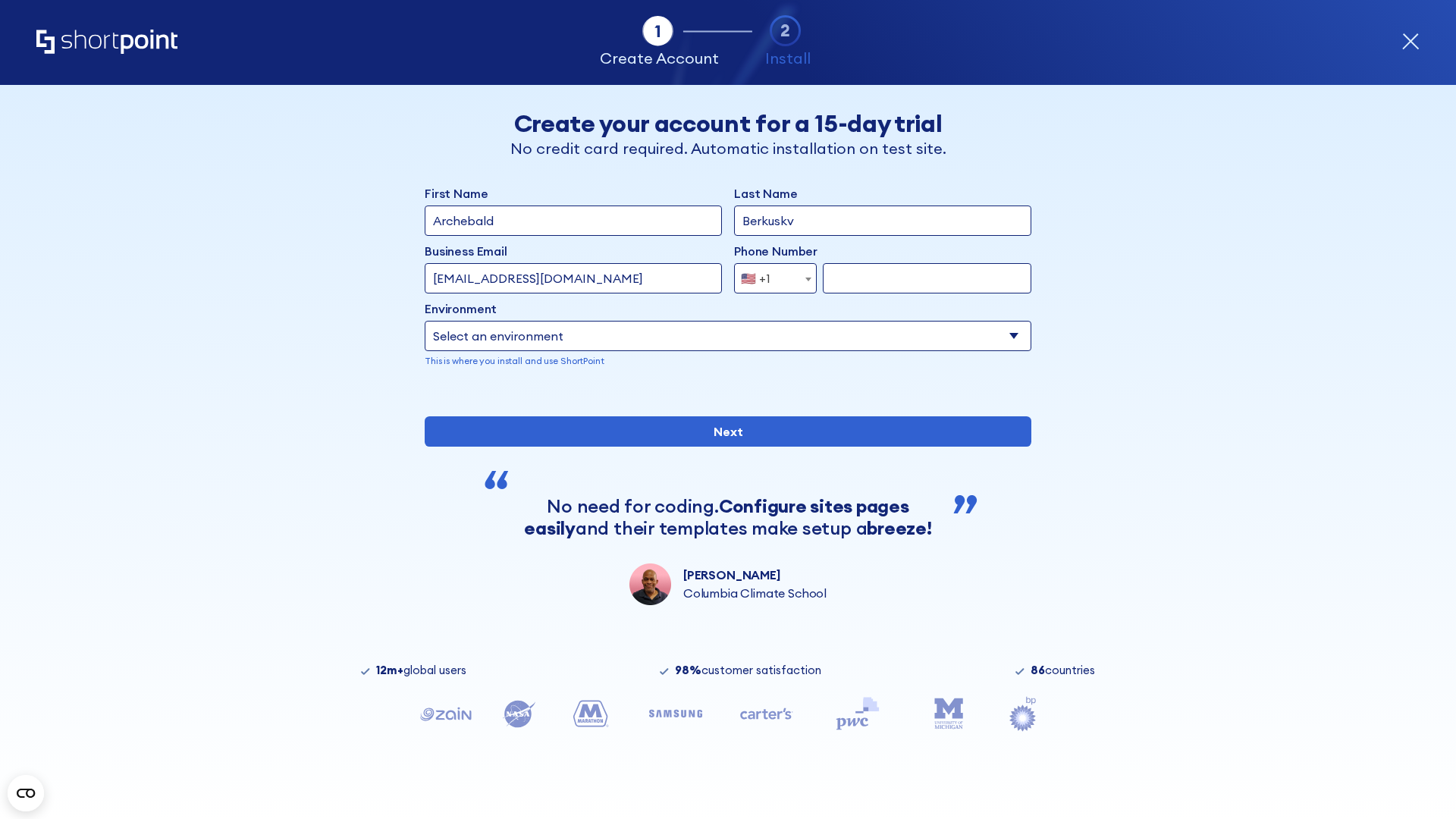
type input "2125556789"
select select "SharePoint 2019 (On-Premise)"
type input "2125556789"
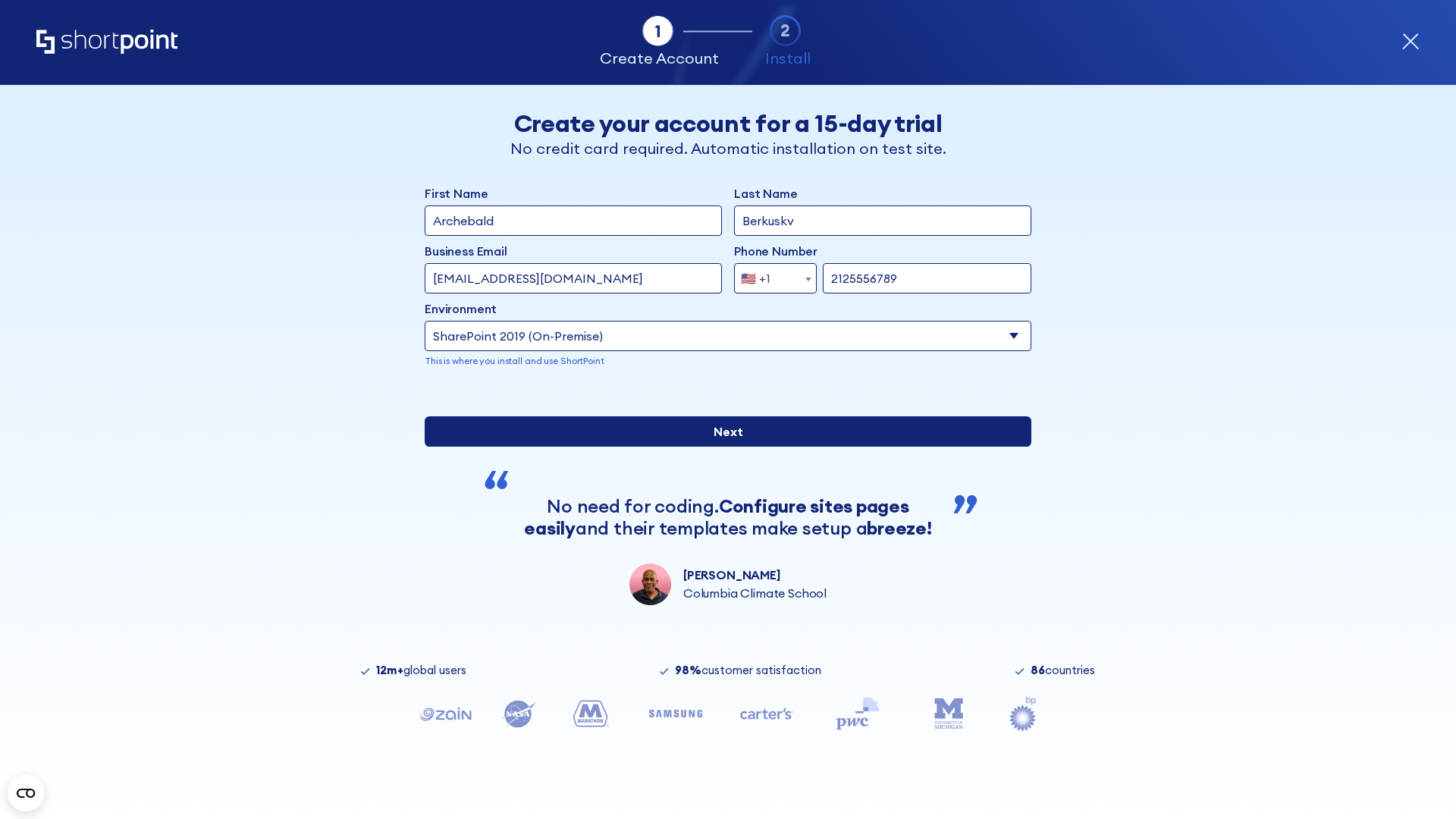
type input "https://project.sharepoint.cn"
click at [722, 446] on input "Next" at bounding box center [728, 432] width 606 height 31
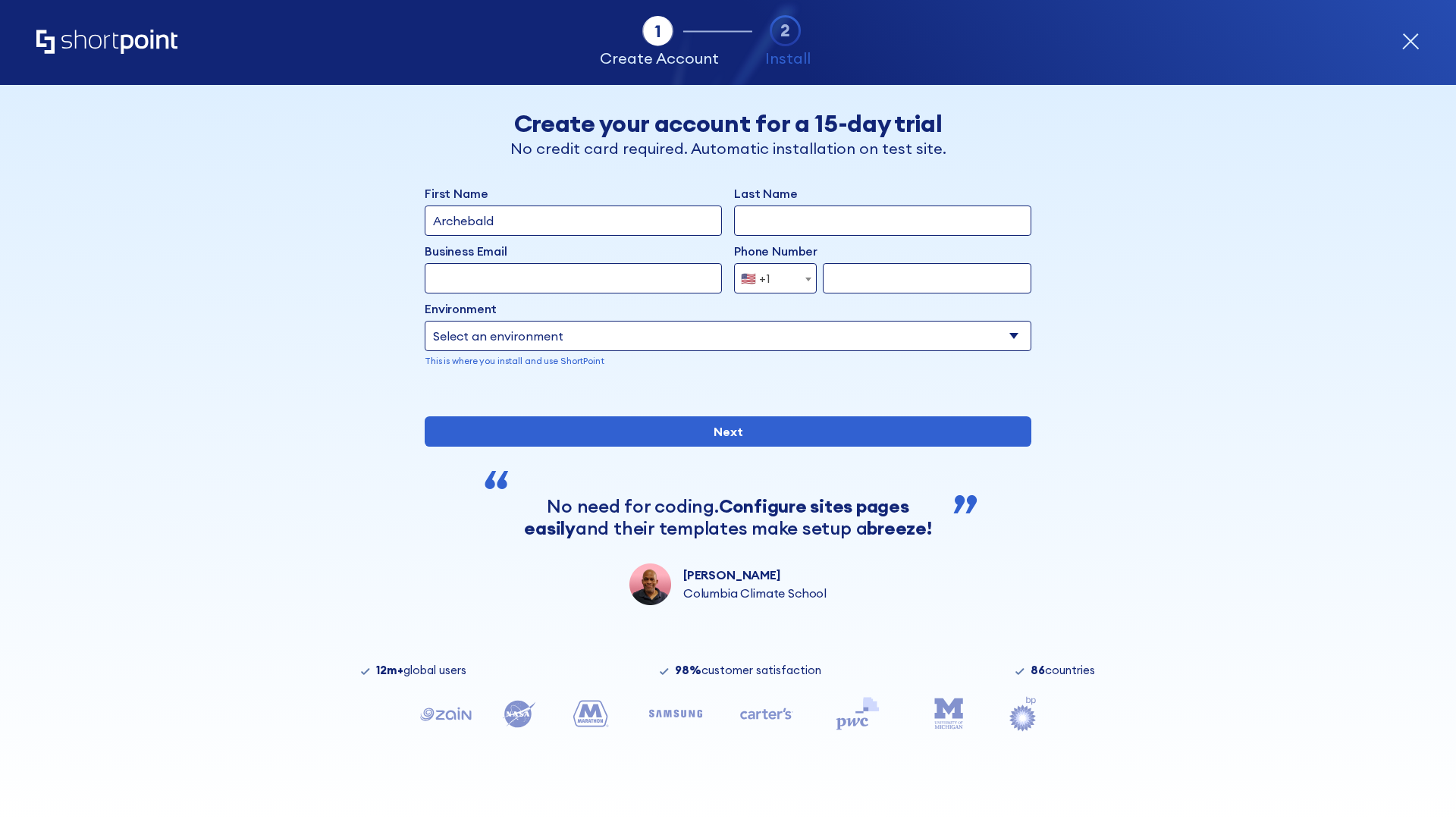
type input "Archebald"
type input "Berkuskv"
type input "[EMAIL_ADDRESS][DOMAIN_NAME]"
type input "2125556789"
select select "SharePoint 2019 (On-Premise)"
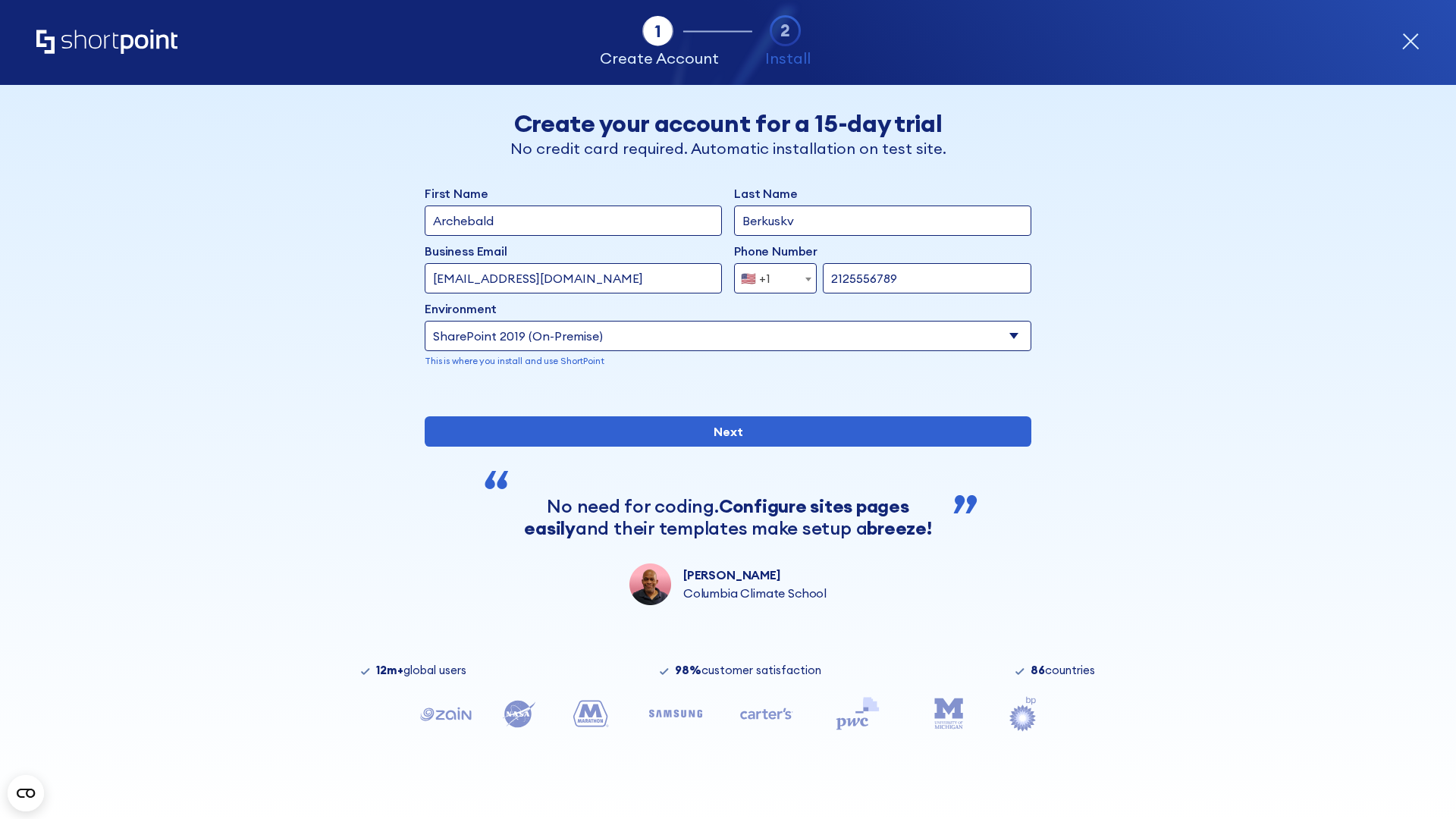
type input "2125556789"
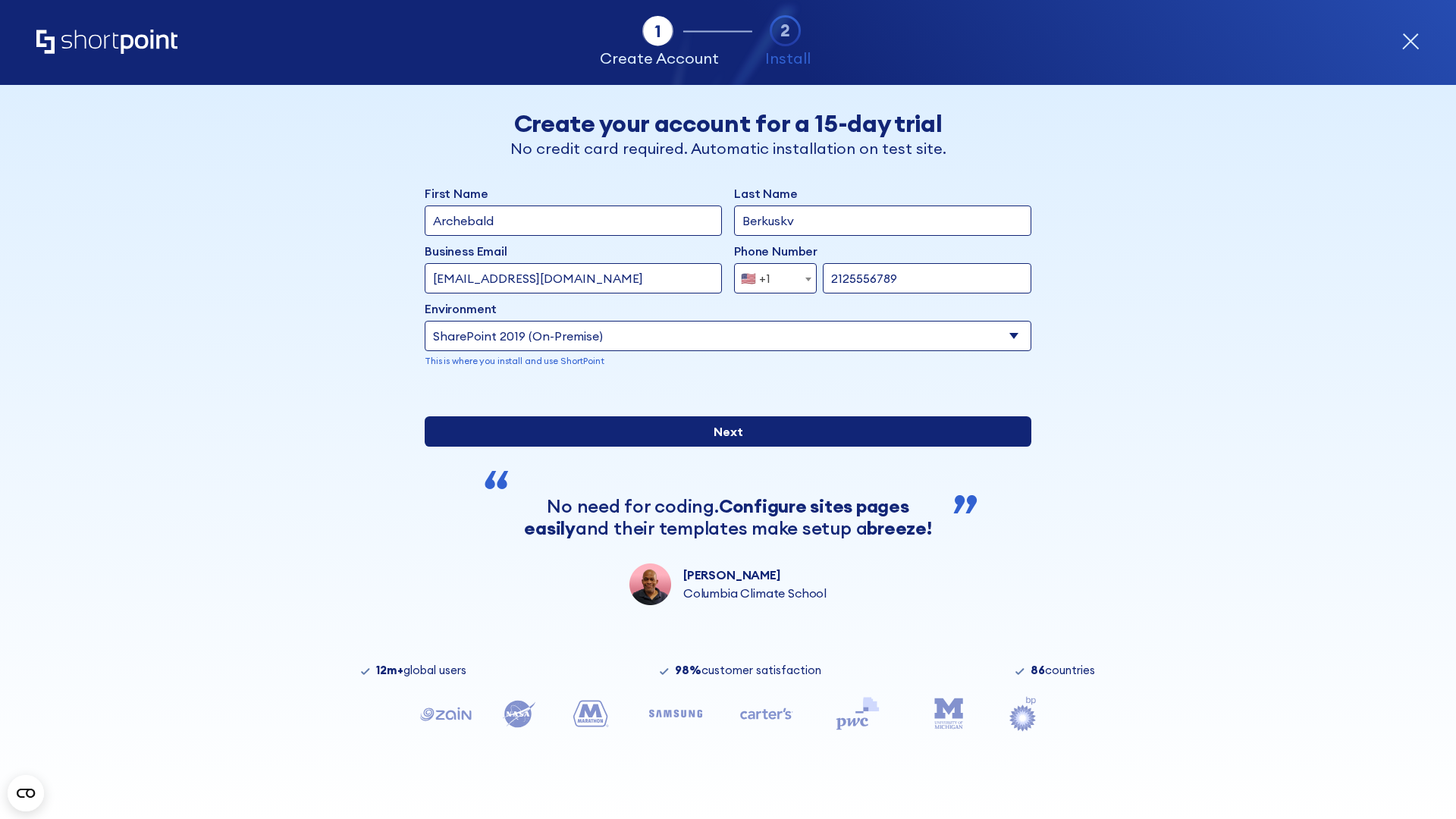
type input "[URL][DOMAIN_NAME]"
click at [722, 446] on input "Next" at bounding box center [728, 432] width 606 height 31
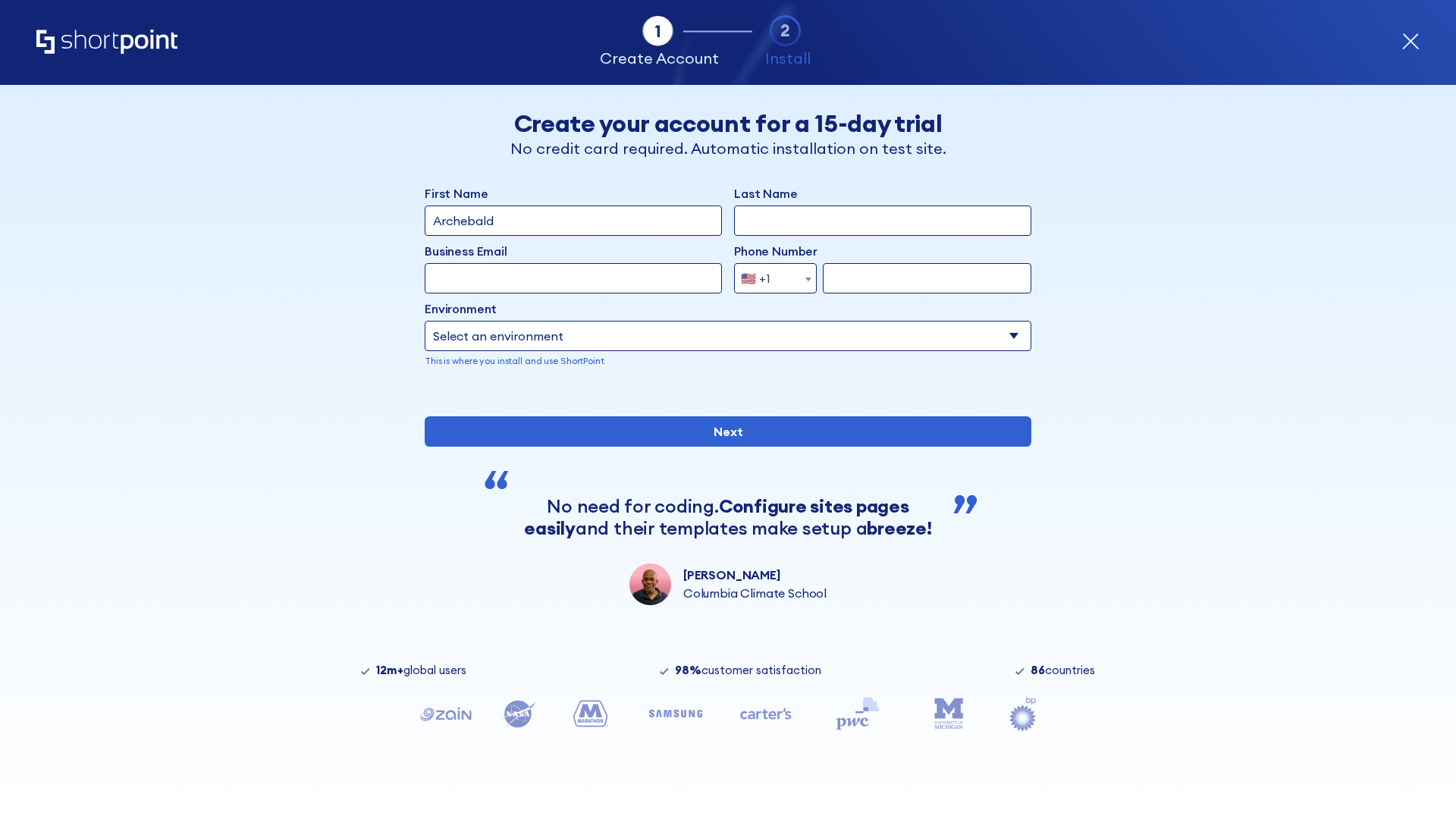
type input "Archebald"
type input "Berkuskv"
type input "[EMAIL_ADDRESS][DOMAIN_NAME]"
type input "2125556789"
select select "SharePoint 2019 (On-Premise)"
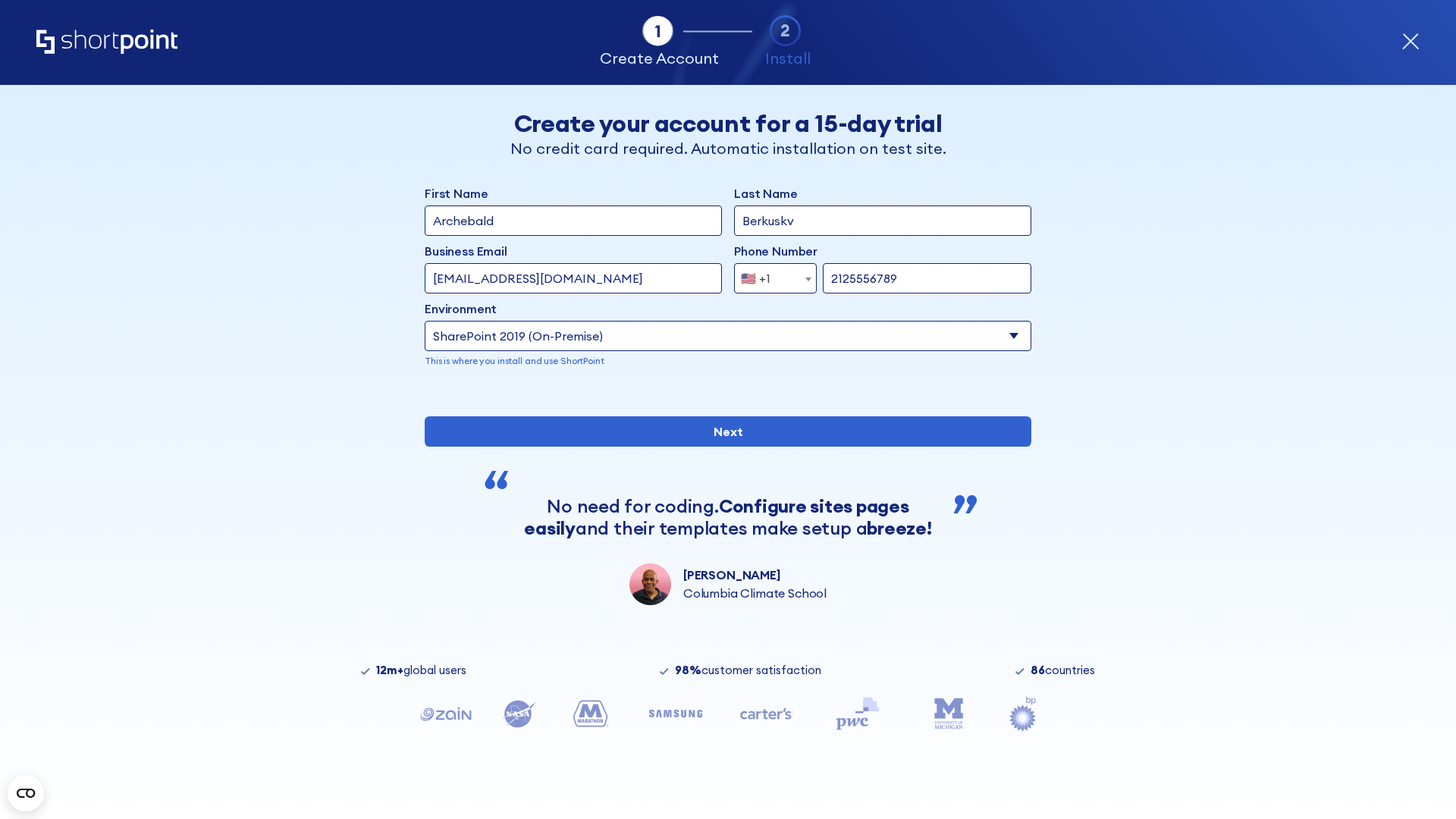
type input "2125556789"
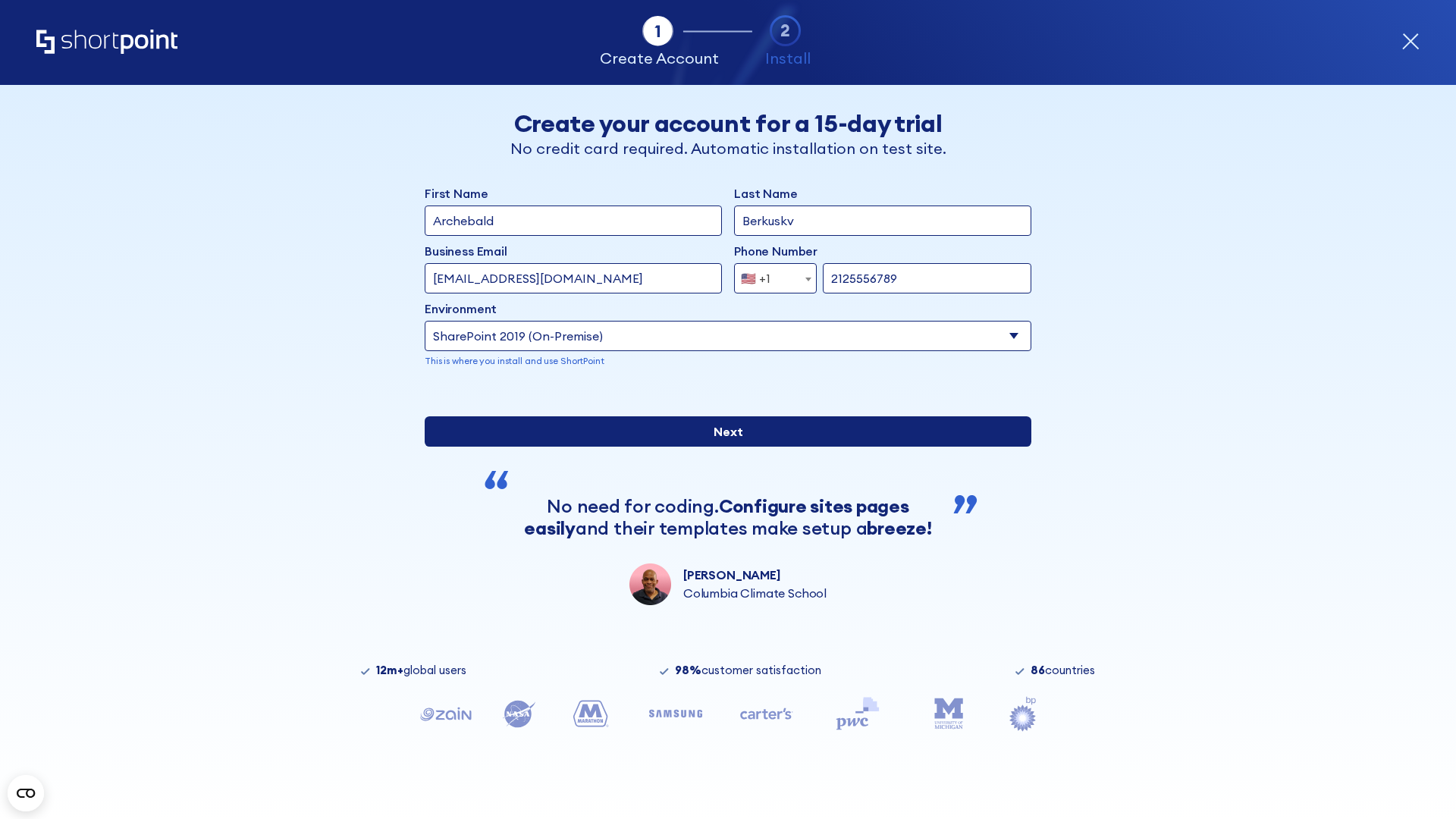
type input "https://secure.sharepoint.us"
click at [722, 446] on input "Next" at bounding box center [728, 432] width 606 height 31
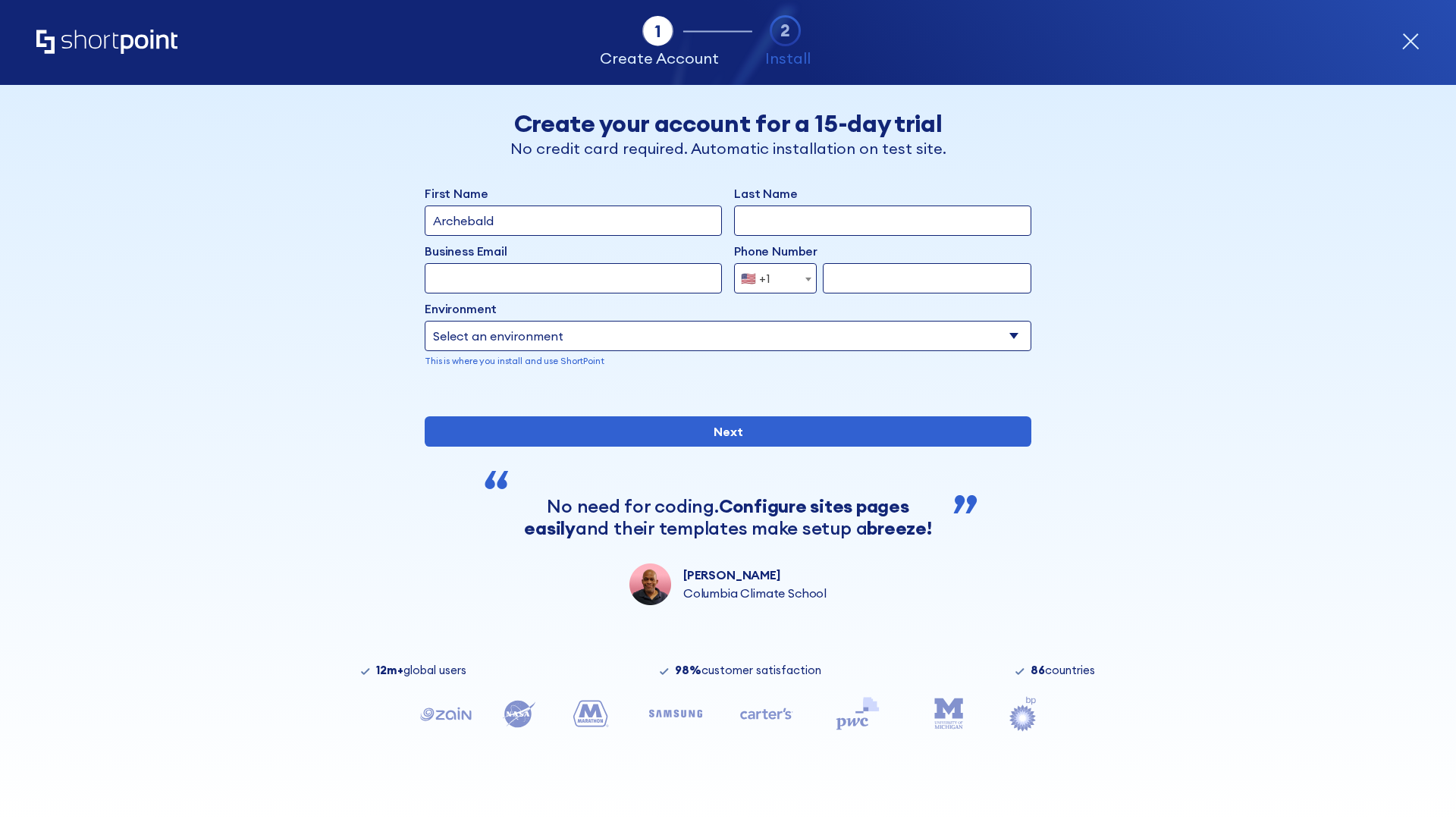
type input "Archebald"
type input "Berkuskv"
type input "[EMAIL_ADDRESS][DOMAIN_NAME]"
type input "2125556789"
select select "SharePoint 2019 (On-Premise)"
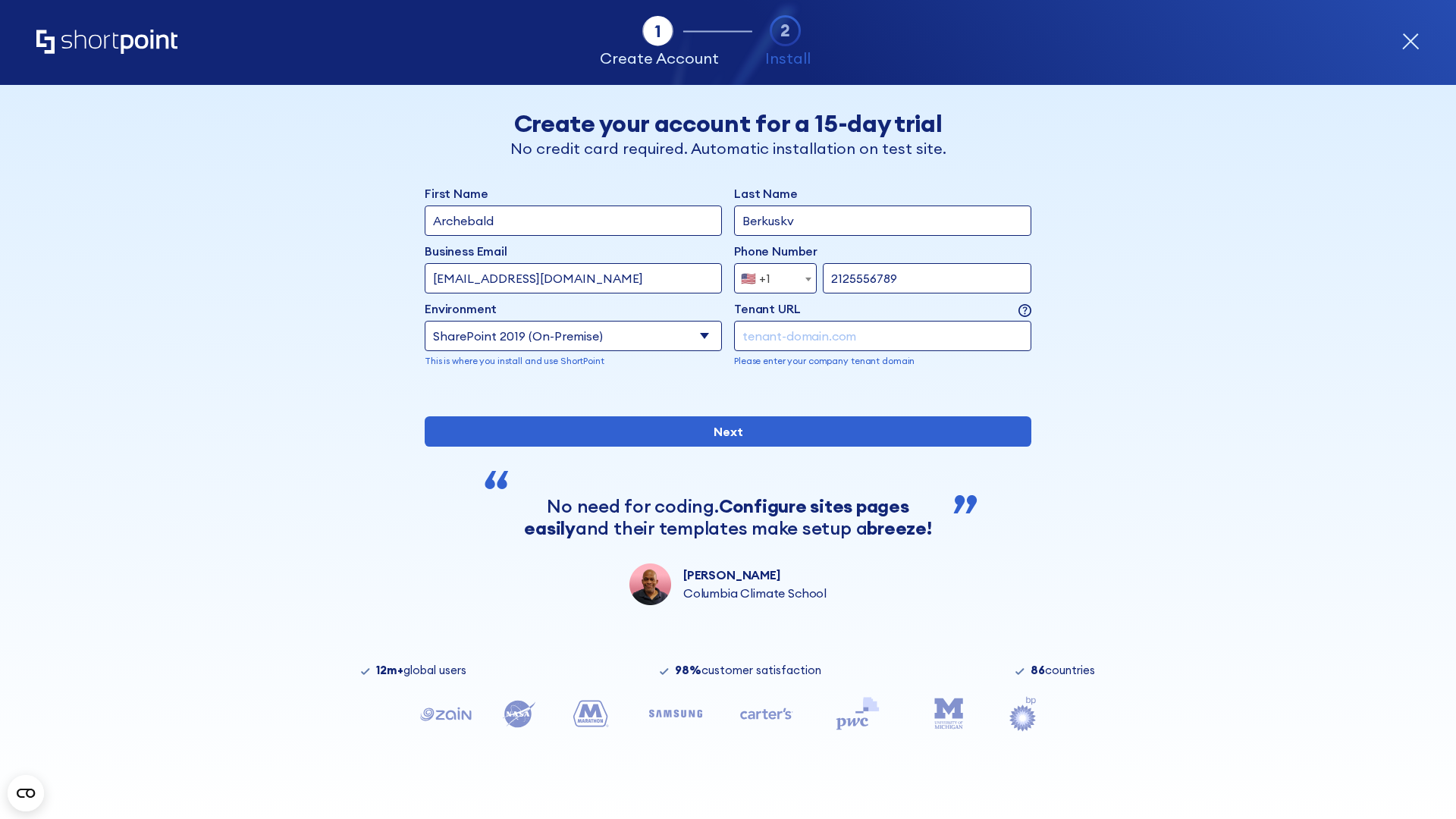
type input "2125556789"
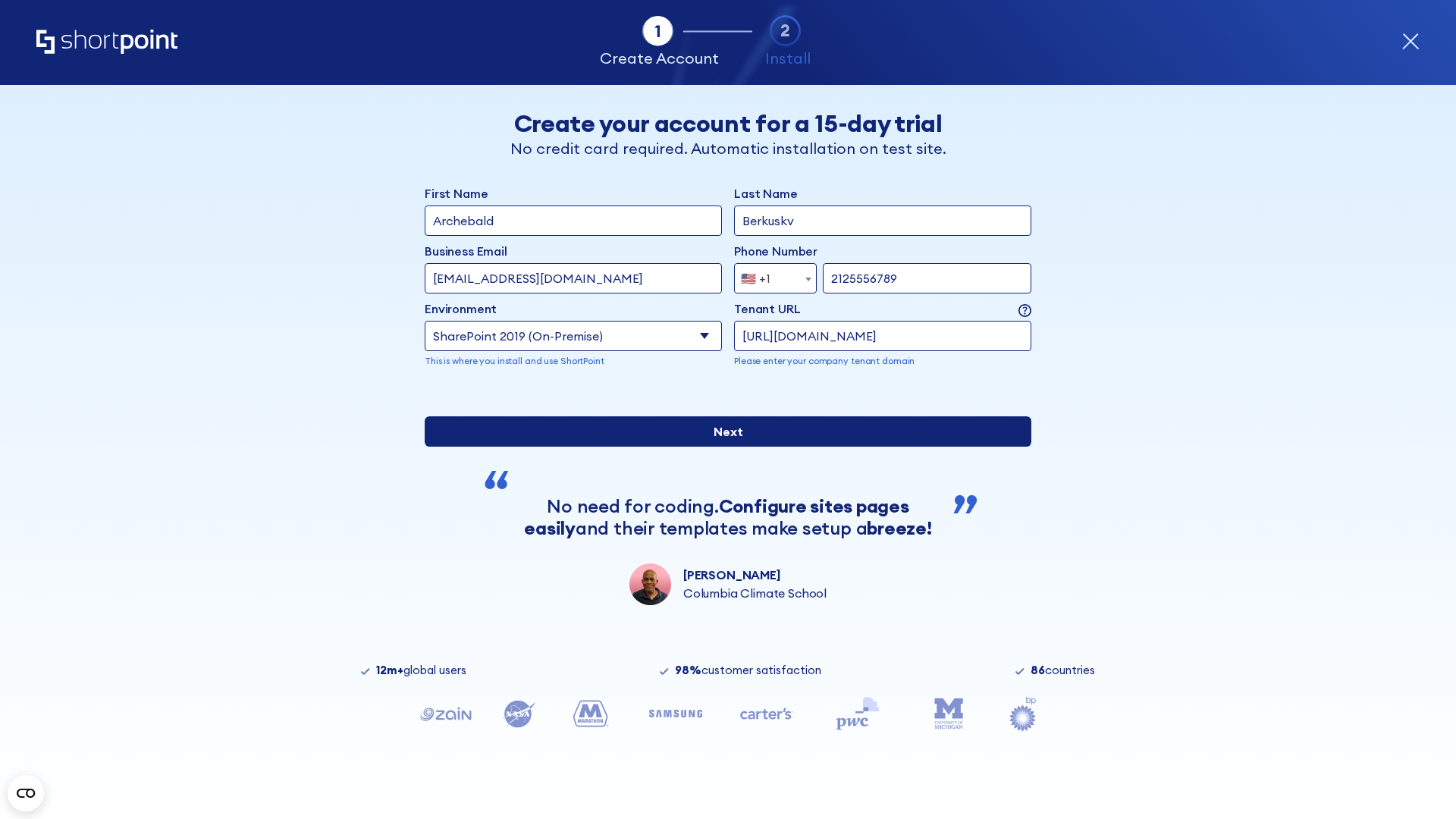
type input "[URL][DOMAIN_NAME]"
click at [722, 446] on input "Next" at bounding box center [728, 432] width 606 height 31
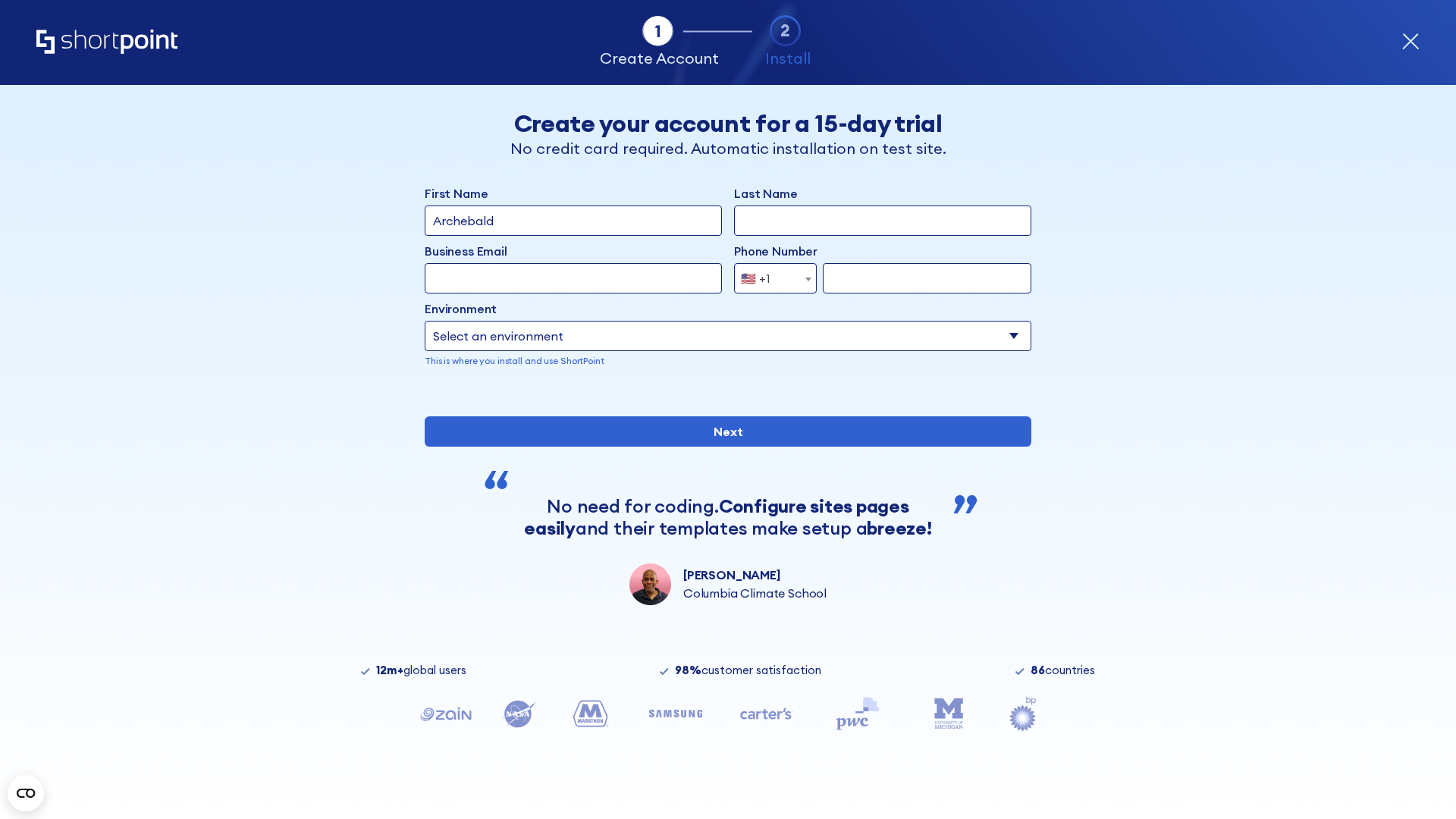
type input "Archebald"
type input "Berkuskv"
type input "[EMAIL_ADDRESS][DOMAIN_NAME]"
type input "2125556789"
select select "SharePoint 2019 (On-Premise)"
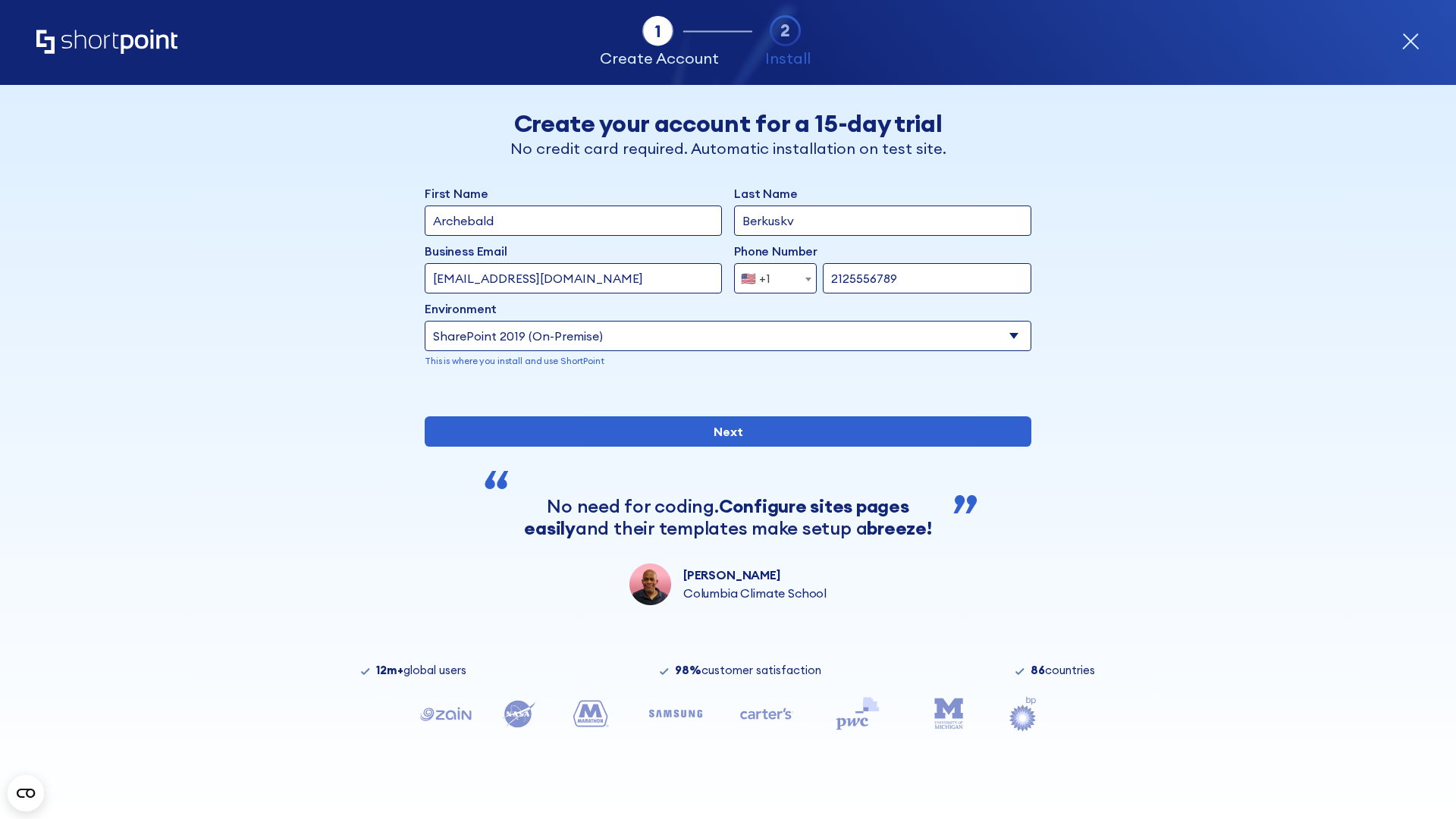
type input "2125556789"
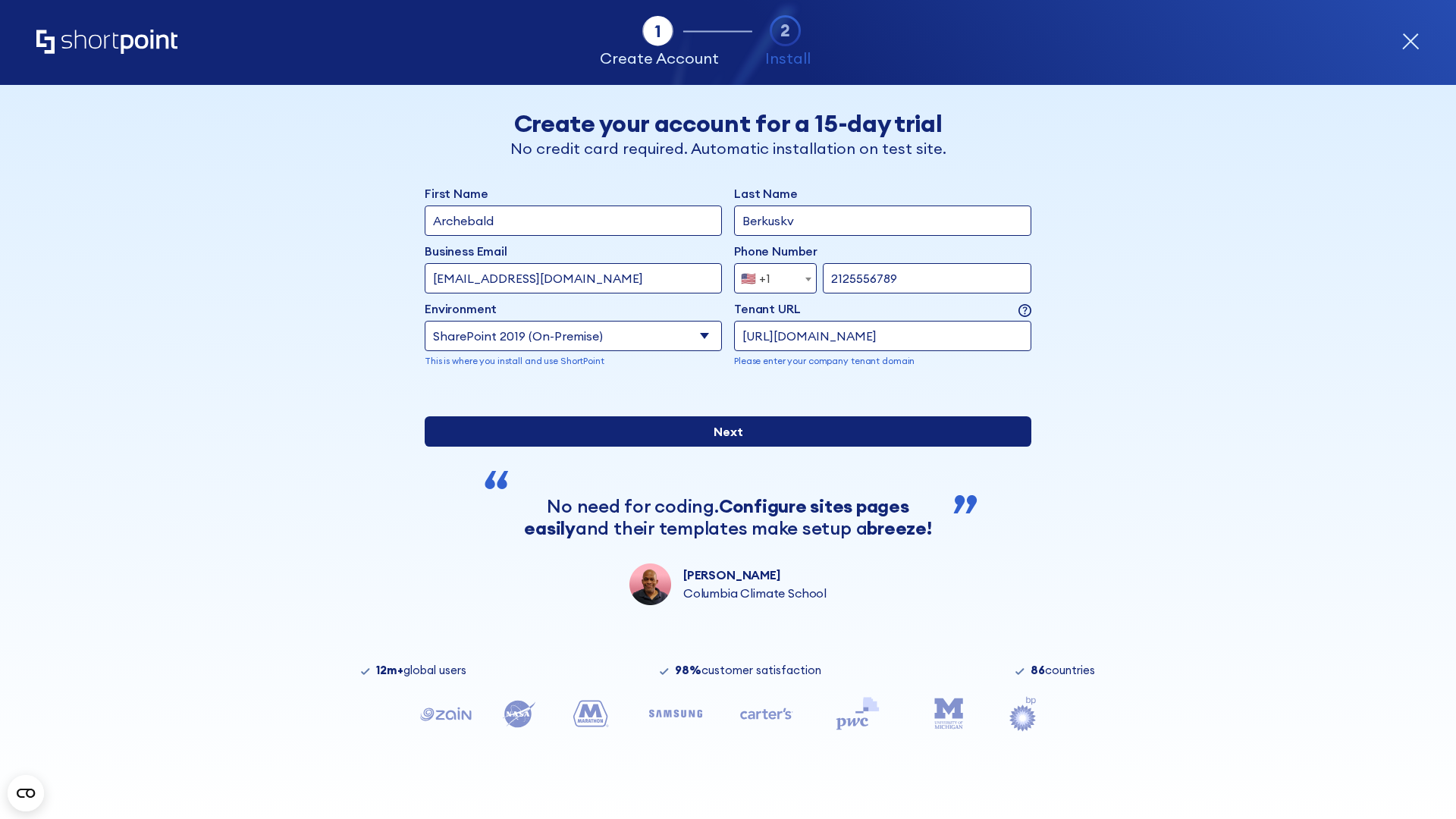
type input "https://team.dps.mil"
click at [722, 446] on input "Next" at bounding box center [728, 432] width 606 height 31
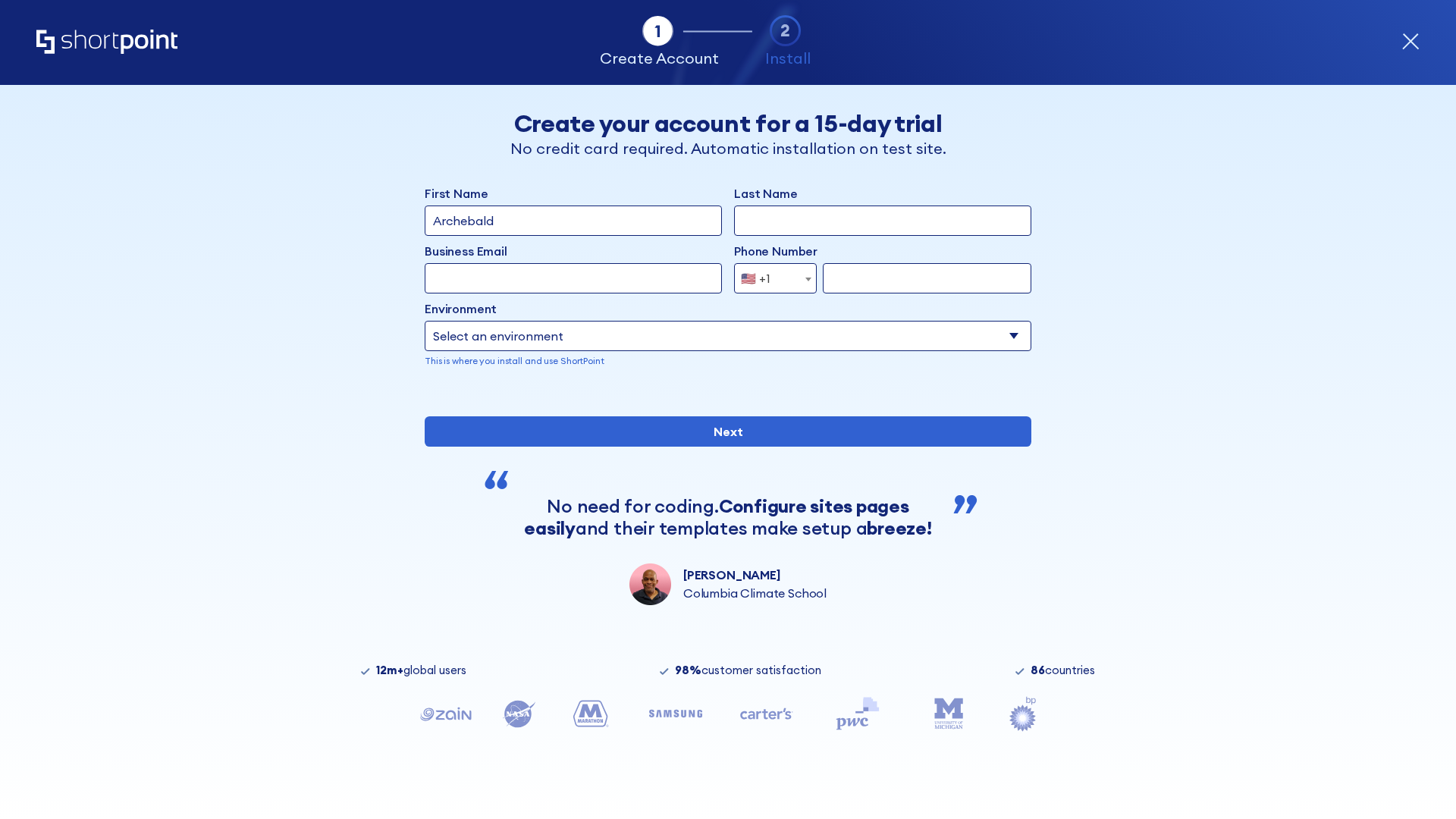
type input "Archebald"
type input "Berkuskv"
type input "[EMAIL_ADDRESS][DOMAIN_NAME]"
type input "2125556789"
select select "SharePoint 2016 (On-Premise)"
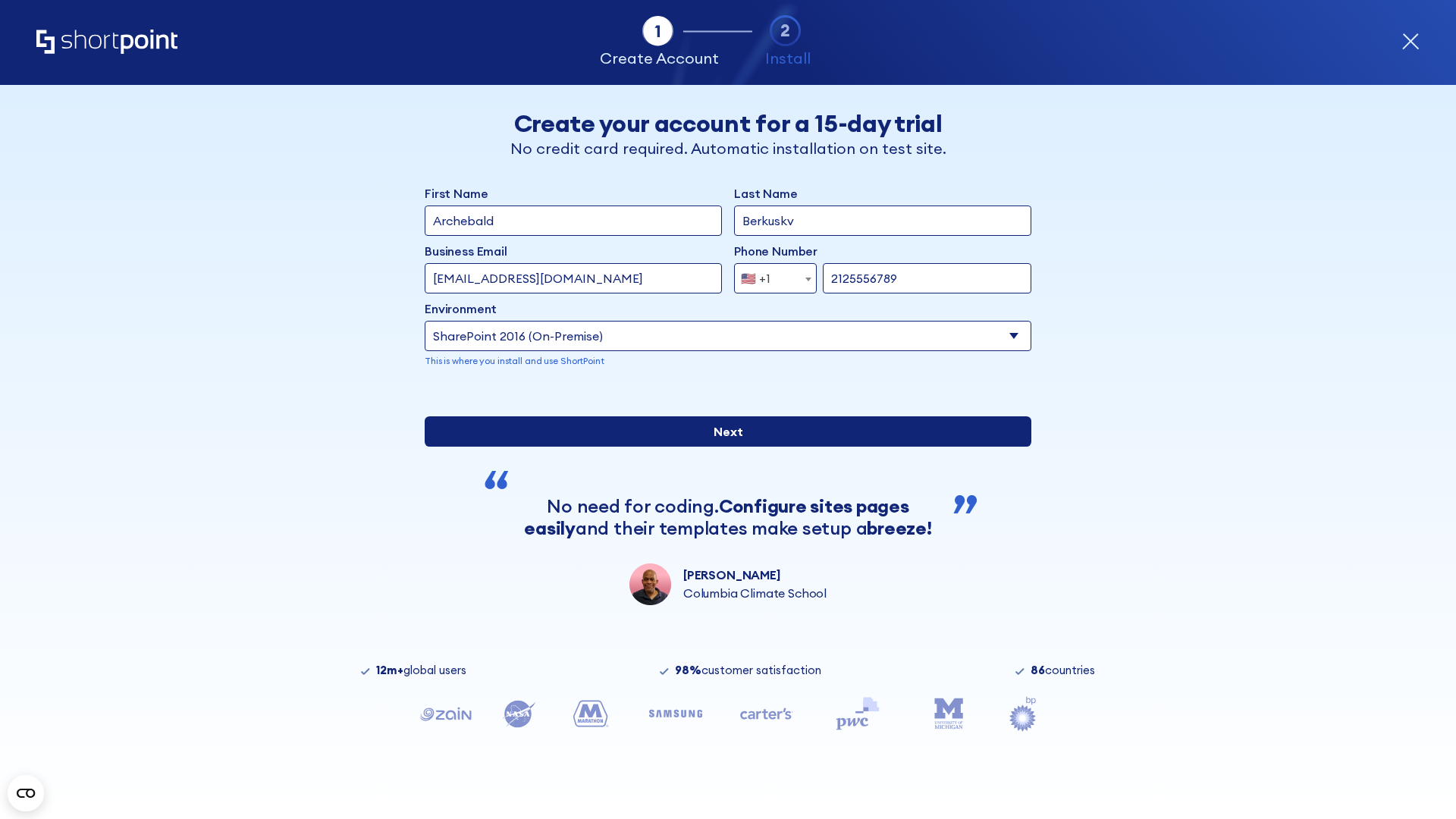
type input "2125556789"
click at [722, 446] on input "Next" at bounding box center [728, 432] width 606 height 31
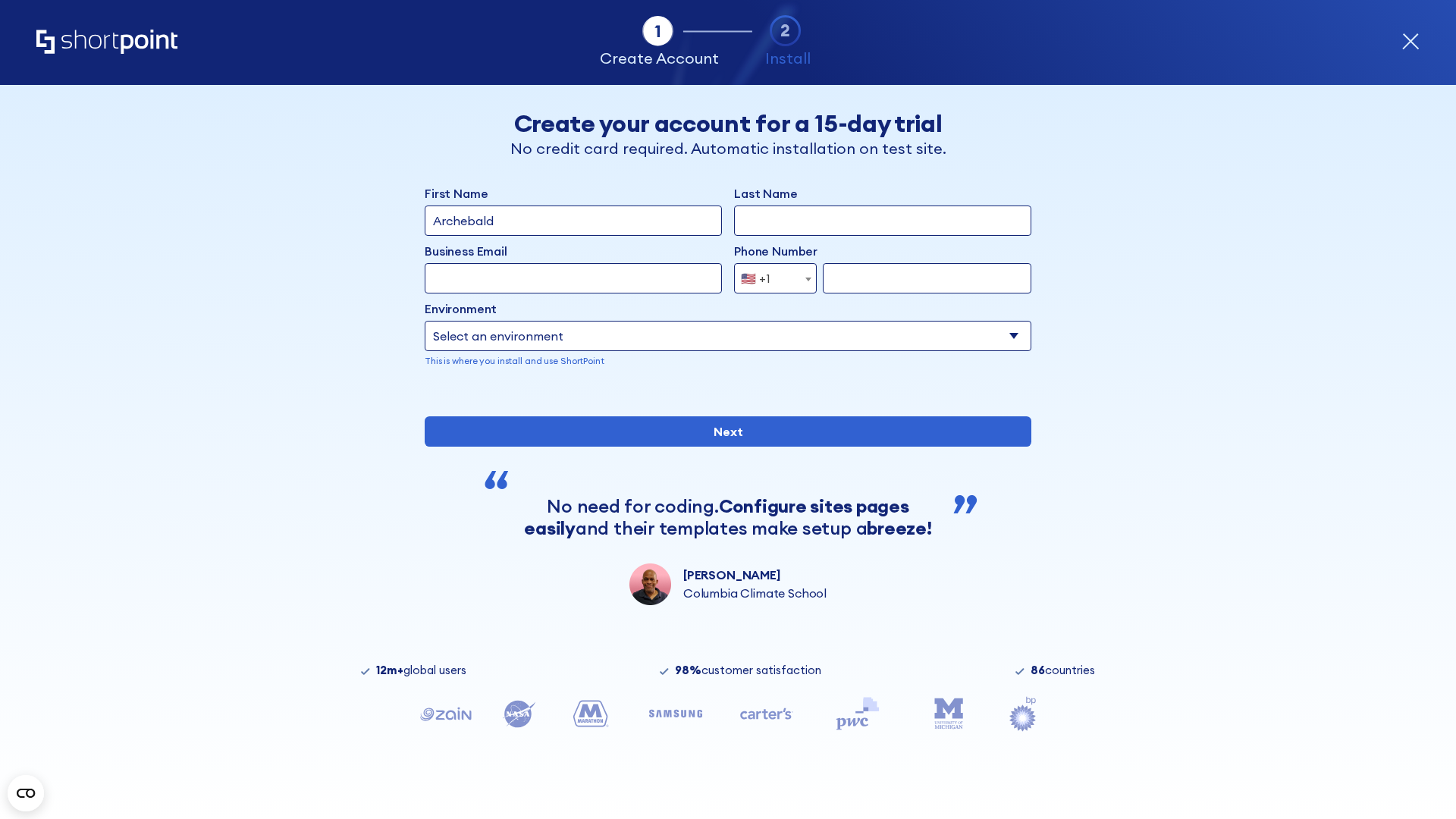
type input "Archebald"
type input "Berkuskv"
type input "[EMAIL_ADDRESS][DOMAIN_NAME]"
type input "2125556789"
select select "SharePoint 2013 (On-Premise)"
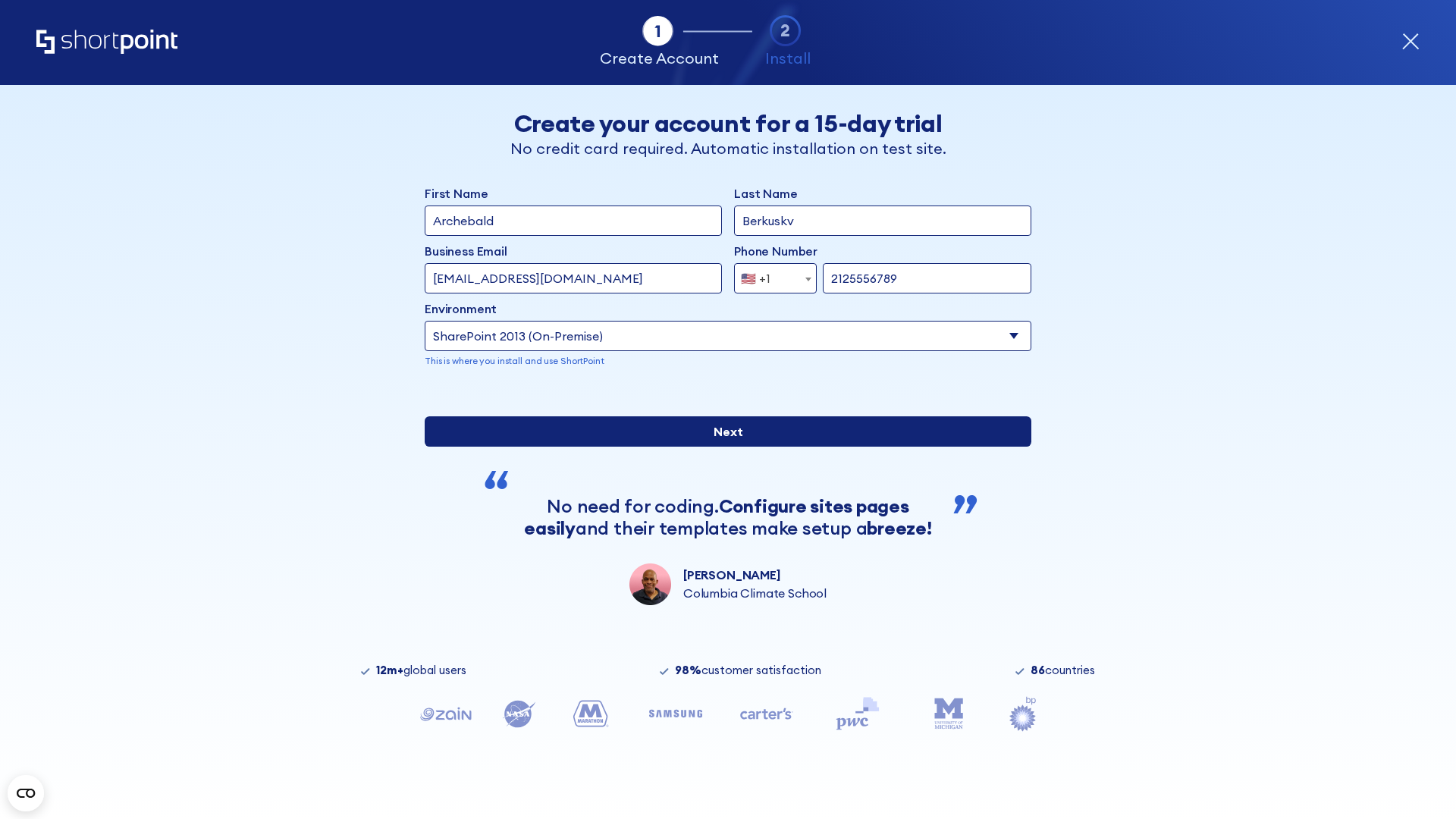
type input "2125556789"
click at [722, 446] on input "Next" at bounding box center [728, 432] width 606 height 31
